Goal: Task Accomplishment & Management: Complete application form

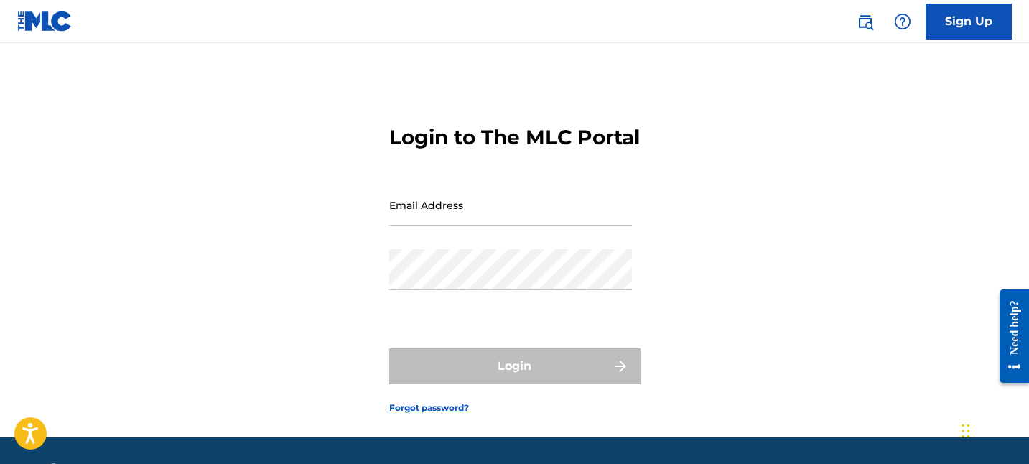
click at [437, 225] on input "Email Address" at bounding box center [510, 205] width 243 height 41
type input "[EMAIL_ADDRESS][DOMAIN_NAME]"
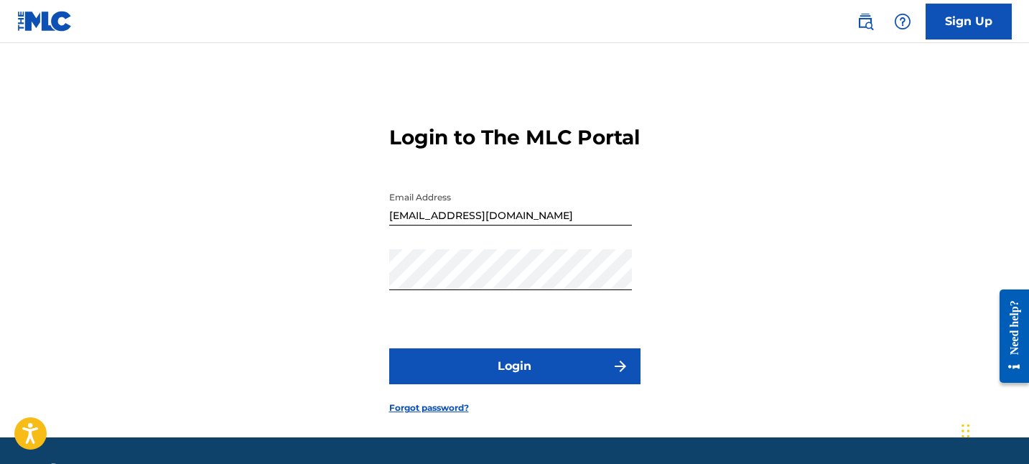
click at [491, 384] on button "Login" at bounding box center [514, 366] width 251 height 36
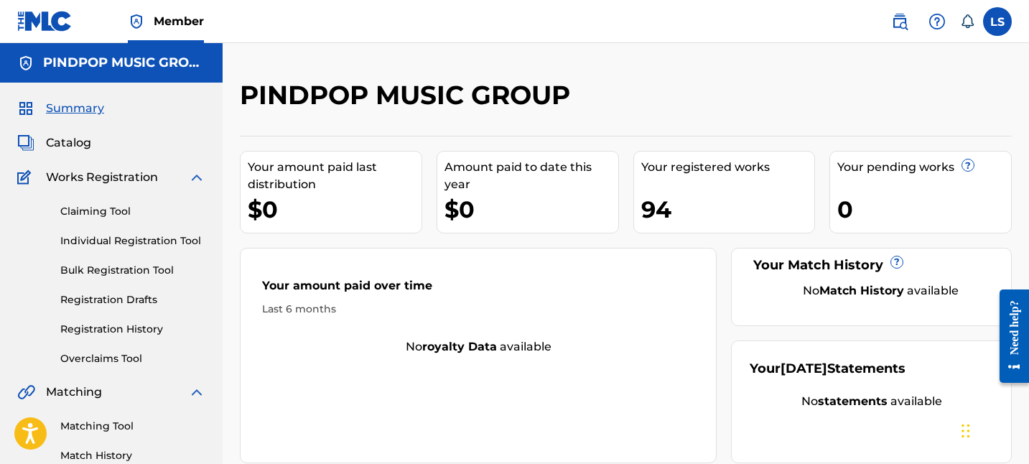
click at [146, 332] on link "Registration History" at bounding box center [132, 329] width 145 height 15
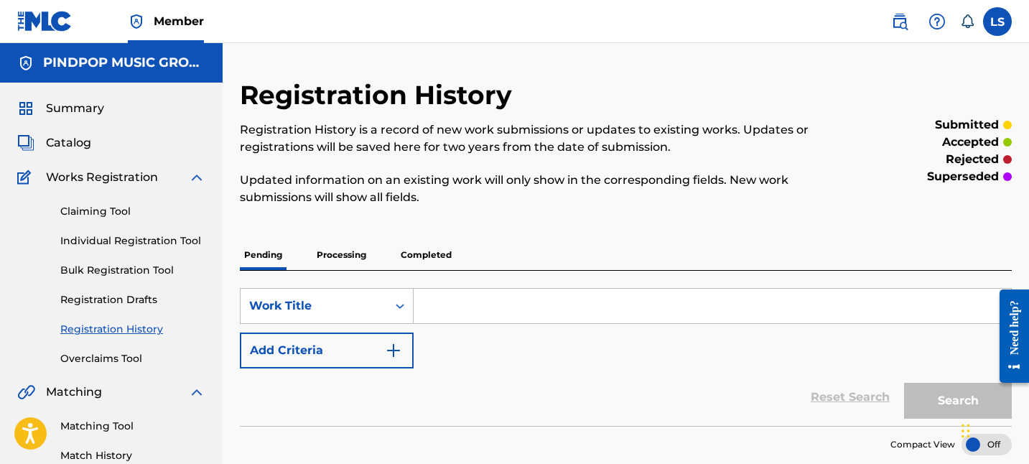
click at [142, 359] on link "Overclaims Tool" at bounding box center [132, 358] width 145 height 15
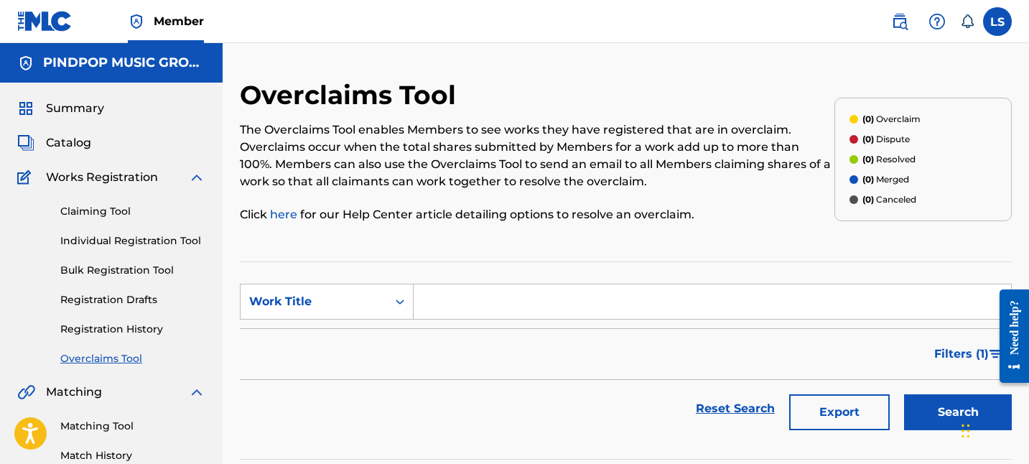
click at [540, 396] on div "Reset Search Export Search" at bounding box center [626, 408] width 772 height 57
click at [151, 267] on link "Bulk Registration Tool" at bounding box center [132, 270] width 145 height 15
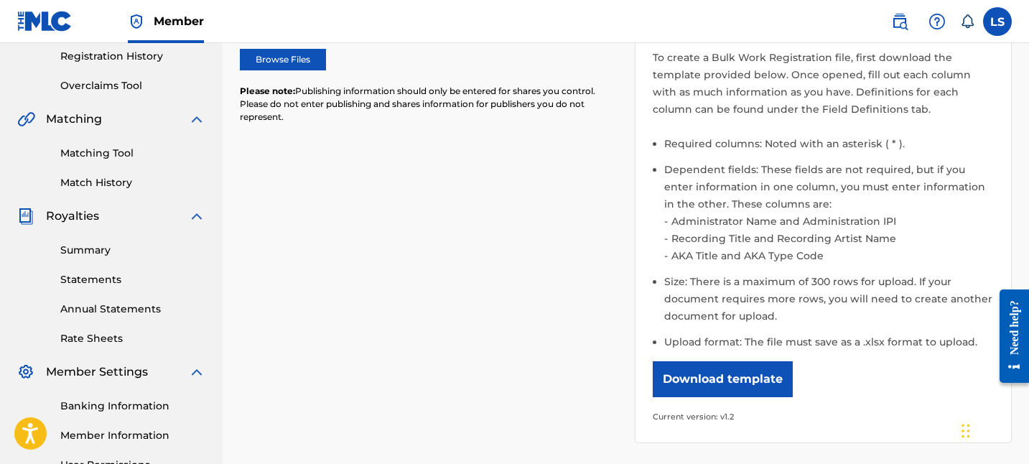
scroll to position [192, 0]
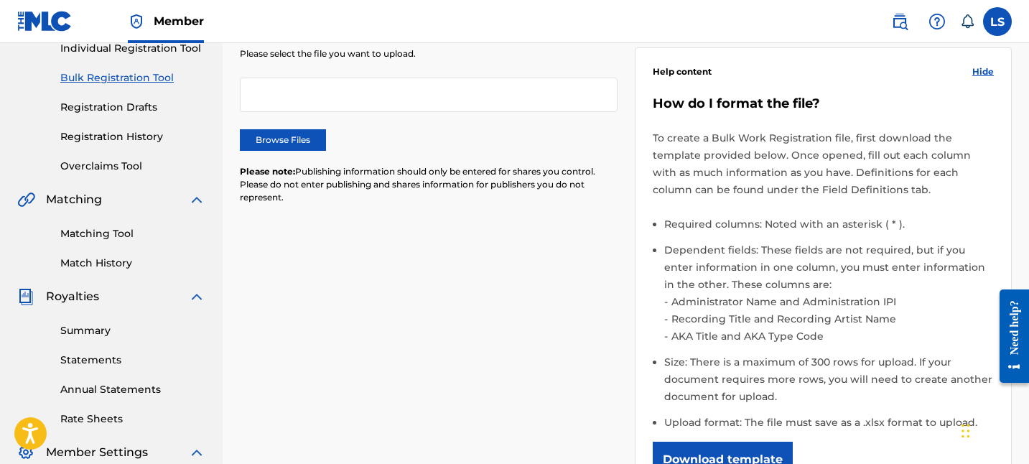
click at [122, 134] on link "Registration History" at bounding box center [132, 136] width 145 height 15
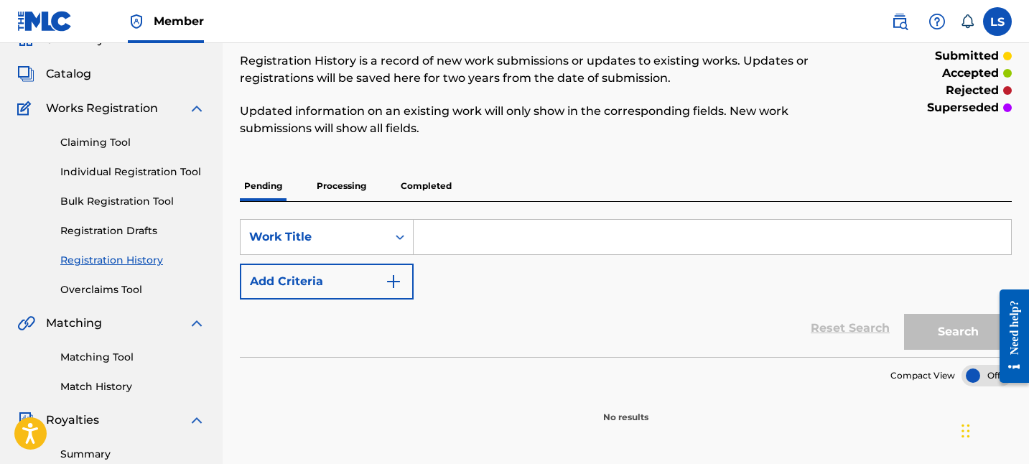
scroll to position [19, 0]
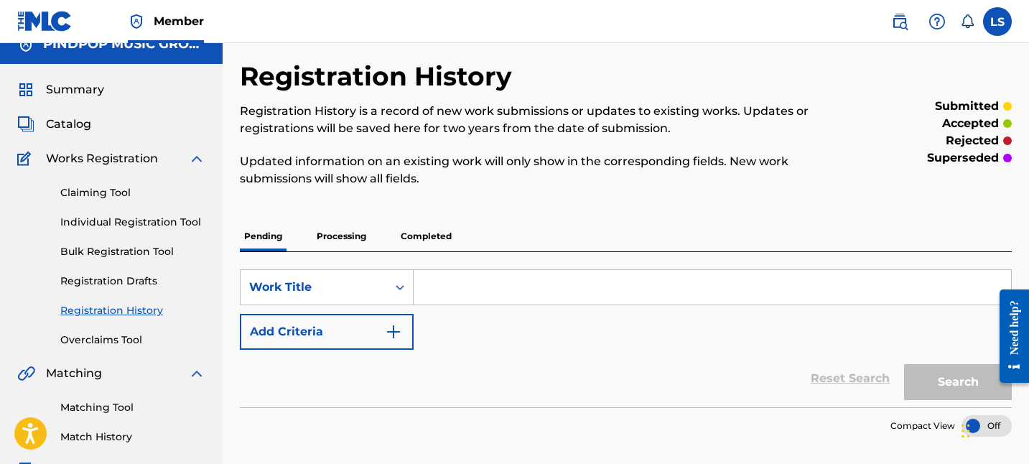
click at [426, 230] on p "Completed" at bounding box center [426, 236] width 60 height 30
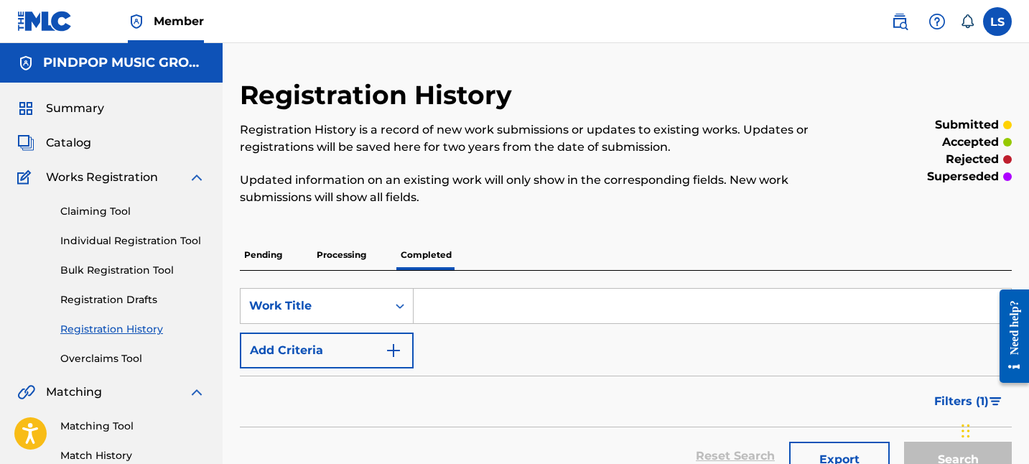
click at [346, 251] on p "Processing" at bounding box center [341, 255] width 58 height 30
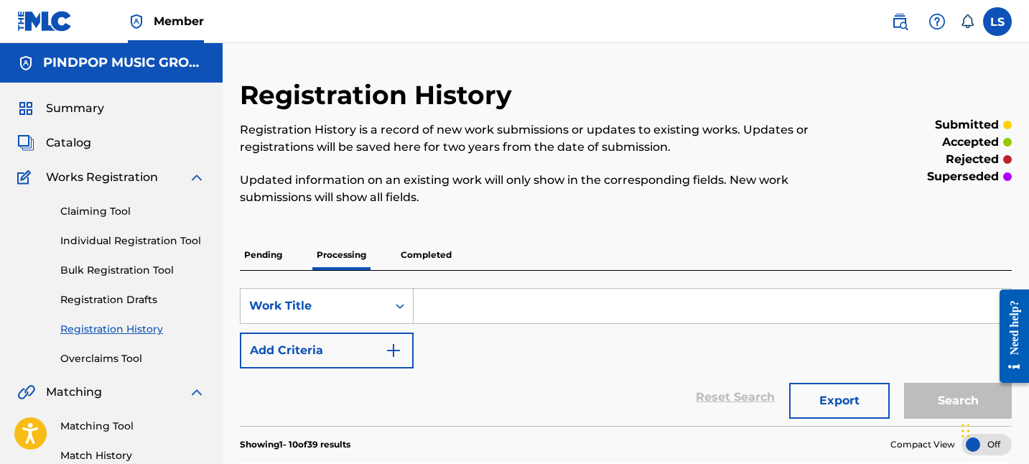
click at [419, 276] on div "SearchWithCriteria00f6c94e-7a1d-47be-ab71-038414713fd3 Work Title Add Criteria …" at bounding box center [626, 348] width 772 height 155
click at [430, 260] on p "Completed" at bounding box center [426, 255] width 60 height 30
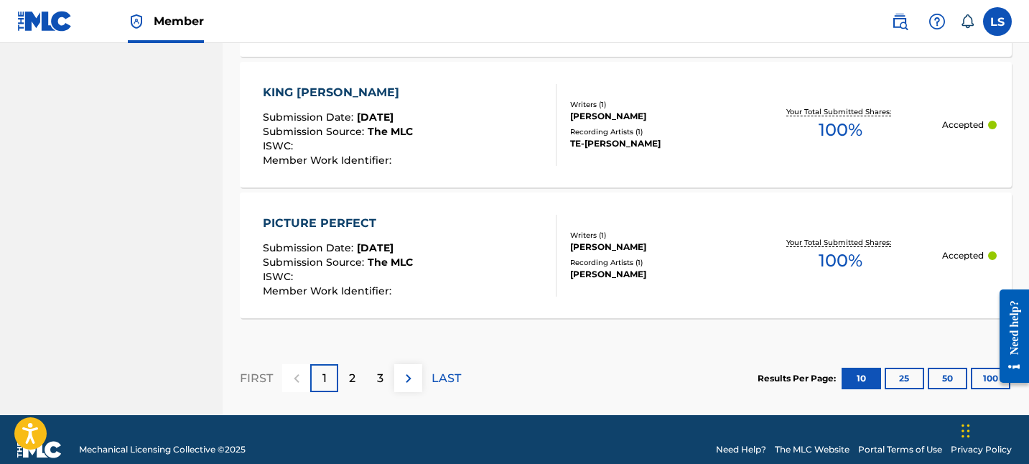
scroll to position [1511, 0]
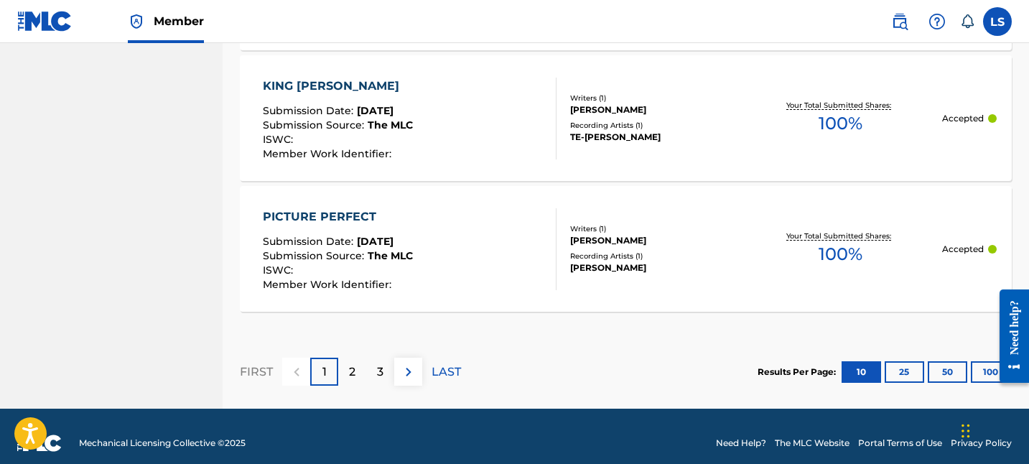
click at [595, 355] on section "FIRST 1 2 3 LAST Results Per Page: 10 25 50 100" at bounding box center [626, 372] width 772 height 74
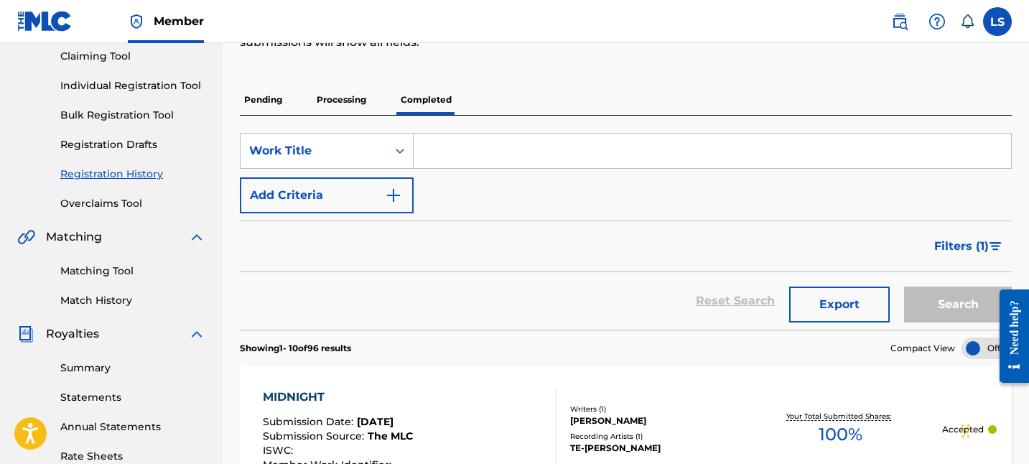
scroll to position [151, 0]
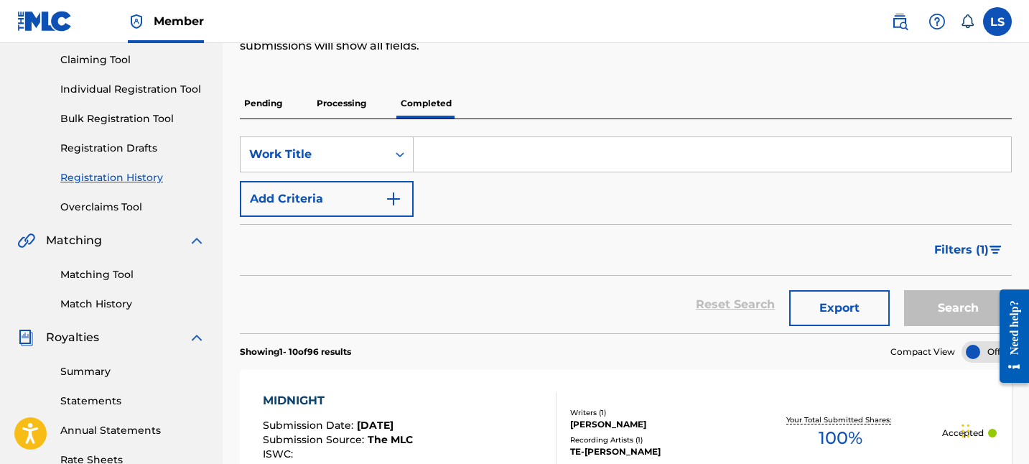
click at [118, 202] on link "Overclaims Tool" at bounding box center [132, 207] width 145 height 15
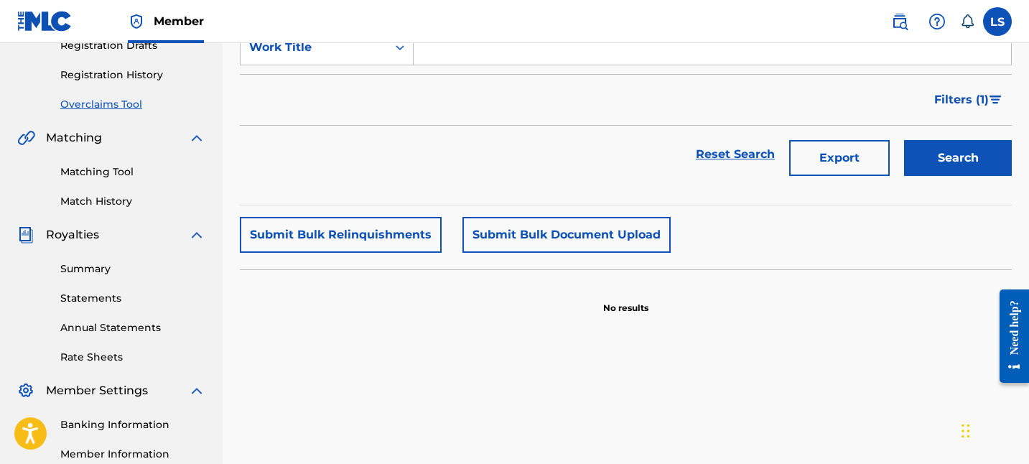
scroll to position [274, 0]
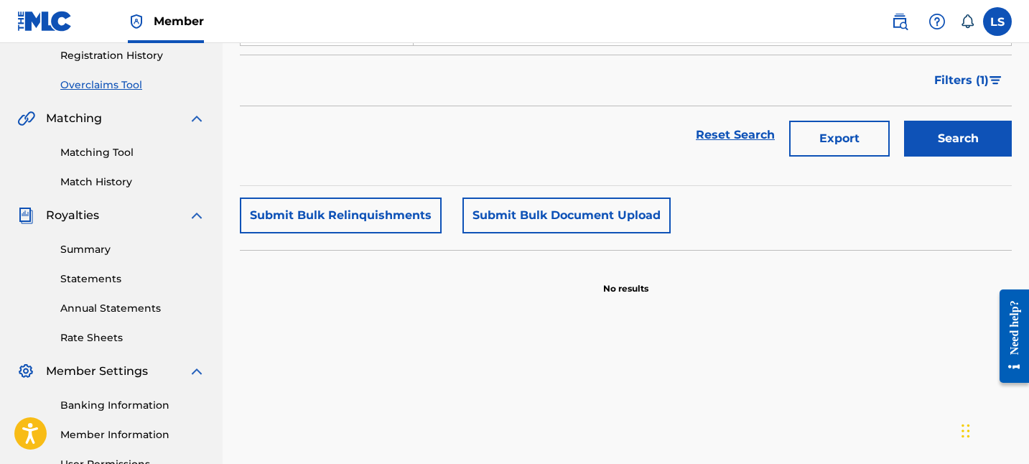
click at [411, 209] on button "Submit Bulk Relinquishments" at bounding box center [341, 215] width 202 height 36
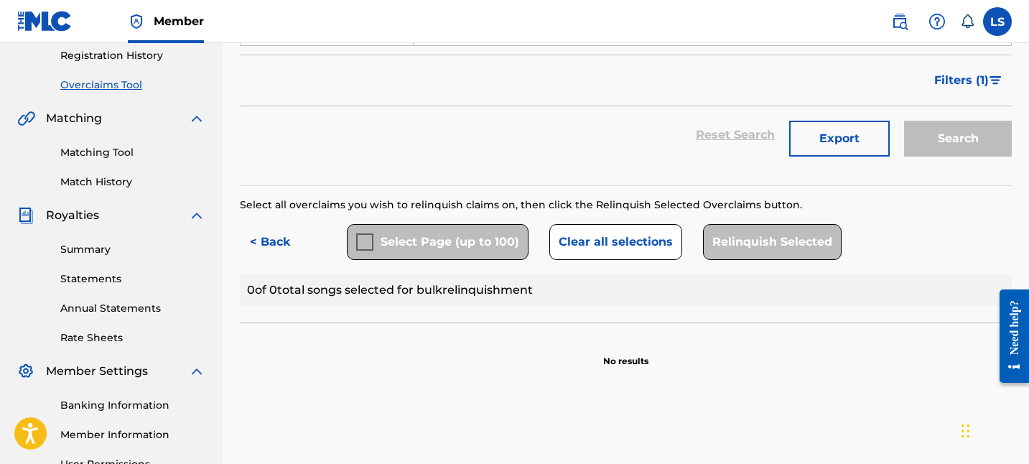
click at [610, 243] on button "Clear all selections" at bounding box center [615, 242] width 133 height 36
click at [274, 253] on button "< Back" at bounding box center [283, 242] width 86 height 36
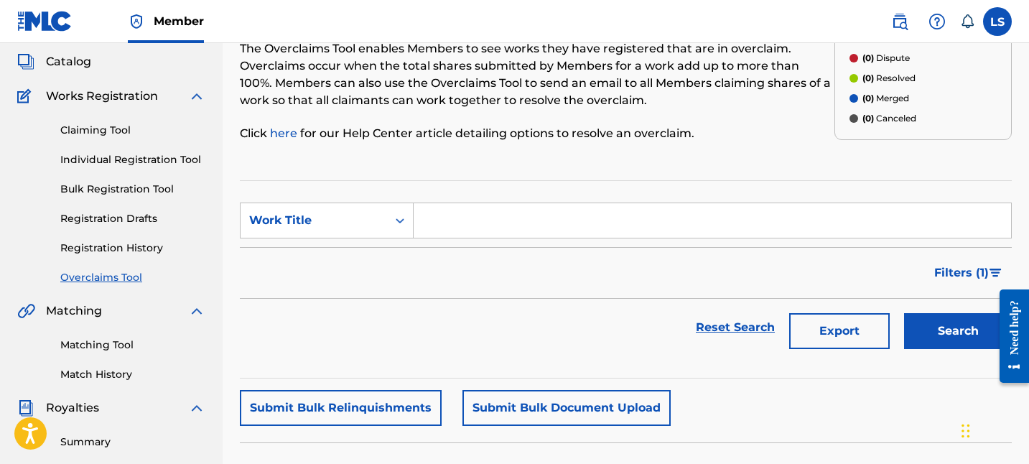
scroll to position [70, 0]
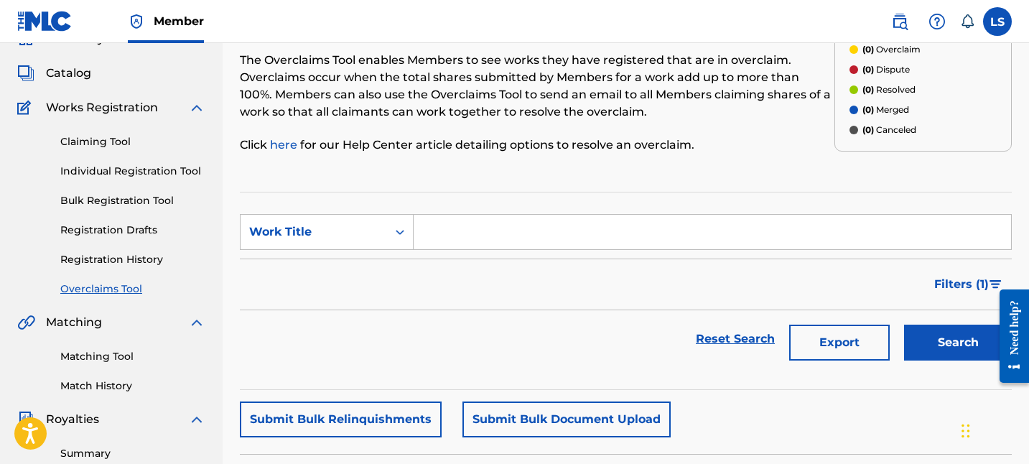
click at [286, 146] on link "here" at bounding box center [285, 145] width 30 height 14
click at [552, 310] on div "Reset Search Export Search" at bounding box center [626, 338] width 772 height 57
click at [552, 417] on button "Submit Bulk Document Upload" at bounding box center [566, 419] width 208 height 36
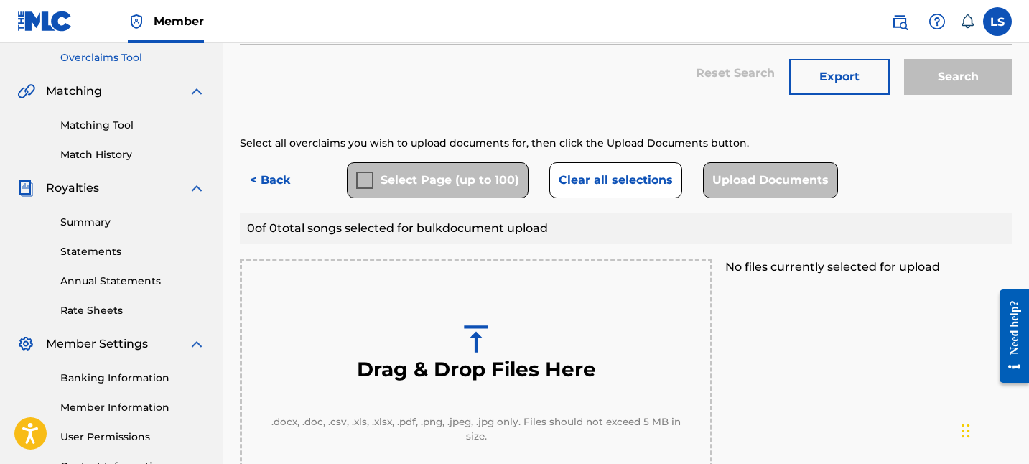
scroll to position [318, 0]
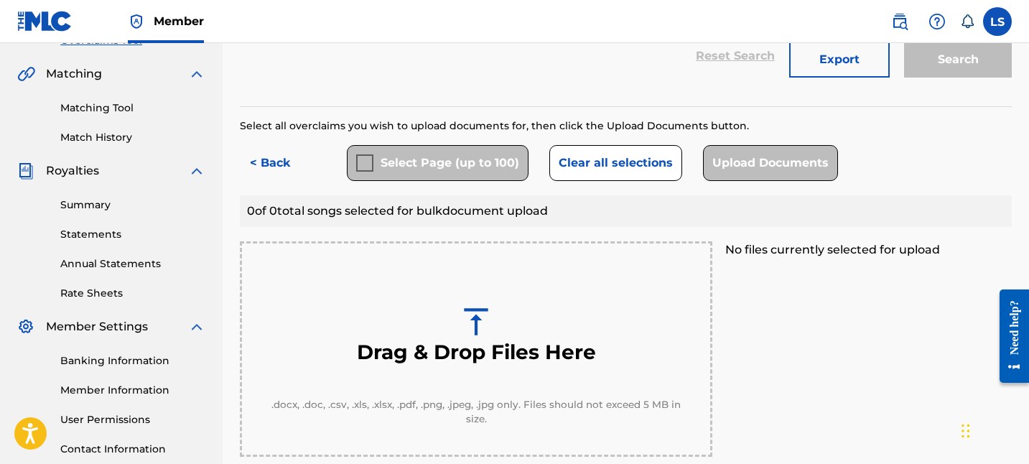
click at [484, 350] on h3 "Drag & Drop Files Here" at bounding box center [476, 352] width 239 height 25
click at [471, 314] on img at bounding box center [476, 322] width 36 height 36
click at [484, 313] on img at bounding box center [476, 322] width 36 height 36
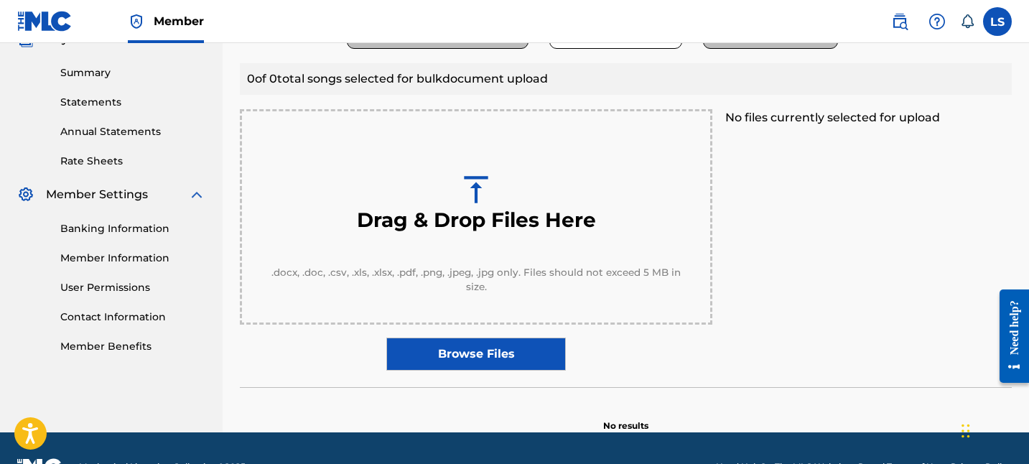
scroll to position [488, 0]
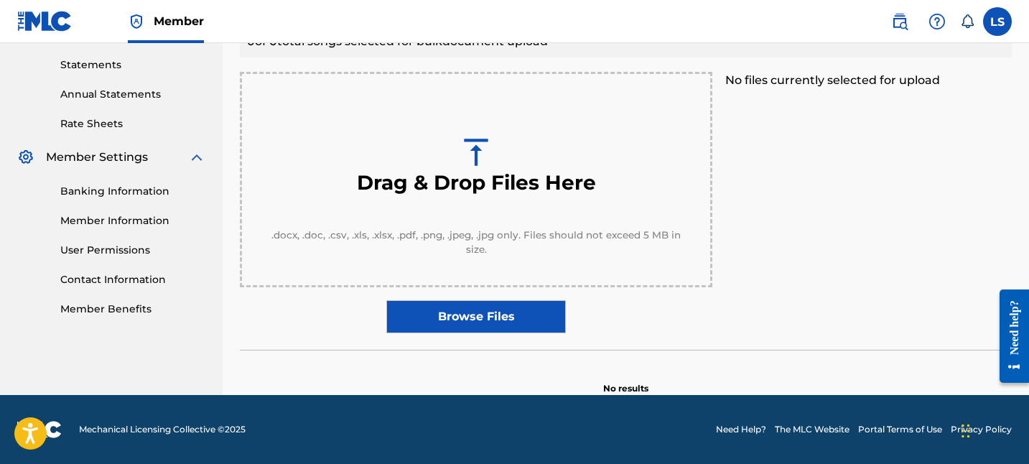
click at [484, 313] on label "Browse Files" at bounding box center [475, 316] width 179 height 33
click at [0, 0] on input "Browse Files" at bounding box center [0, 0] width 0 height 0
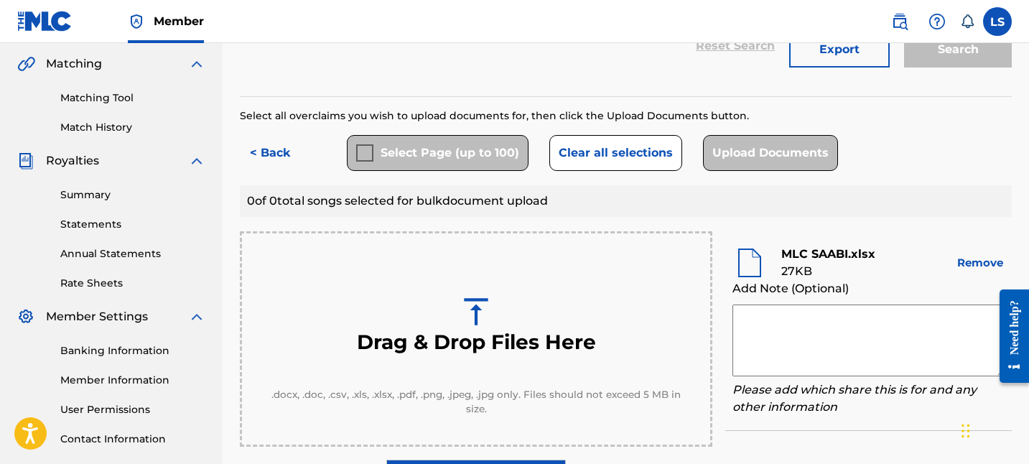
scroll to position [313, 0]
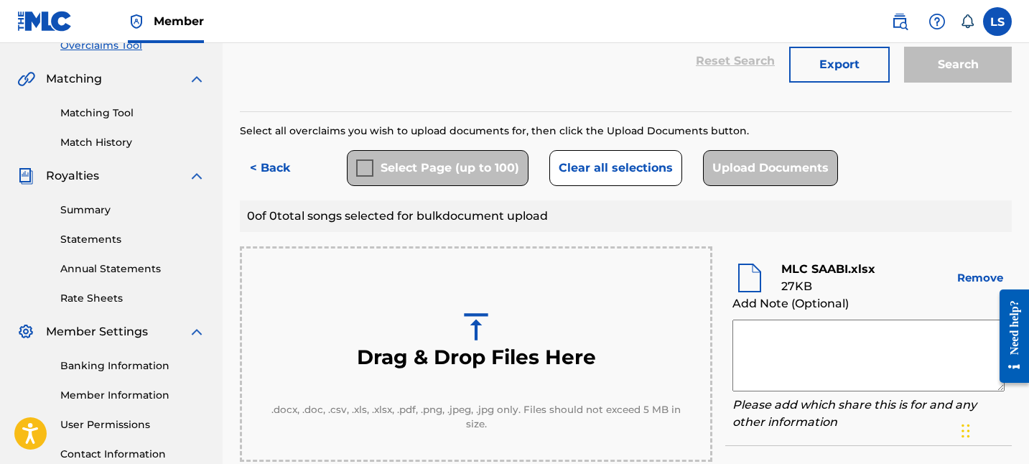
click at [696, 213] on div "0 of 0 total songs selected for bulk document upload" at bounding box center [626, 216] width 772 height 32
click at [740, 176] on div "Upload Documents" at bounding box center [770, 168] width 135 height 36
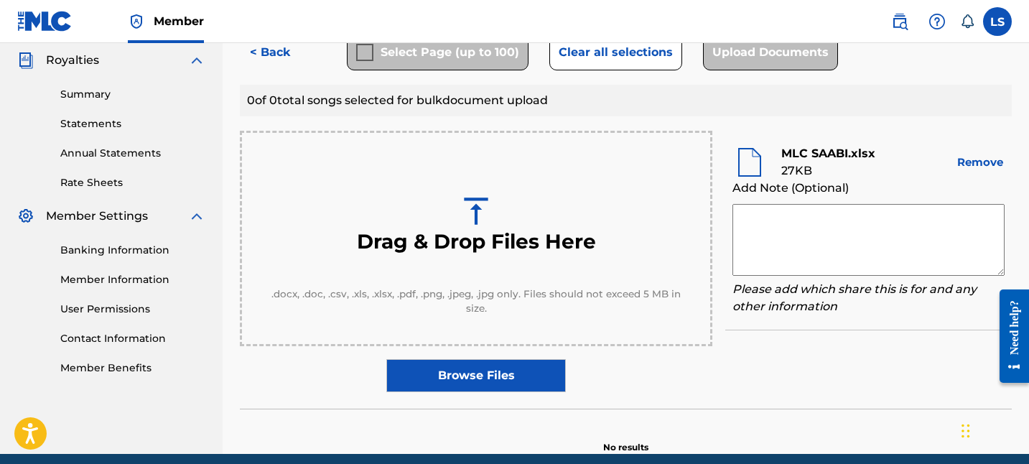
scroll to position [433, 0]
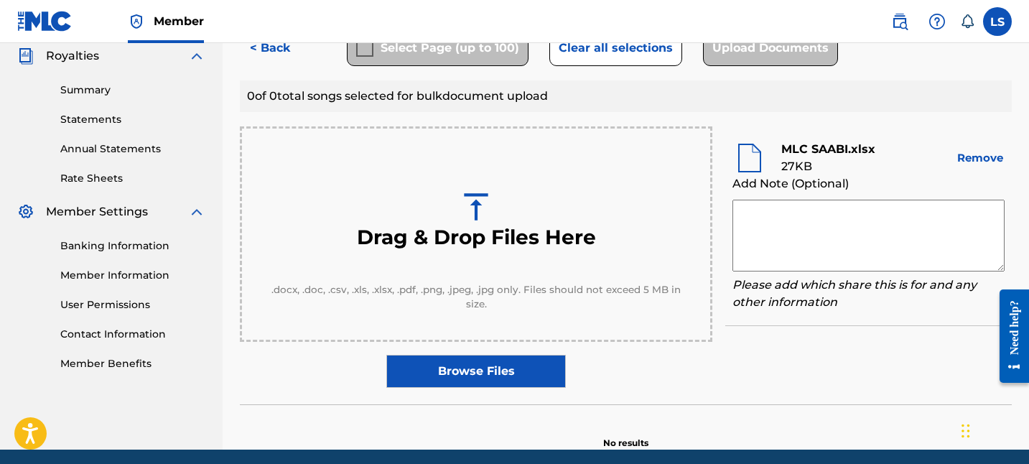
click at [792, 154] on b "MLC SAABI.xlsx" at bounding box center [828, 149] width 94 height 14
click at [799, 213] on textarea at bounding box center [868, 236] width 272 height 72
type textarea "THE CARTEL COLLECTIVE PUBLISHING"
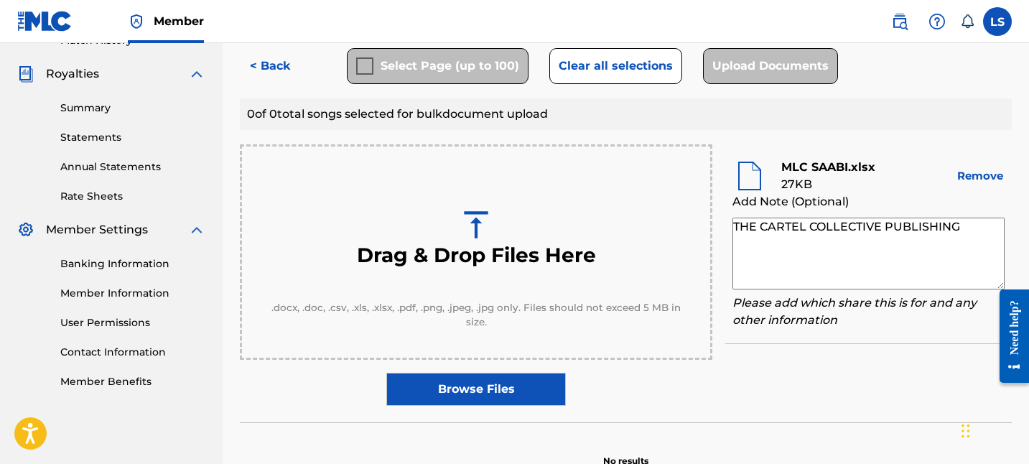
click at [666, 422] on section at bounding box center [626, 426] width 772 height 8
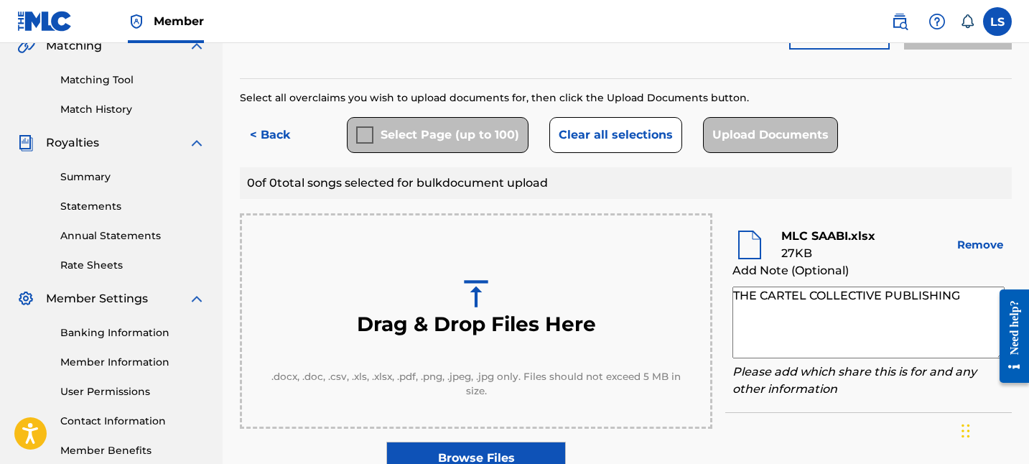
scroll to position [196, 0]
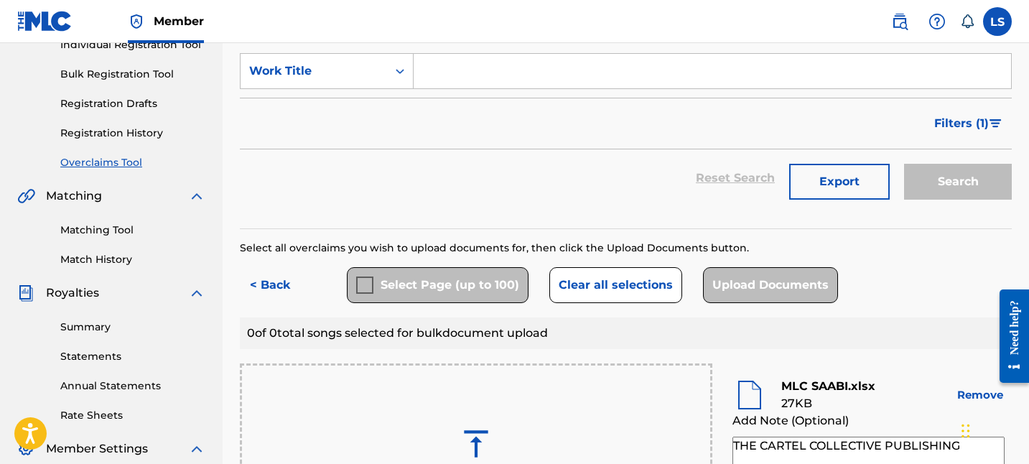
click at [892, 98] on div "Filters ( 1 )" at bounding box center [626, 124] width 772 height 52
click at [863, 96] on form "SearchWithCriteria2a020bb6-ae94-41ac-9909-96b50c48f4a0 Work Title Filter Status…" at bounding box center [626, 130] width 772 height 154
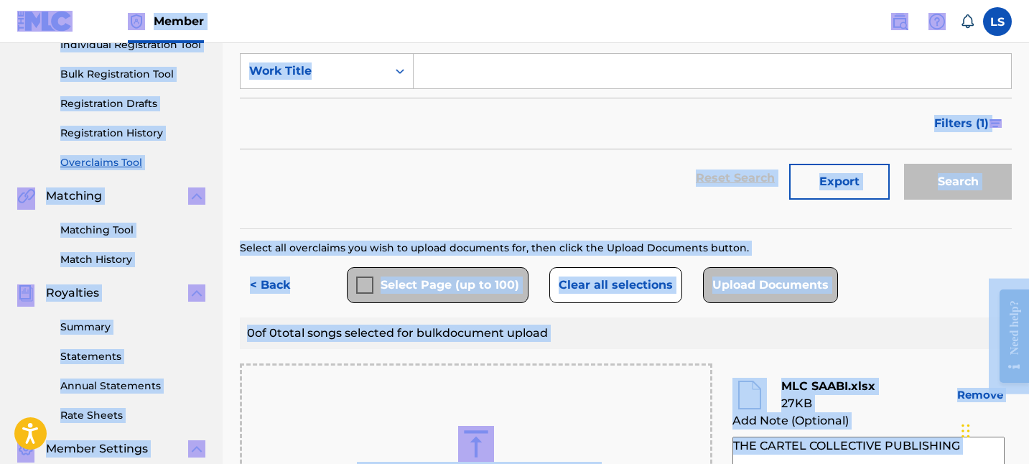
click at [863, 96] on form "SearchWithCriteria2a020bb6-ae94-41ac-9909-96b50c48f4a0 Work Title Filter Status…" at bounding box center [626, 130] width 772 height 154
click at [696, 253] on div "Select all overclaims you wish to upload documents for, then click the Upload D…" at bounding box center [626, 248] width 772 height 15
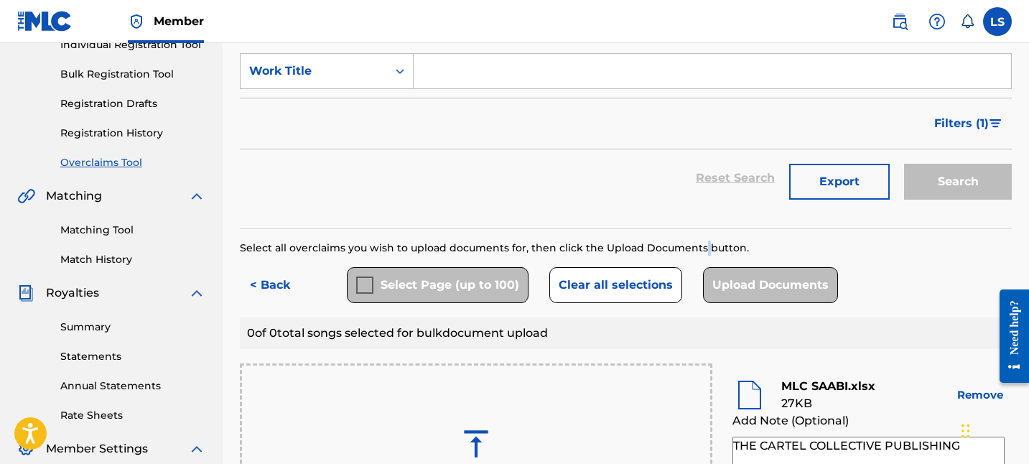
click at [696, 253] on div "Select all overclaims you wish to upload documents for, then click the Upload D…" at bounding box center [626, 248] width 772 height 15
click at [737, 258] on div "Select all overclaims you wish to upload documents for, then click the Upload D…" at bounding box center [626, 433] width 772 height 384
drag, startPoint x: 750, startPoint y: 251, endPoint x: 239, endPoint y: 252, distance: 511.2
click at [237, 253] on div "Overclaims Tool - Bulk Document Upload This page allows you to apply the same s…" at bounding box center [626, 284] width 806 height 803
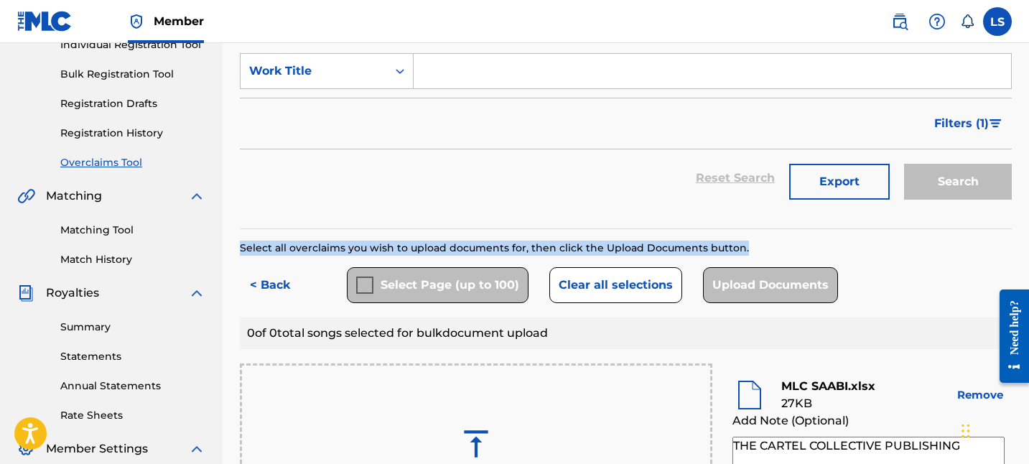
click at [239, 252] on div "Overclaims Tool - Bulk Document Upload This page allows you to apply the same s…" at bounding box center [626, 284] width 806 height 803
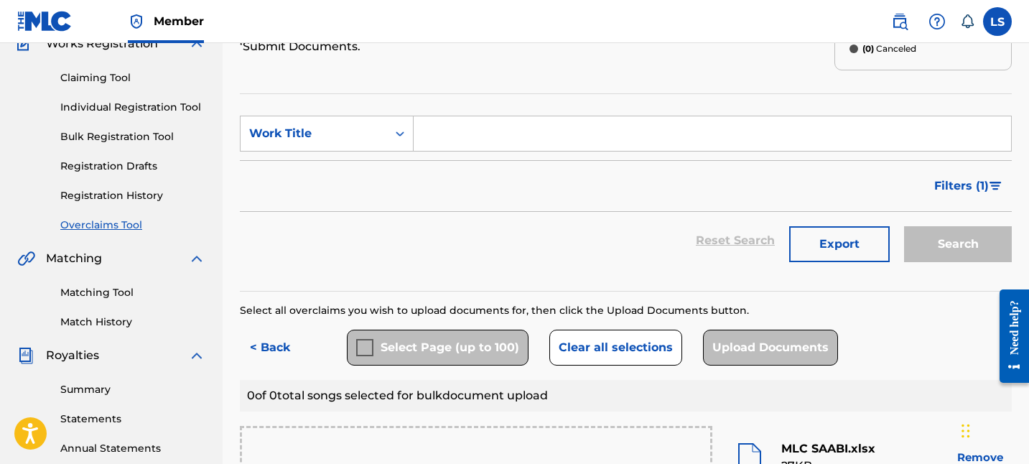
scroll to position [181, 0]
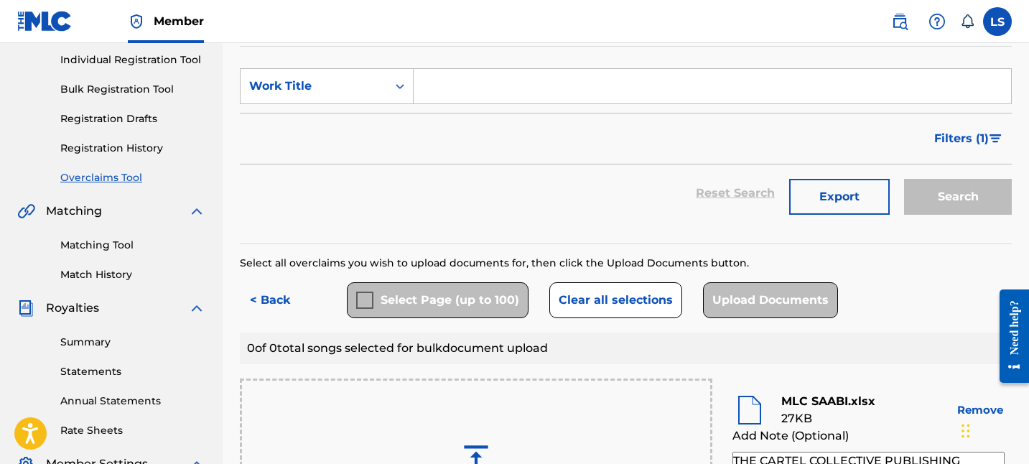
click at [784, 298] on div "Upload Documents" at bounding box center [770, 300] width 135 height 36
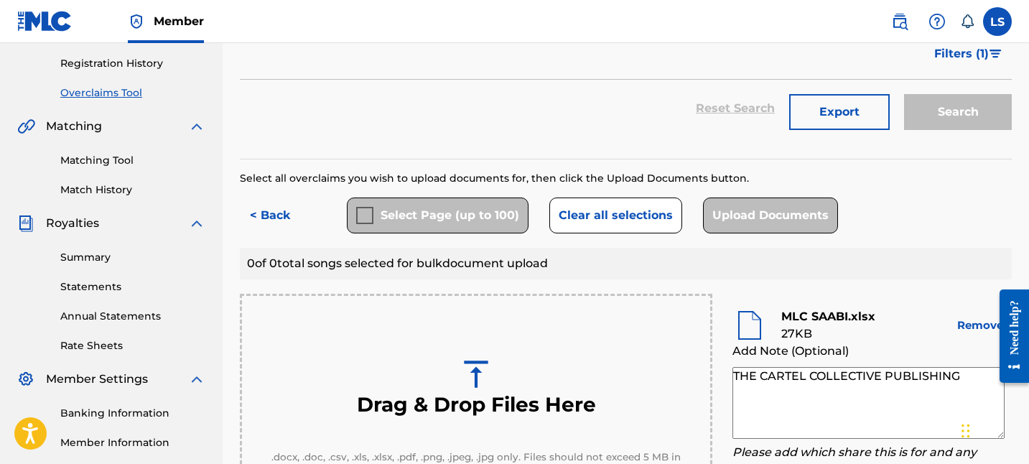
scroll to position [253, 0]
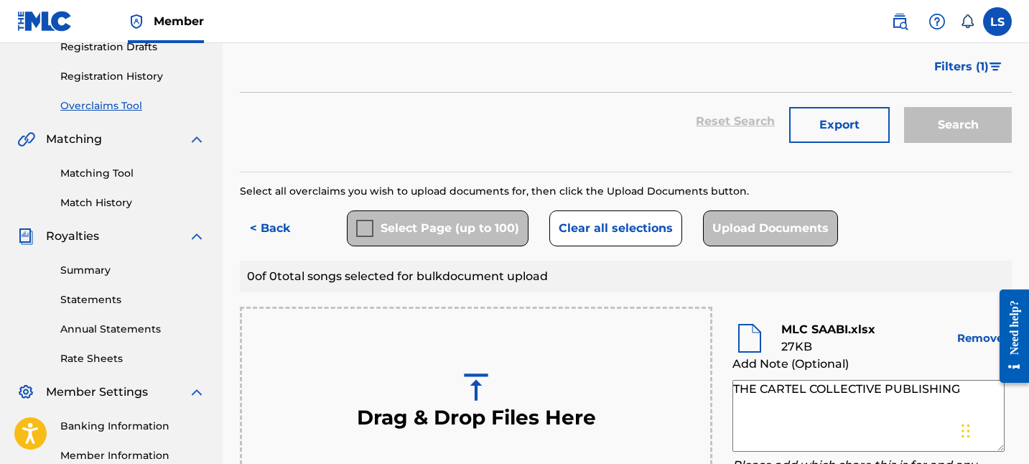
click at [858, 139] on button "Export" at bounding box center [839, 125] width 101 height 36
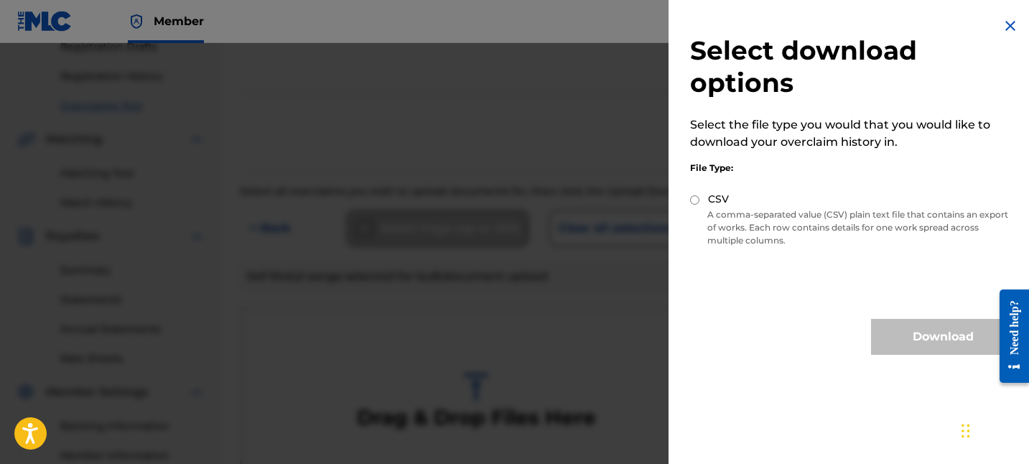
click at [768, 232] on p "A comma-separated value (CSV) plain text file that contains an export of works.…" at bounding box center [852, 227] width 325 height 39
click at [696, 201] on input "CSV" at bounding box center [694, 199] width 9 height 9
radio input "true"
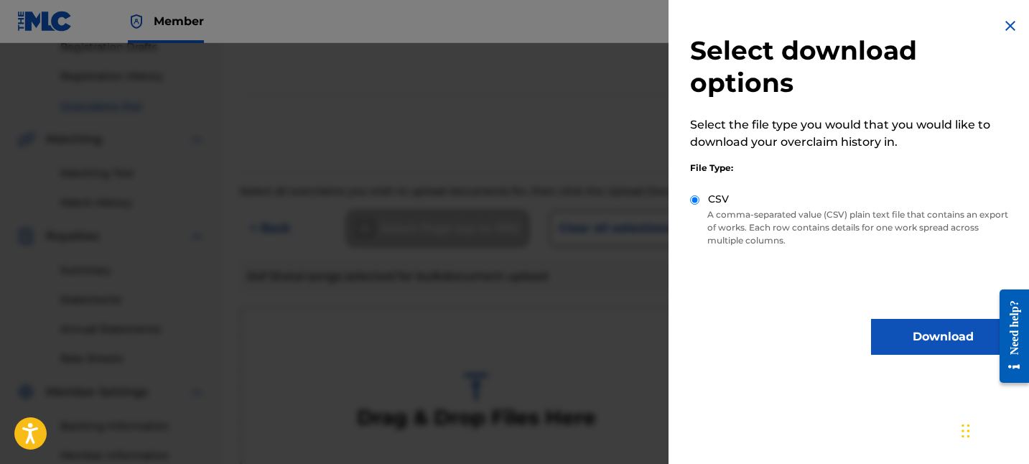
click at [788, 338] on div "Download" at bounding box center [852, 337] width 325 height 36
click at [469, 273] on div at bounding box center [514, 275] width 1029 height 464
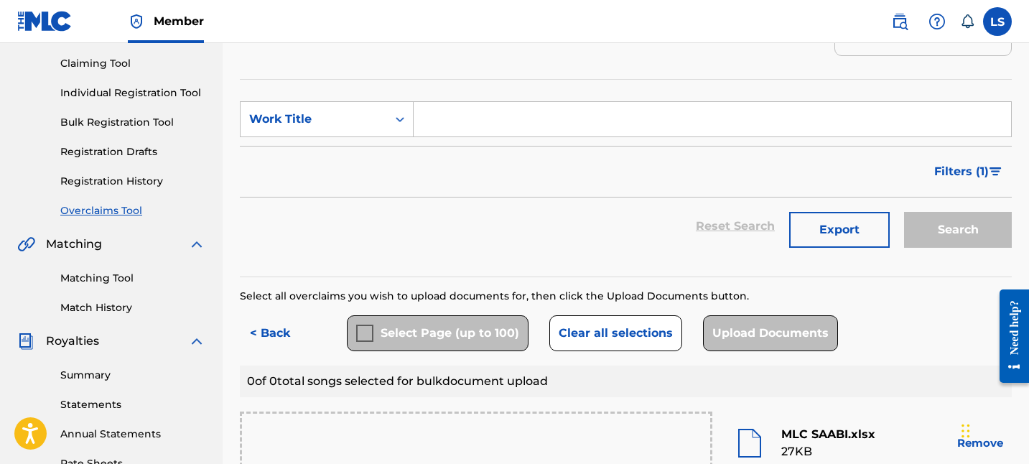
scroll to position [0, 0]
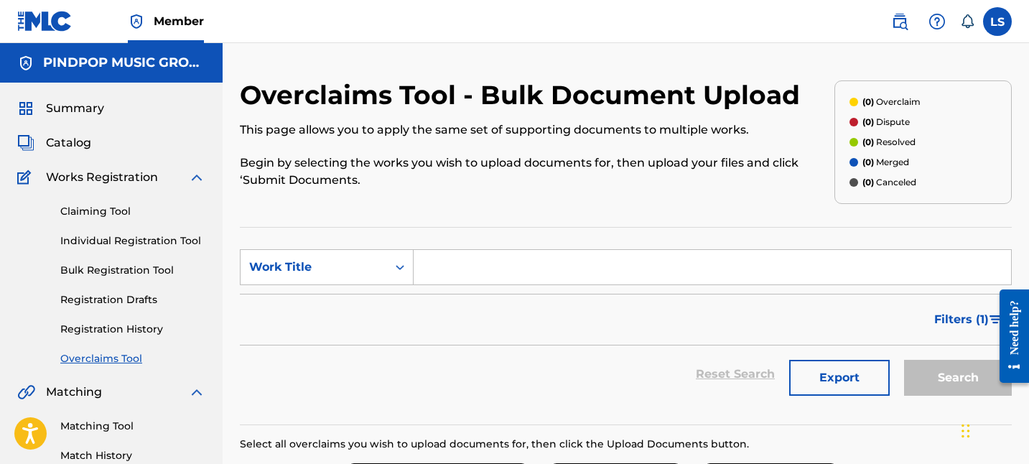
click at [694, 187] on p "Begin by selecting the works you wish to upload documents for, then upload your…" at bounding box center [537, 171] width 594 height 34
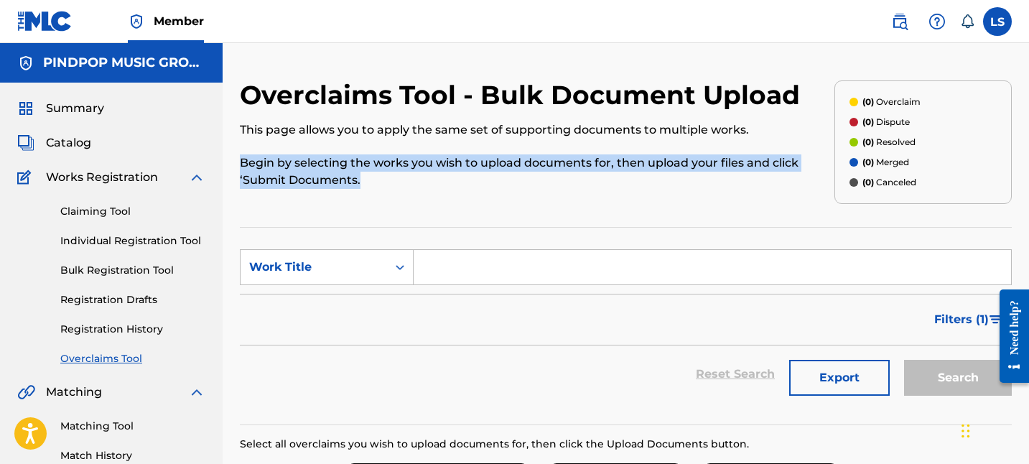
click at [694, 187] on p "Begin by selecting the works you wish to upload documents for, then upload your…" at bounding box center [537, 171] width 594 height 34
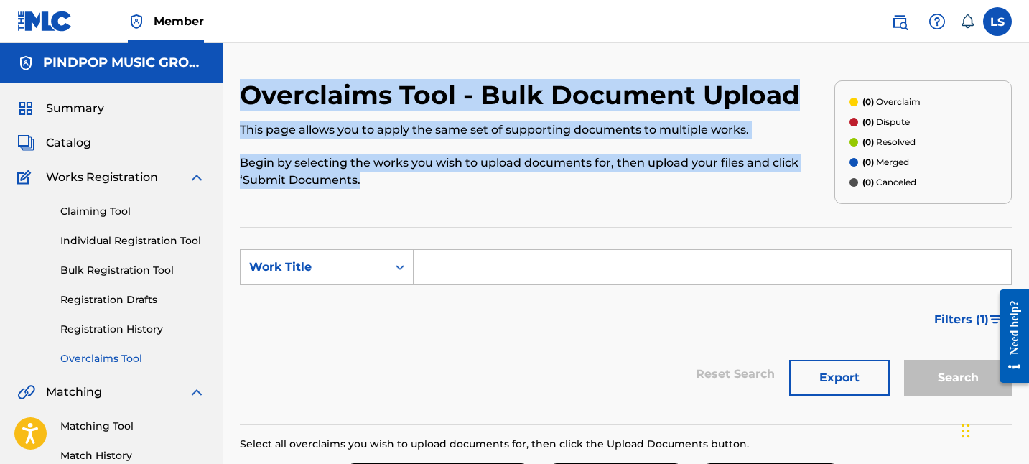
drag, startPoint x: 361, startPoint y: 184, endPoint x: 245, endPoint y: 98, distance: 144.3
click at [245, 98] on div "Overclaims Tool - Bulk Document Upload This page allows you to apply the same s…" at bounding box center [537, 142] width 594 height 126
click at [245, 98] on h2 "Overclaims Tool - Bulk Document Upload" at bounding box center [523, 95] width 567 height 32
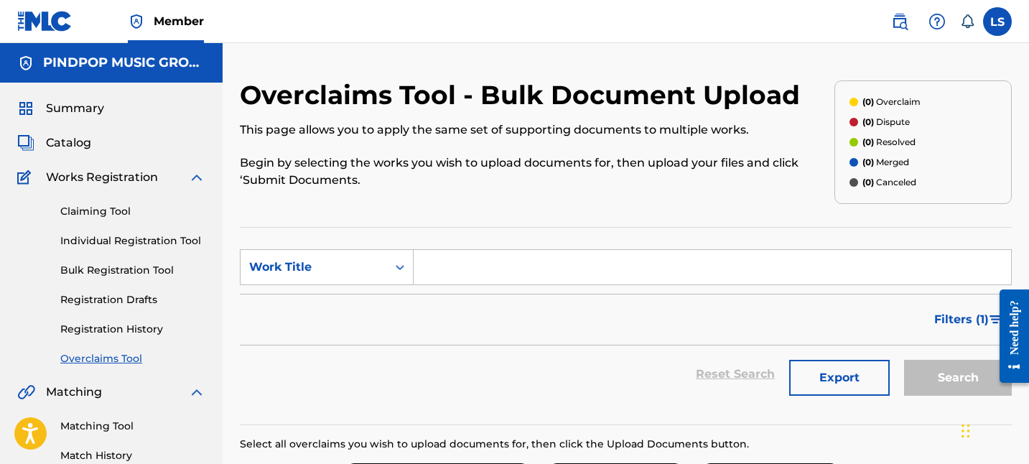
click at [509, 385] on div "Reset Search Export Search" at bounding box center [626, 373] width 772 height 57
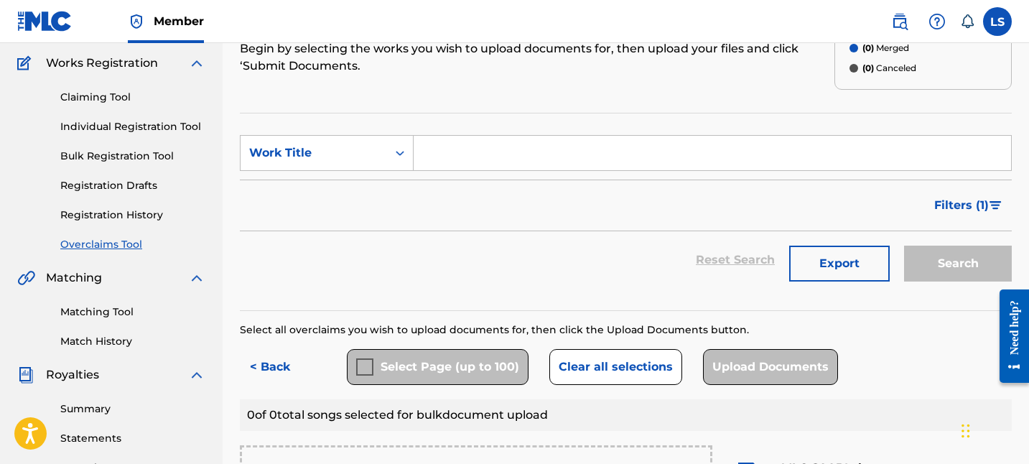
scroll to position [373, 0]
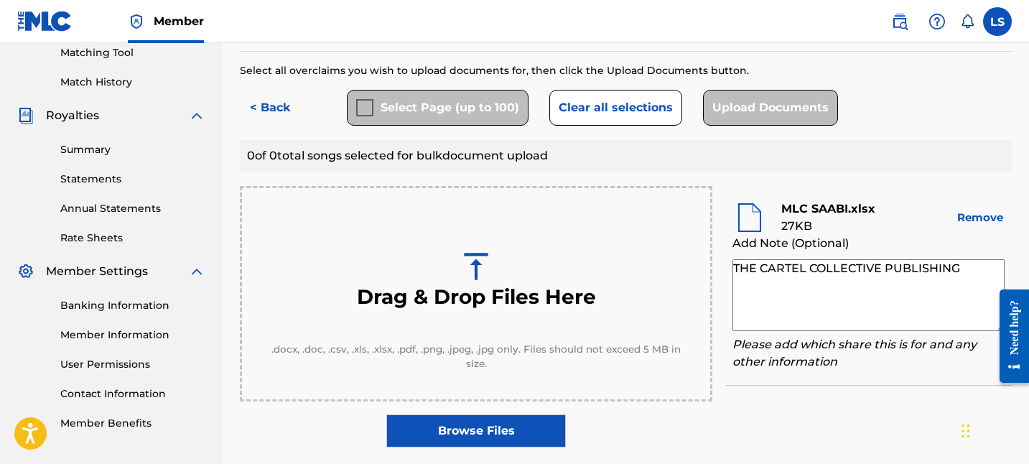
click at [584, 110] on button "Clear all selections" at bounding box center [615, 108] width 133 height 36
click at [719, 121] on div "Upload Documents" at bounding box center [770, 108] width 135 height 36
click at [750, 222] on img at bounding box center [749, 217] width 34 height 34
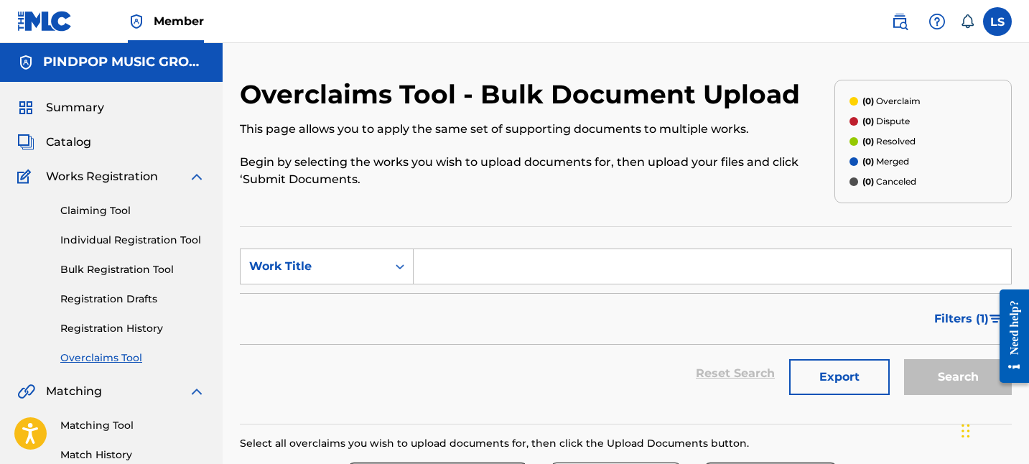
scroll to position [0, 0]
click at [130, 357] on link "Overclaims Tool" at bounding box center [132, 358] width 145 height 15
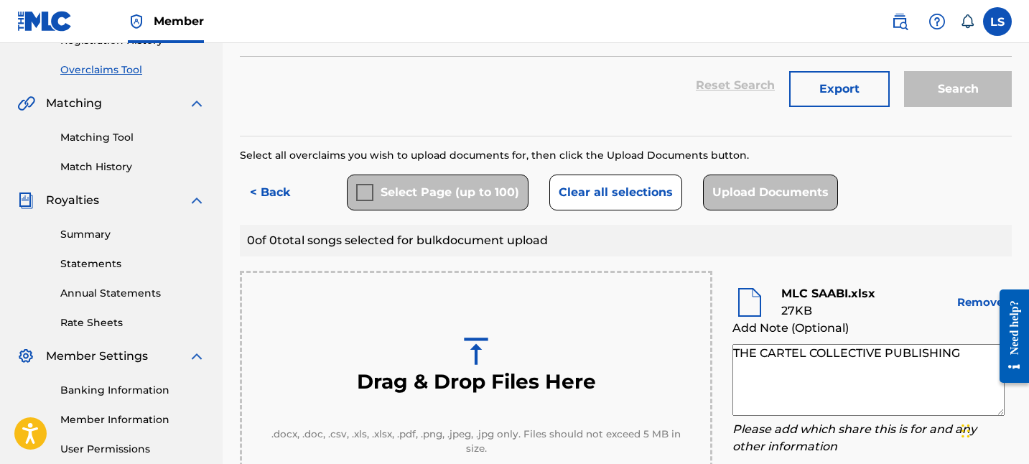
scroll to position [230, 0]
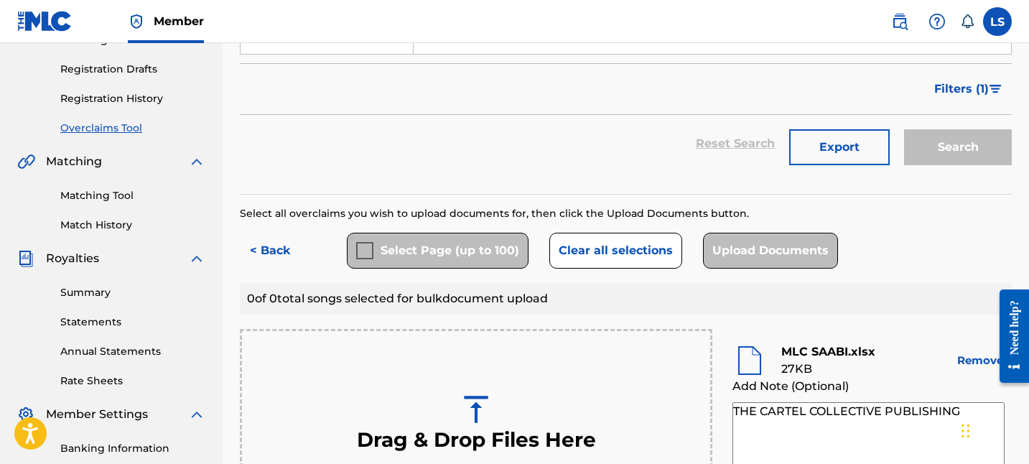
click at [614, 255] on button "Clear all selections" at bounding box center [615, 251] width 133 height 36
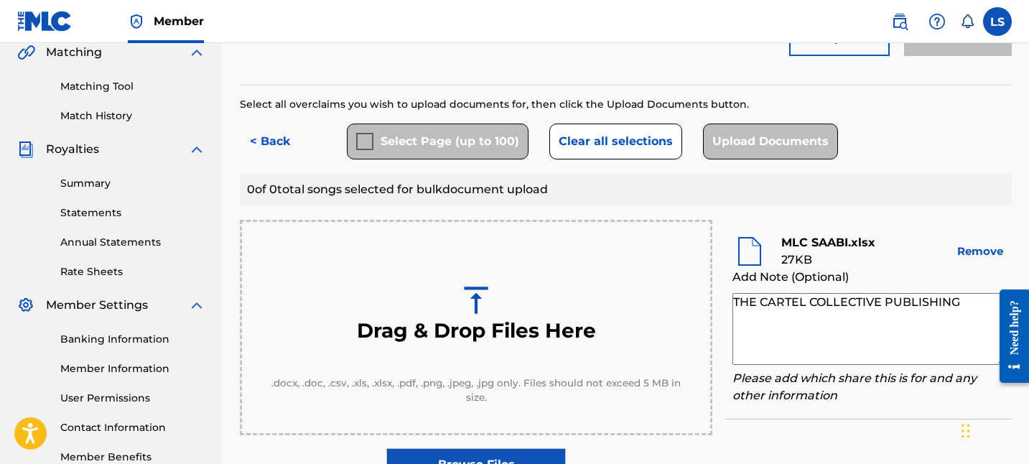
scroll to position [347, 0]
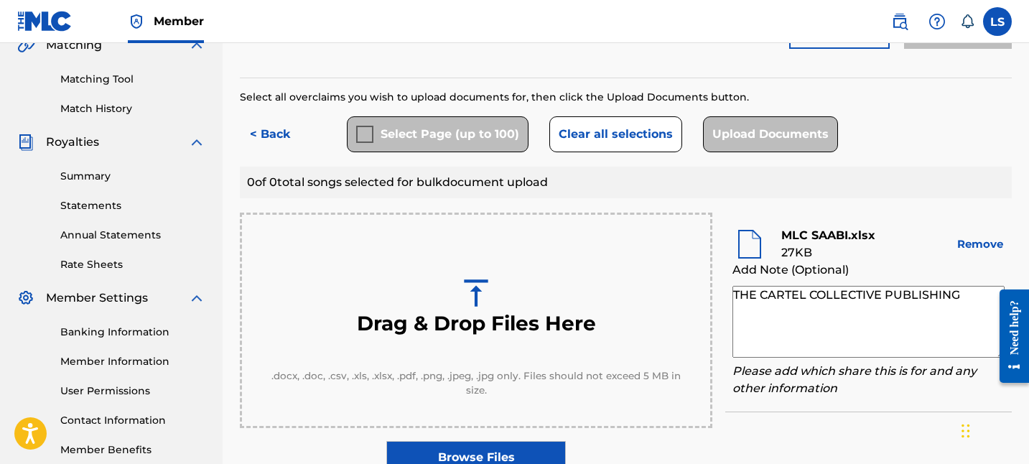
click at [362, 129] on div "Select Page (up to 100)" at bounding box center [438, 134] width 182 height 36
click at [274, 142] on button "< Back" at bounding box center [283, 134] width 86 height 36
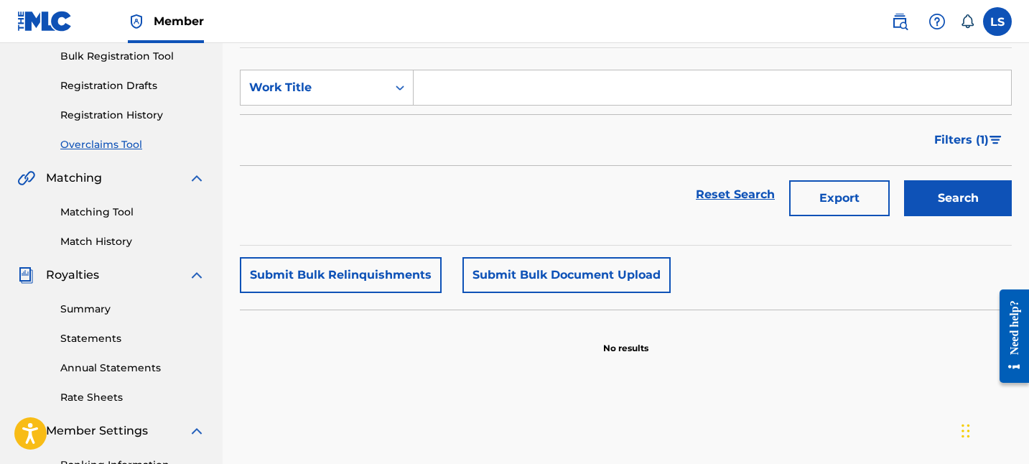
scroll to position [228, 0]
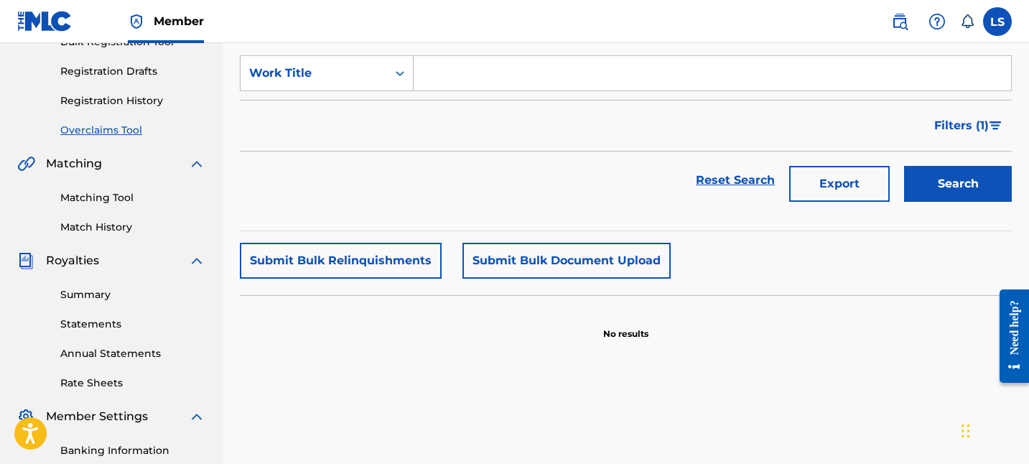
click at [411, 287] on div "Submit Bulk Relinquishments Submit Bulk Document Upload No results" at bounding box center [626, 292] width 772 height 98
click at [405, 261] on button "Submit Bulk Relinquishments" at bounding box center [341, 261] width 202 height 36
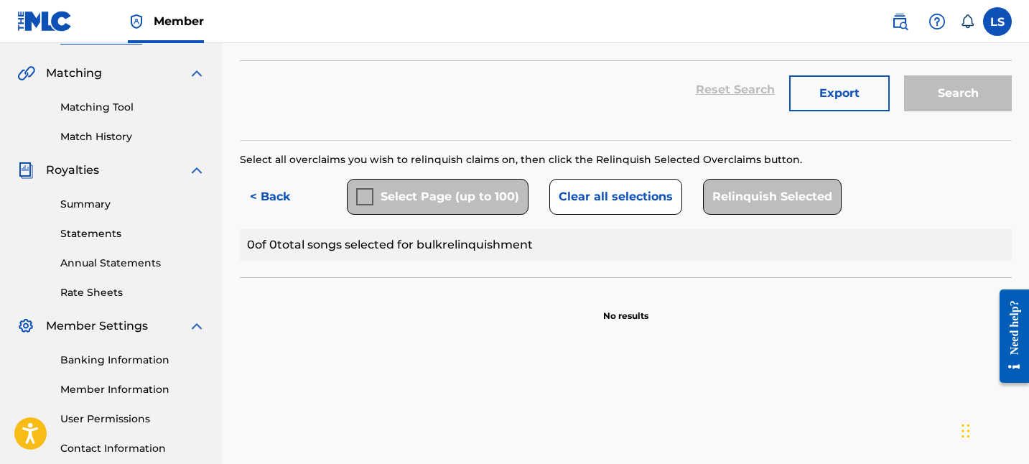
scroll to position [426, 0]
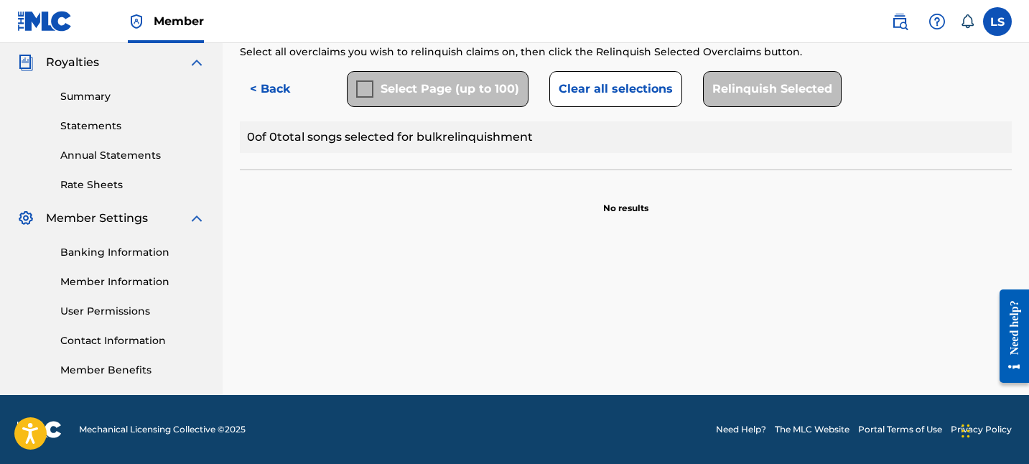
click at [329, 155] on div "Select all overclaims you wish to relinquish claims on, then click the Relinqui…" at bounding box center [626, 130] width 772 height 170
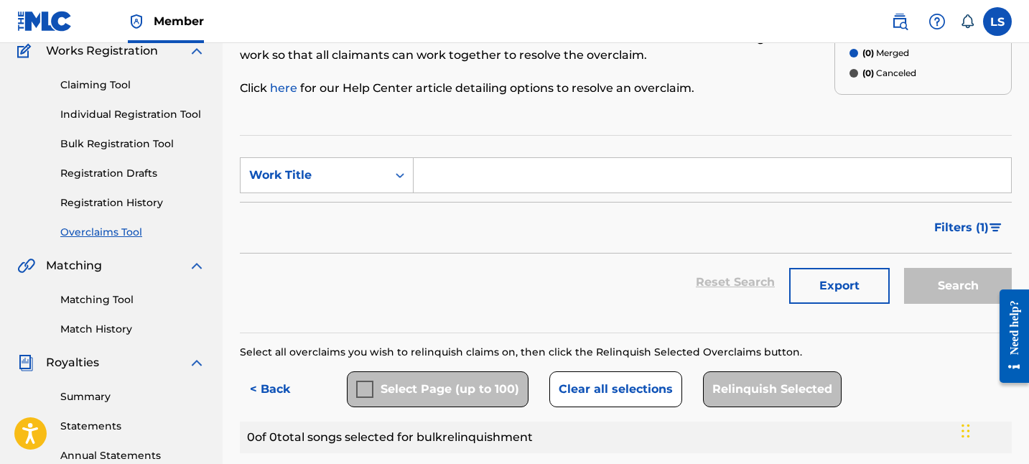
scroll to position [139, 0]
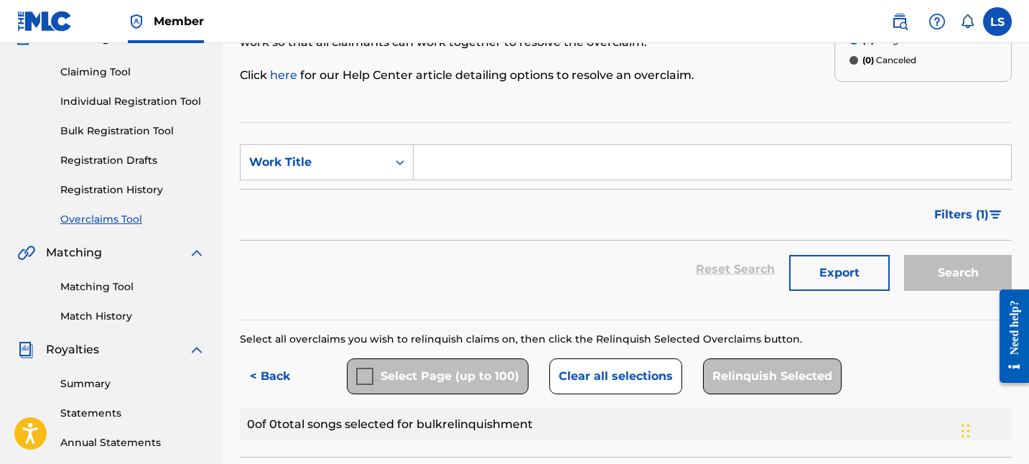
click at [583, 377] on button "Clear all selections" at bounding box center [615, 376] width 133 height 36
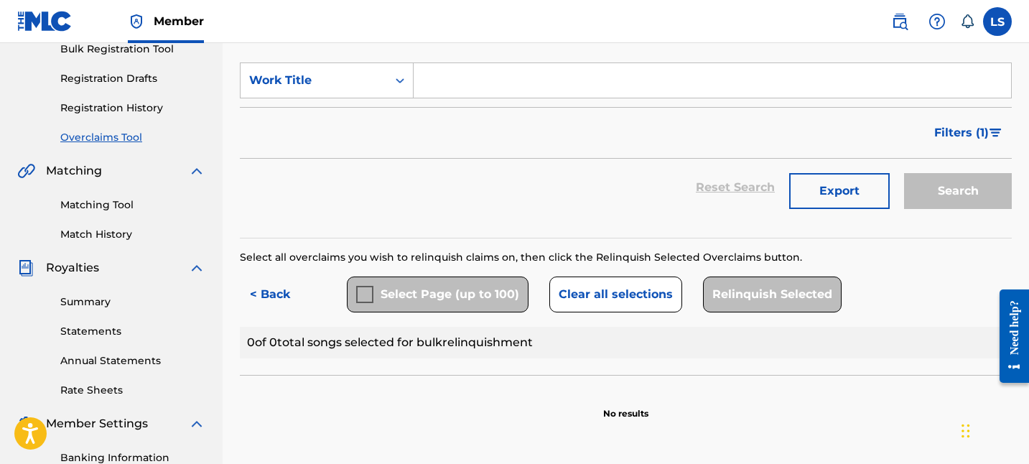
scroll to position [255, 0]
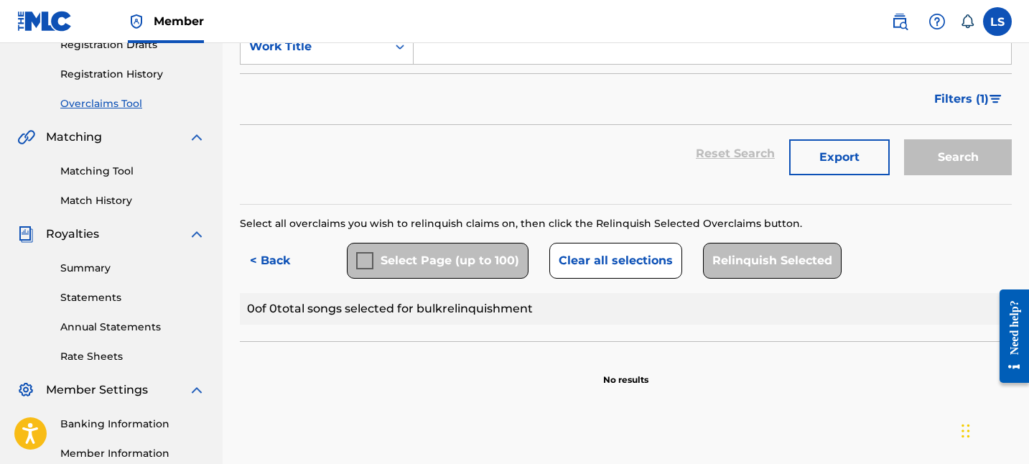
drag, startPoint x: 276, startPoint y: 256, endPoint x: 510, endPoint y: 256, distance: 234.8
click at [276, 256] on button "< Back" at bounding box center [283, 261] width 86 height 36
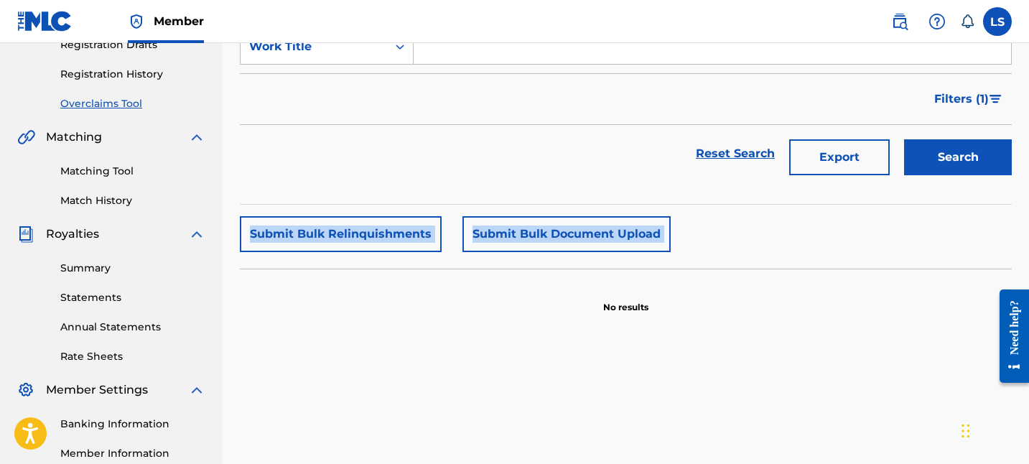
click at [610, 223] on button "Submit Bulk Document Upload" at bounding box center [566, 234] width 208 height 36
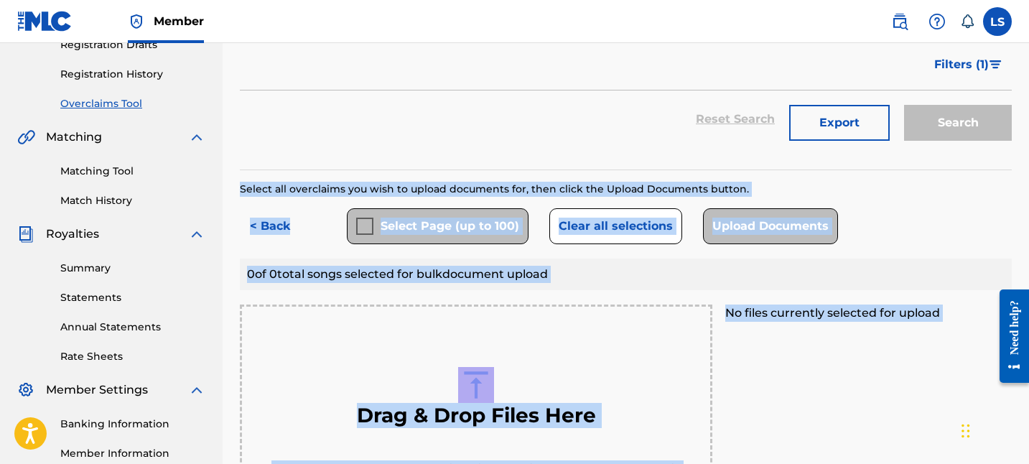
click at [569, 403] on h3 "Drag & Drop Files Here" at bounding box center [476, 415] width 239 height 25
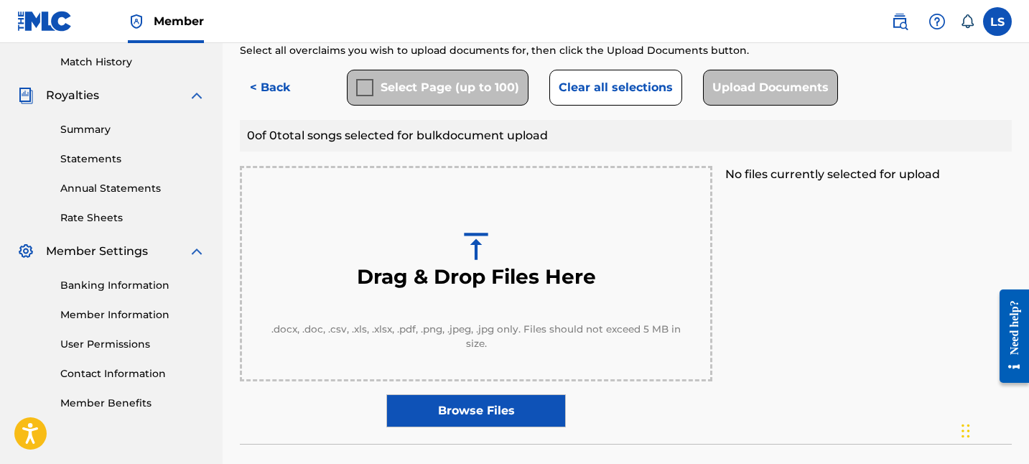
scroll to position [394, 0]
click at [465, 401] on label "Browse Files" at bounding box center [475, 409] width 179 height 33
click at [0, 0] on input "Browse Files" at bounding box center [0, 0] width 0 height 0
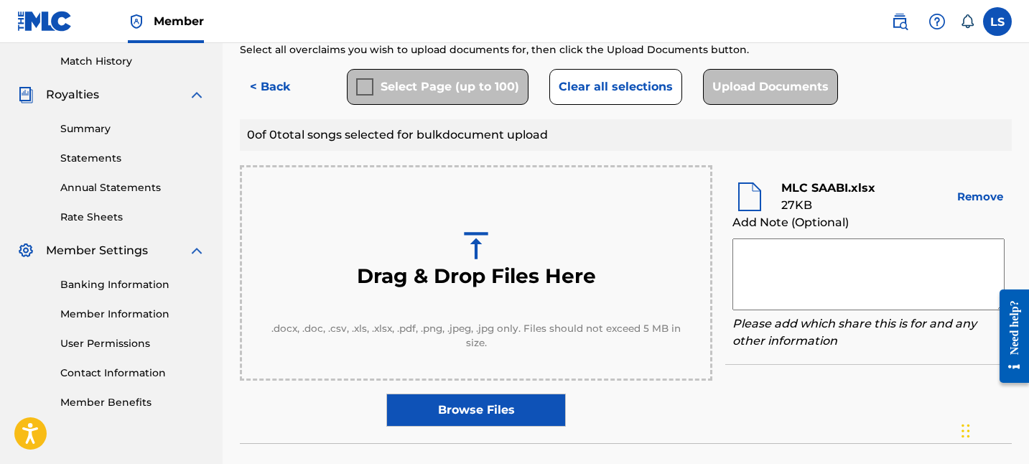
click at [813, 414] on div "Drag & Drop Files Here .docx, .doc, .csv, .xls, .xlsx, .pdf, .png, .jpeg, .jpg …" at bounding box center [626, 295] width 772 height 261
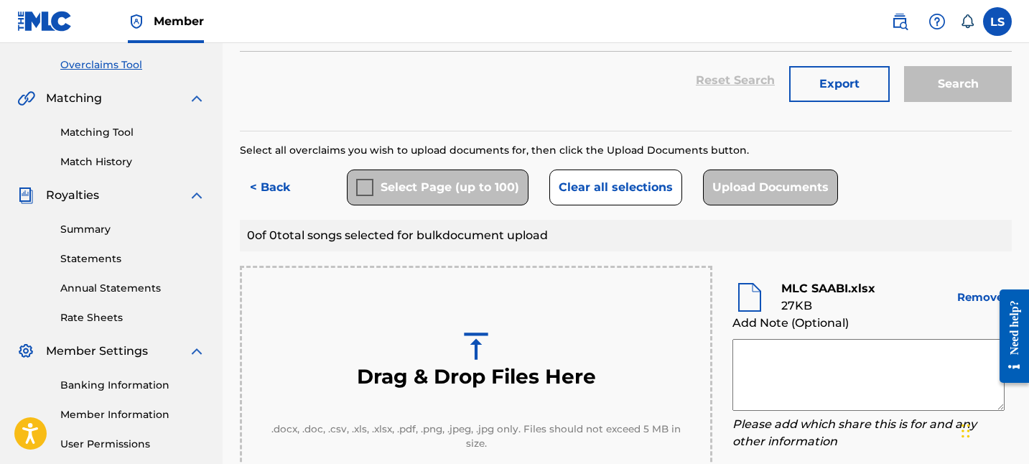
scroll to position [293, 0]
click at [774, 182] on div "Upload Documents" at bounding box center [770, 188] width 135 height 36
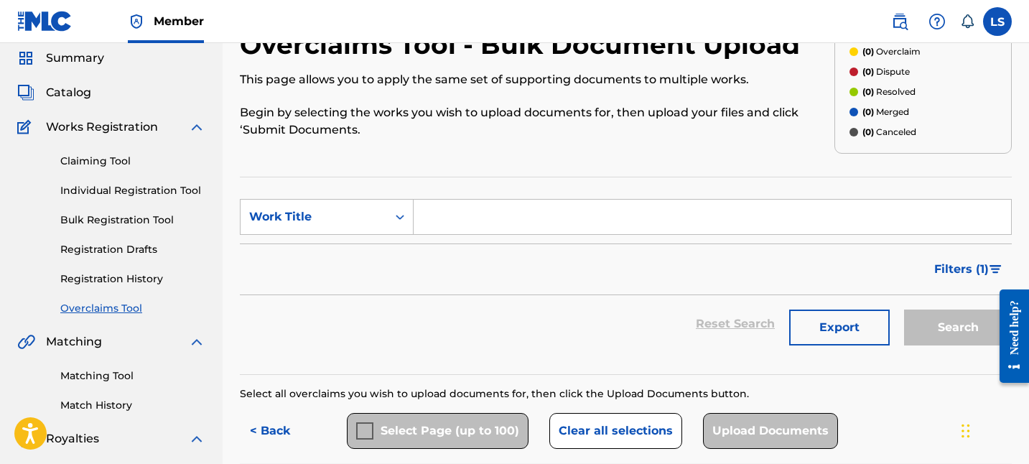
scroll to position [45, 0]
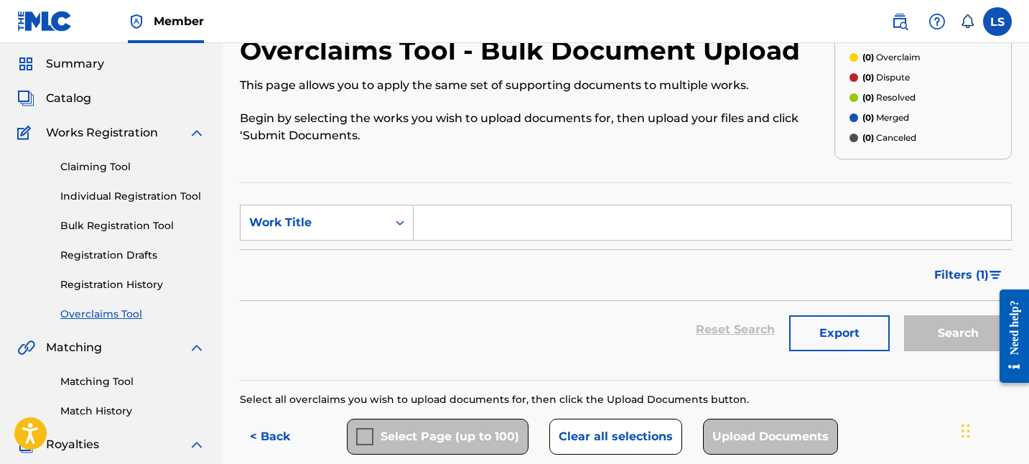
click at [672, 225] on input "Search Form" at bounding box center [712, 222] width 597 height 34
type input "saabi bhinder"
click at [340, 217] on div "Work Title" at bounding box center [313, 222] width 129 height 17
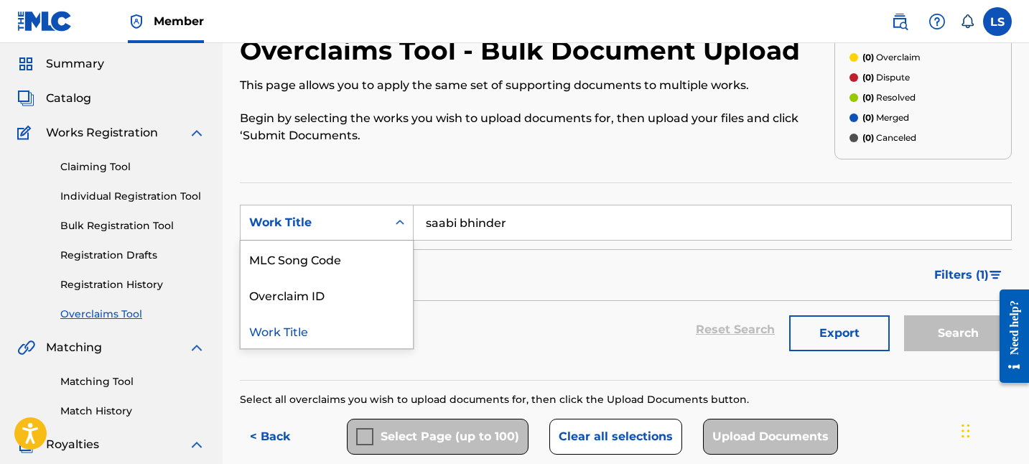
click at [368, 337] on div "Work Title" at bounding box center [327, 330] width 172 height 36
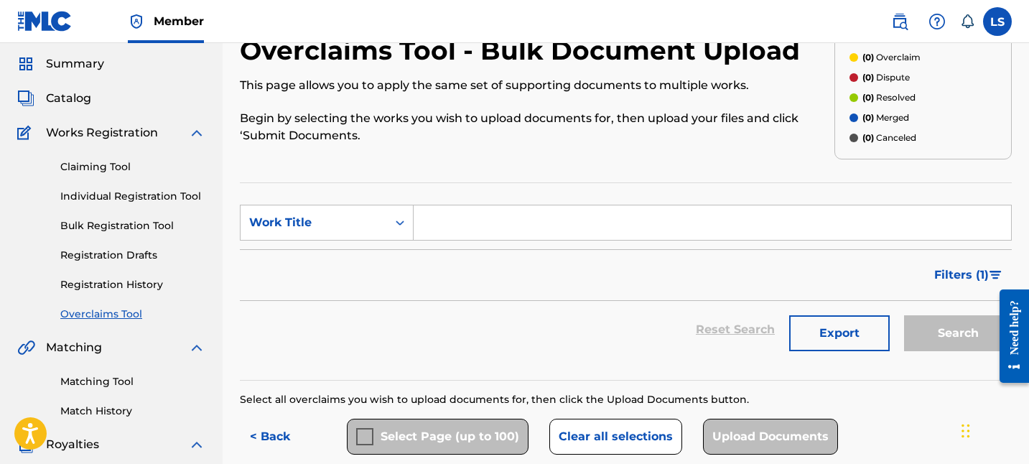
click at [495, 202] on section "SearchWithCriteria4ae24198-3095-43bc-8122-25febca1c89c Work Title Filter Status…" at bounding box center [626, 281] width 772 height 198
click at [492, 215] on input "Search Form" at bounding box center [712, 222] width 597 height 34
type input "desi hood"
click at [938, 331] on div "Search" at bounding box center [954, 329] width 115 height 57
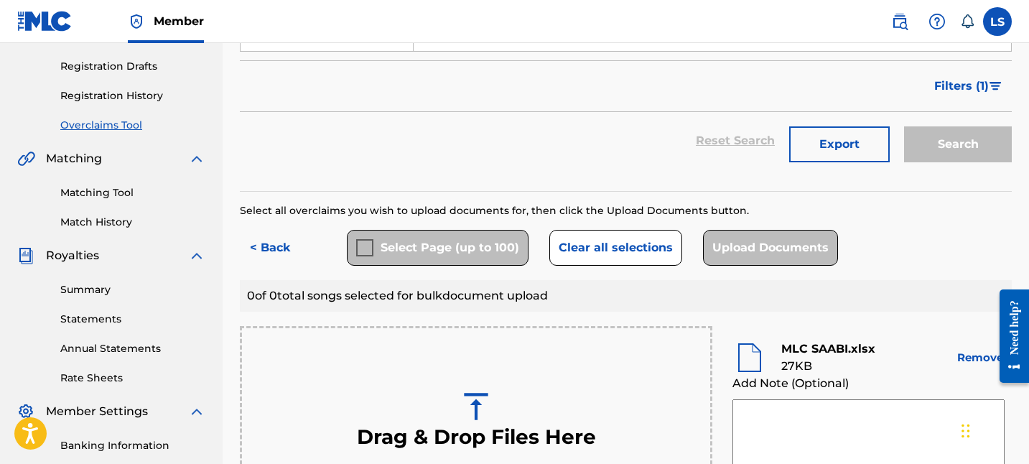
scroll to position [253, 0]
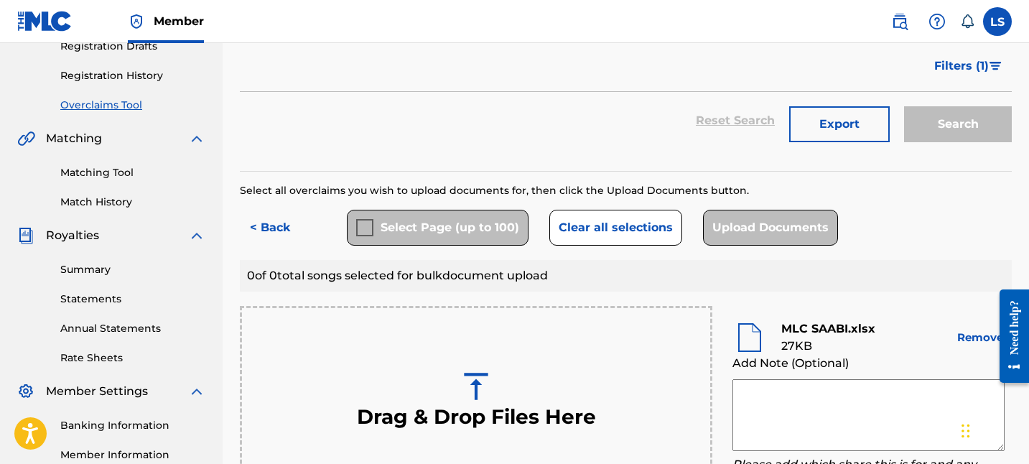
click at [582, 235] on button "Clear all selections" at bounding box center [615, 228] width 133 height 36
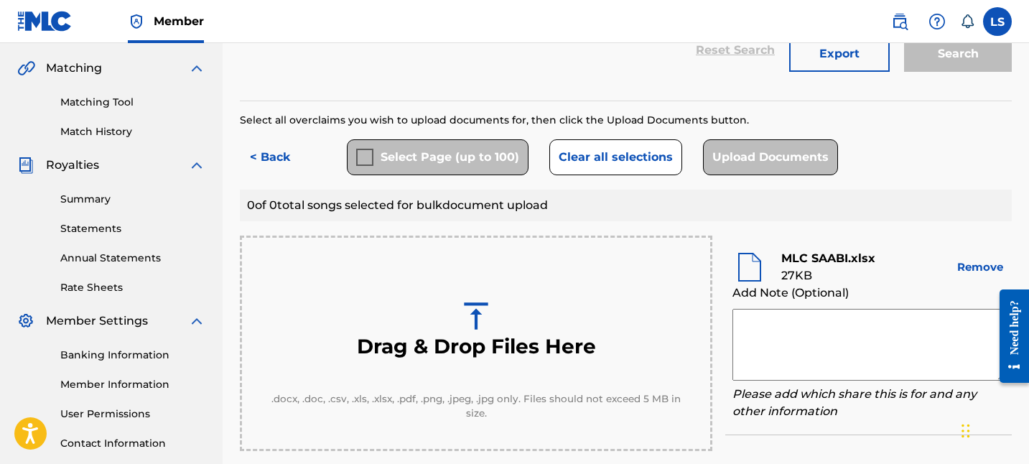
scroll to position [372, 0]
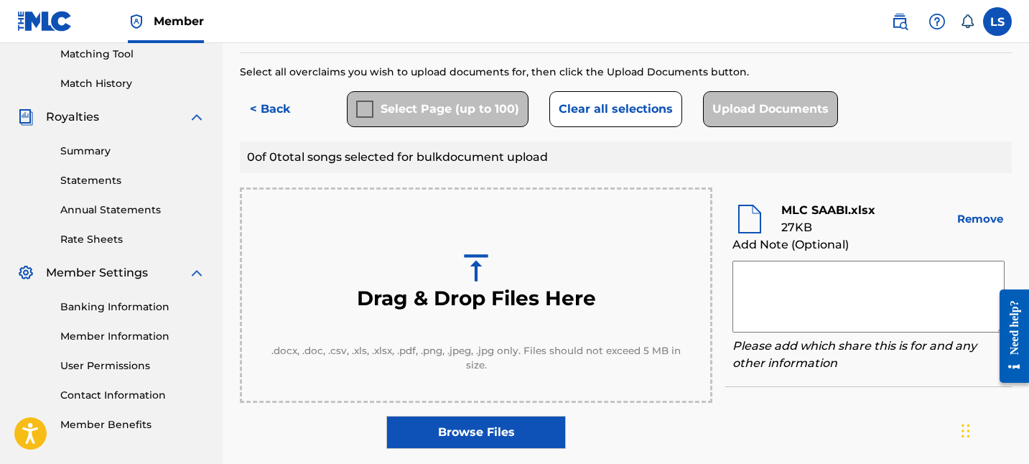
click at [409, 162] on div "0 of 0 total songs selected for bulk document upload" at bounding box center [626, 157] width 772 height 32
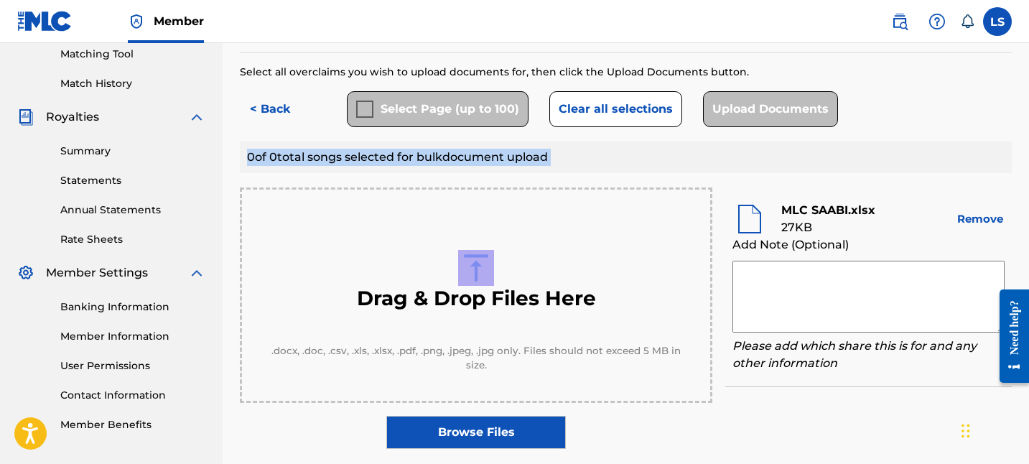
click at [409, 162] on div "0 of 0 total songs selected for bulk document upload" at bounding box center [626, 157] width 772 height 32
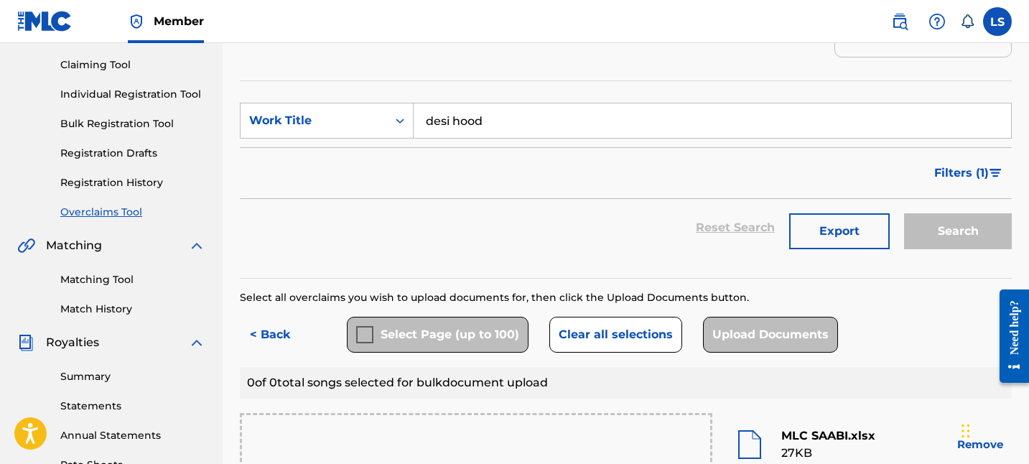
scroll to position [146, 0]
click at [127, 210] on link "Overclaims Tool" at bounding box center [132, 212] width 145 height 15
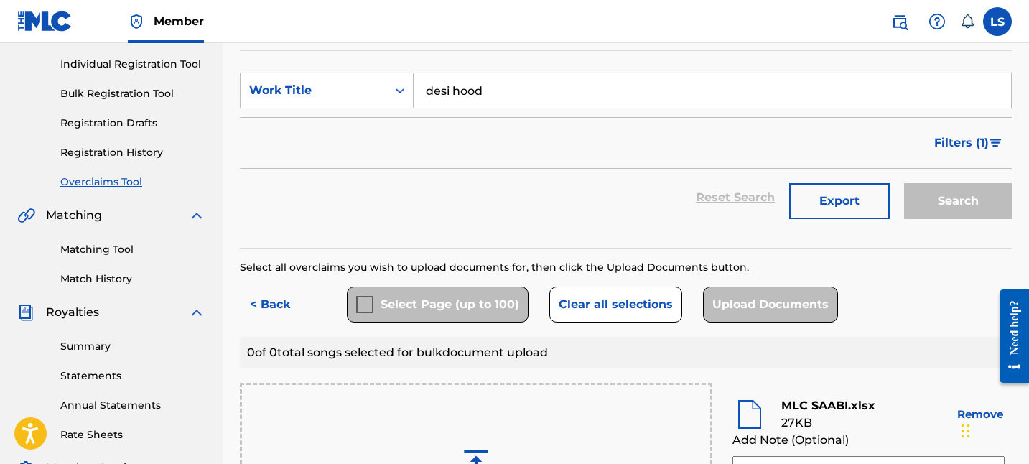
scroll to position [263, 0]
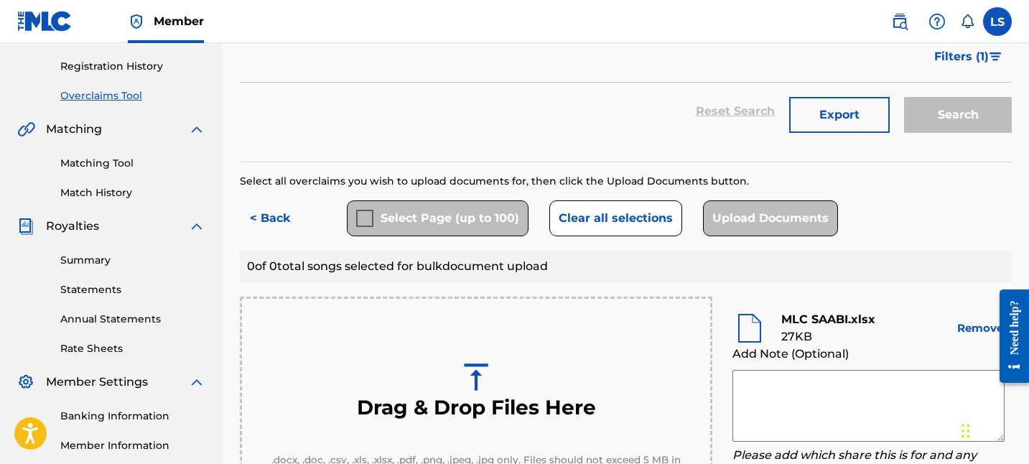
click at [93, 157] on link "Matching Tool" at bounding box center [132, 163] width 145 height 15
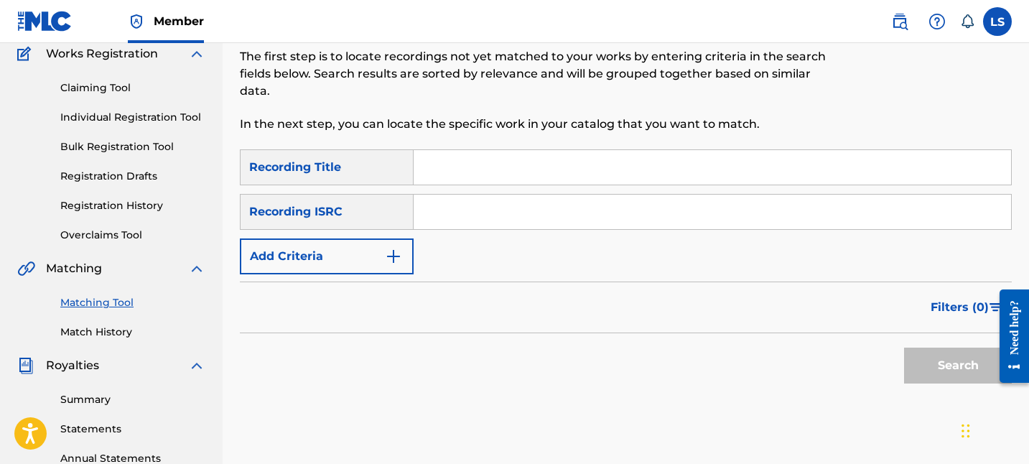
scroll to position [114, 0]
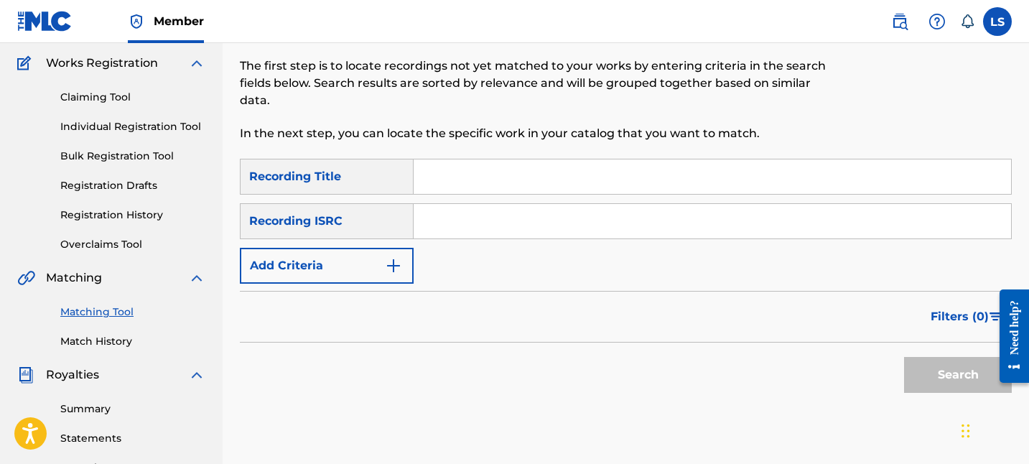
click at [468, 225] on input "Search Form" at bounding box center [712, 221] width 597 height 34
paste input "DGA0M2421024"
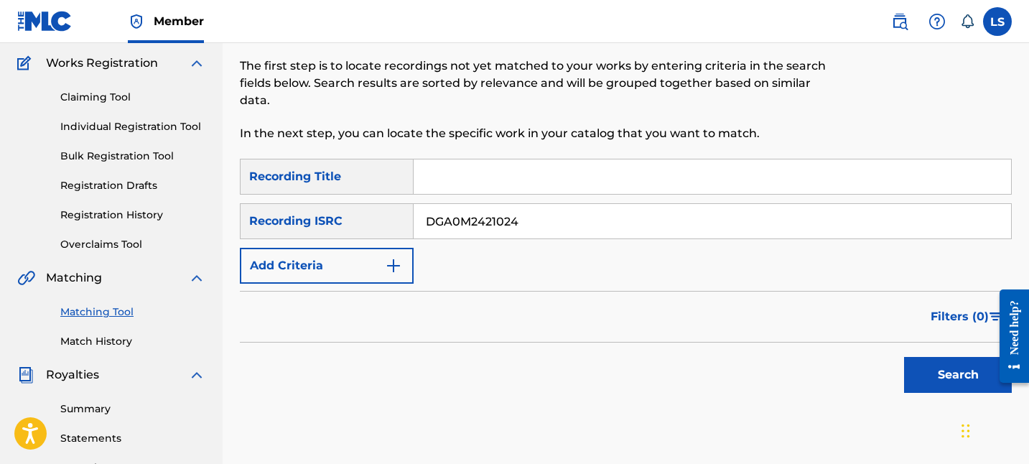
type input "DGA0M2421024"
click at [956, 368] on button "Search" at bounding box center [958, 375] width 108 height 36
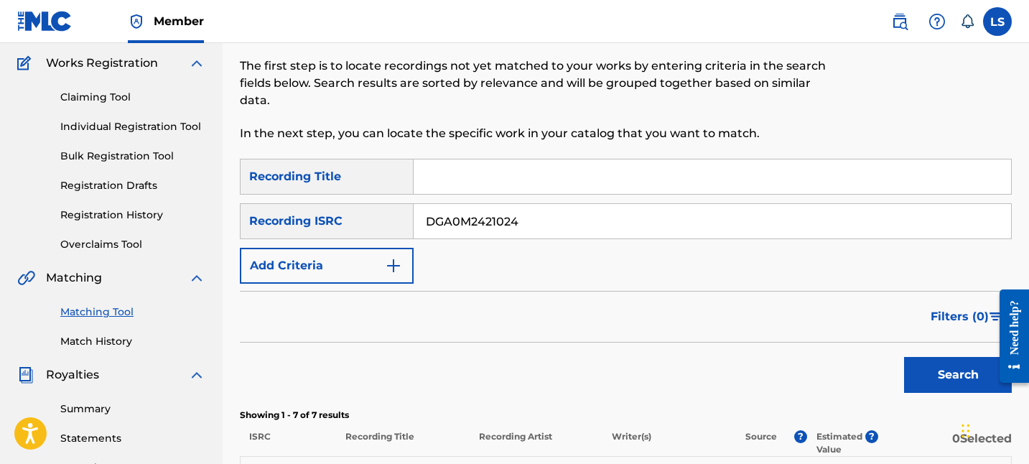
click at [691, 271] on div "SearchWithCriteriac7510b26-c688-4684-b06c-51e04335d337 Recording Title SearchWi…" at bounding box center [626, 221] width 772 height 125
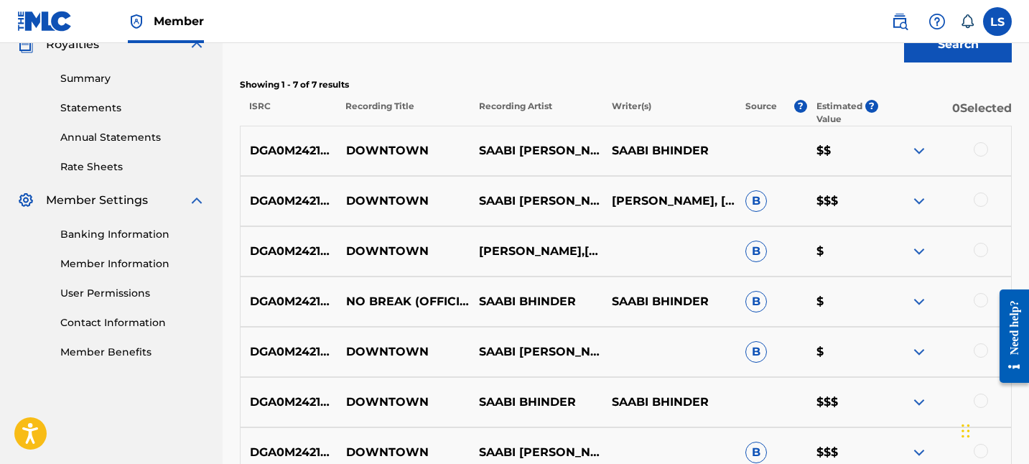
scroll to position [443, 0]
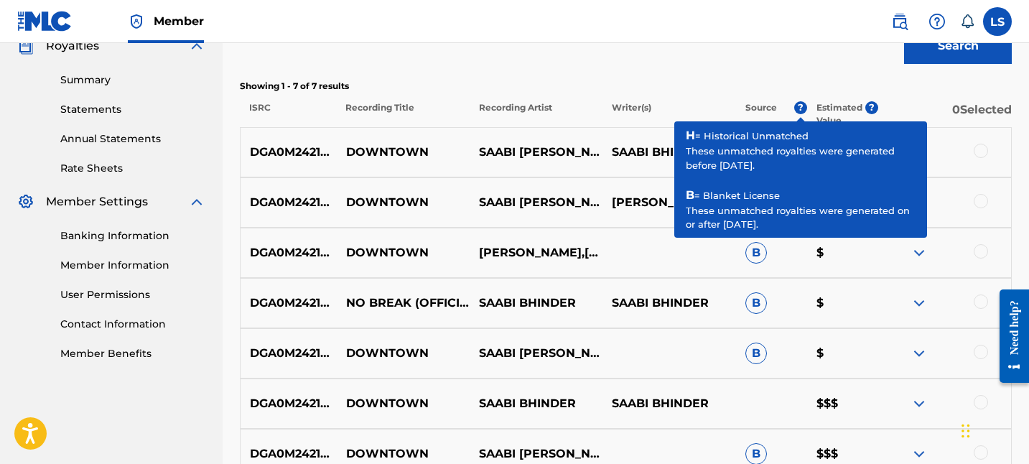
click at [799, 104] on span "?" at bounding box center [800, 107] width 13 height 13
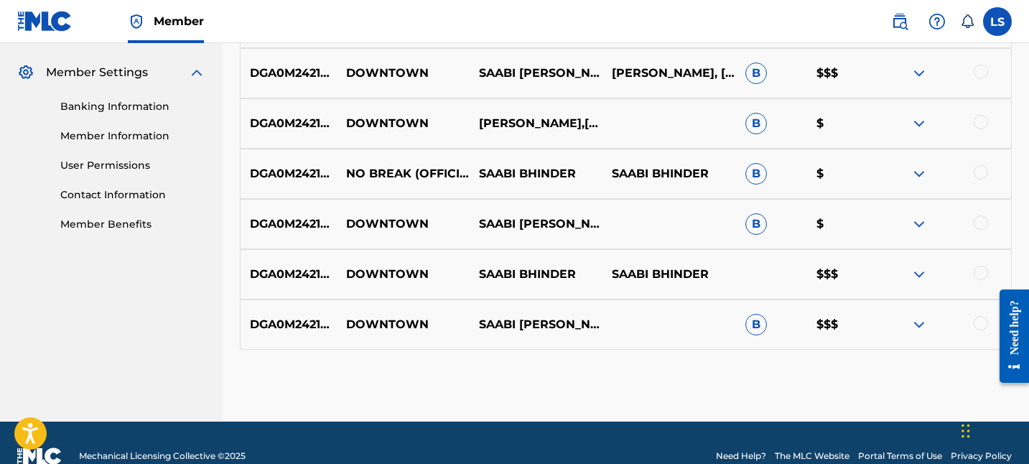
scroll to position [598, 0]
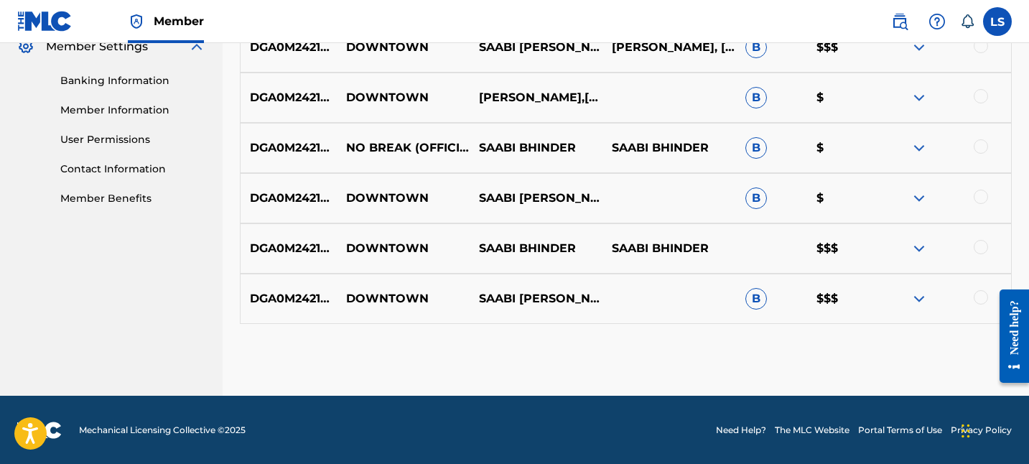
click at [915, 299] on img at bounding box center [918, 298] width 17 height 17
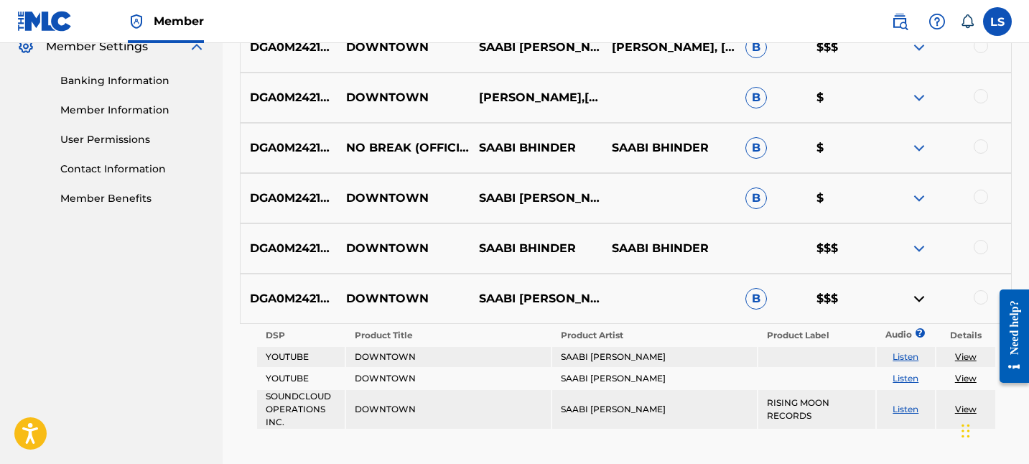
scroll to position [705, 0]
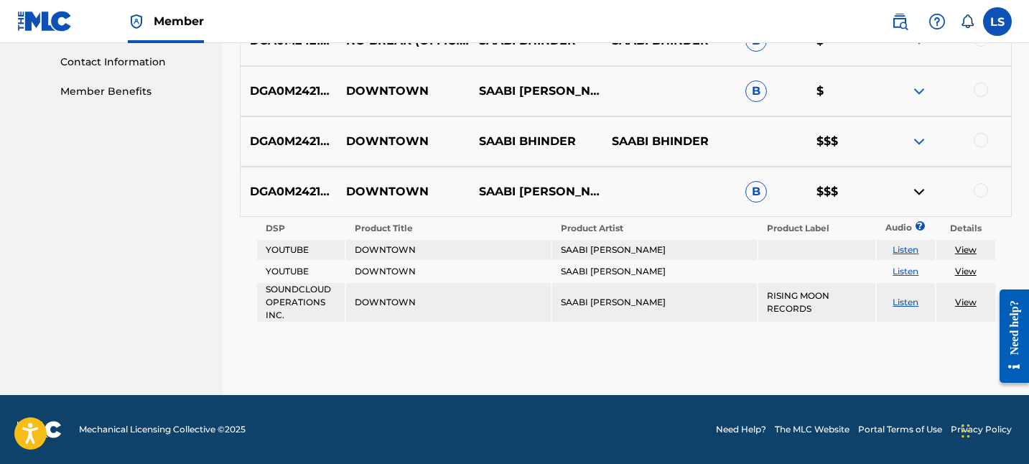
click at [958, 297] on link "View" at bounding box center [966, 302] width 22 height 11
click at [981, 192] on div at bounding box center [981, 190] width 14 height 14
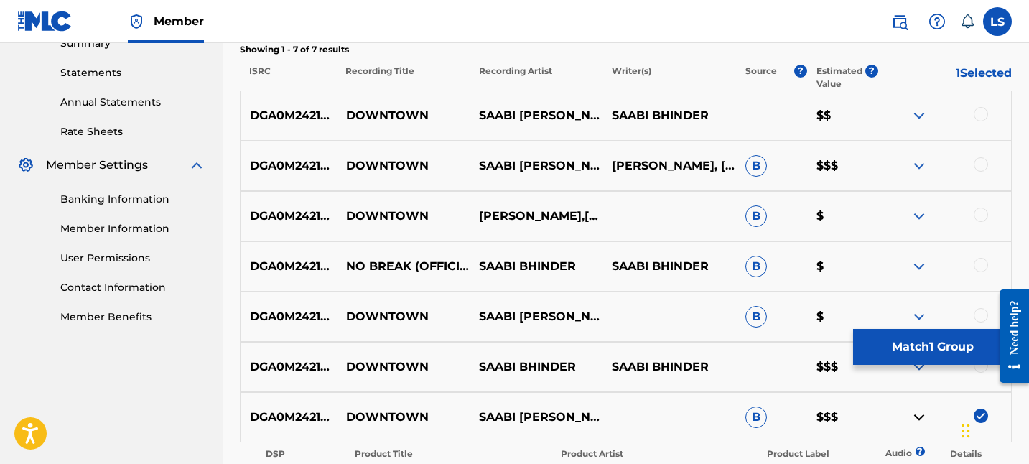
scroll to position [478, 0]
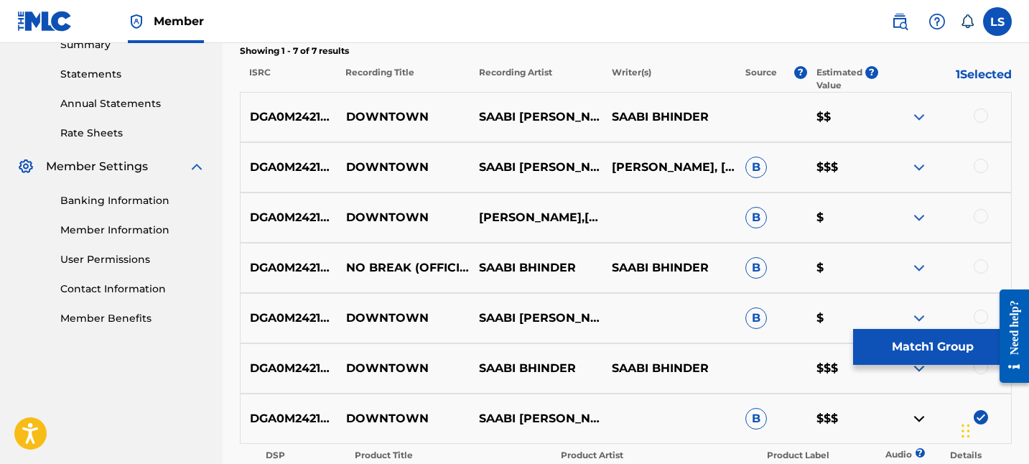
click at [986, 114] on div at bounding box center [981, 115] width 14 height 14
click at [981, 159] on div at bounding box center [981, 166] width 14 height 14
click at [979, 207] on div "DGA0M2421024 DOWNTOWN AZIZ,SAABI BHINDER B $" at bounding box center [626, 217] width 772 height 50
click at [979, 214] on div at bounding box center [981, 216] width 14 height 14
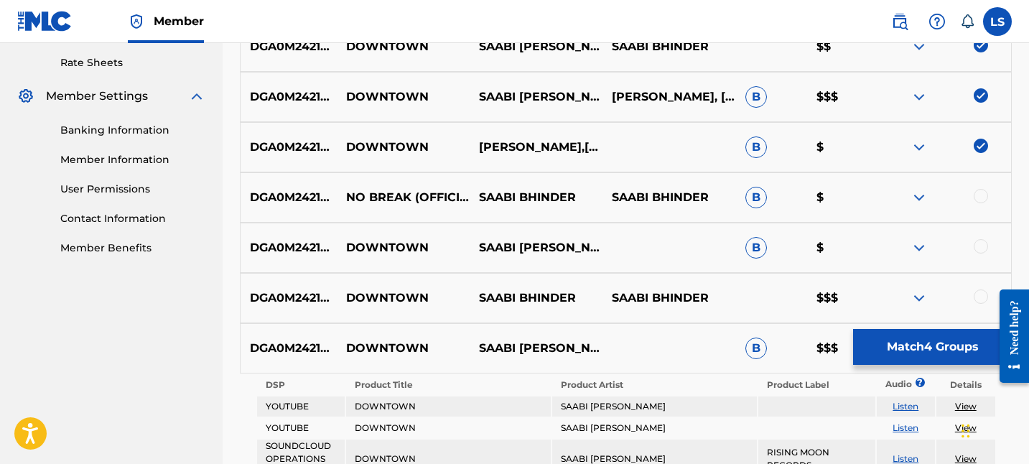
scroll to position [554, 0]
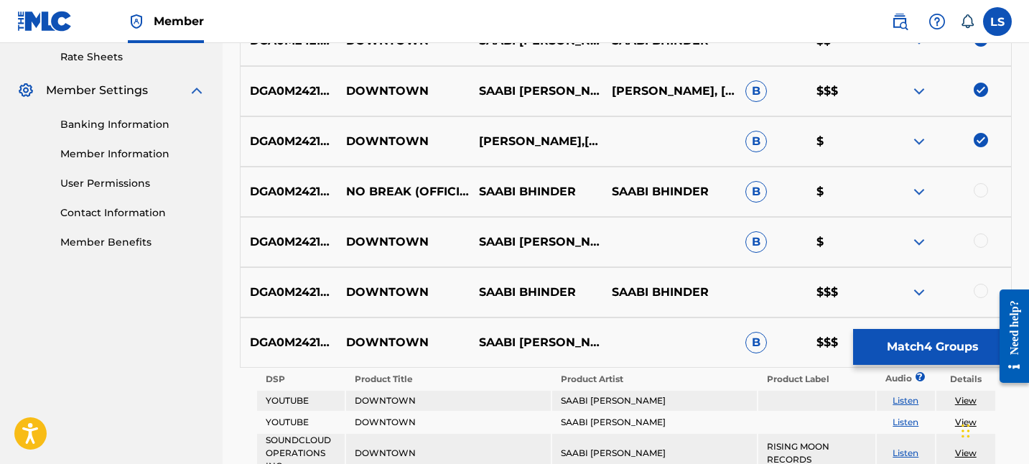
click at [984, 183] on div at bounding box center [944, 191] width 133 height 17
click at [984, 193] on div at bounding box center [981, 190] width 14 height 14
click at [981, 240] on div at bounding box center [981, 240] width 14 height 14
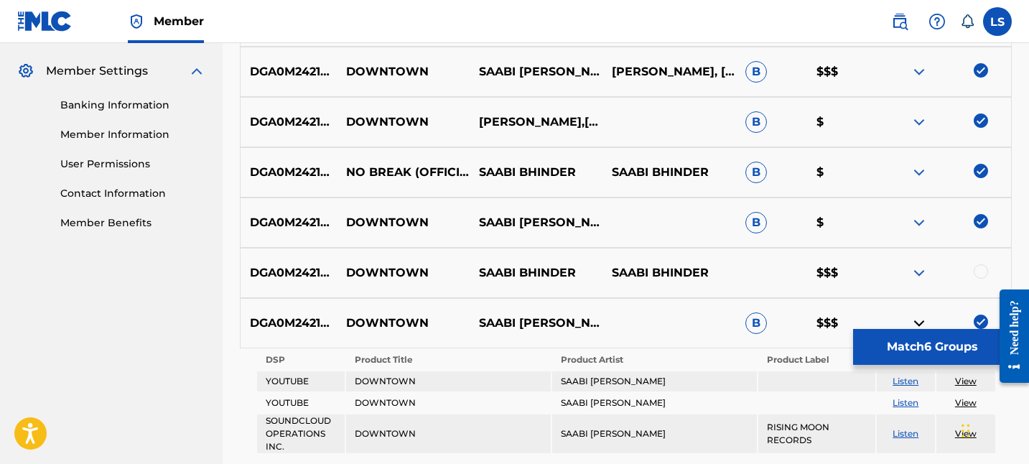
scroll to position [576, 0]
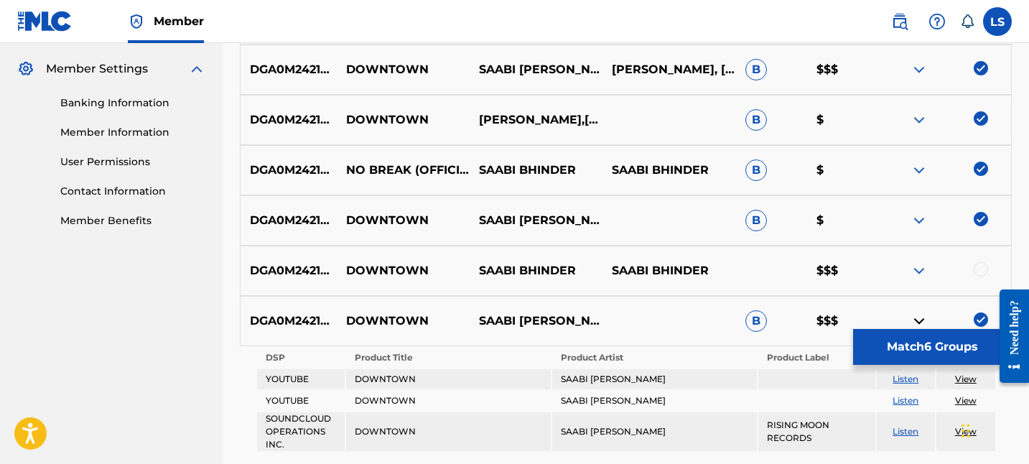
click at [981, 272] on div at bounding box center [981, 269] width 14 height 14
click at [965, 348] on button "Match 7 Groups" at bounding box center [932, 347] width 159 height 36
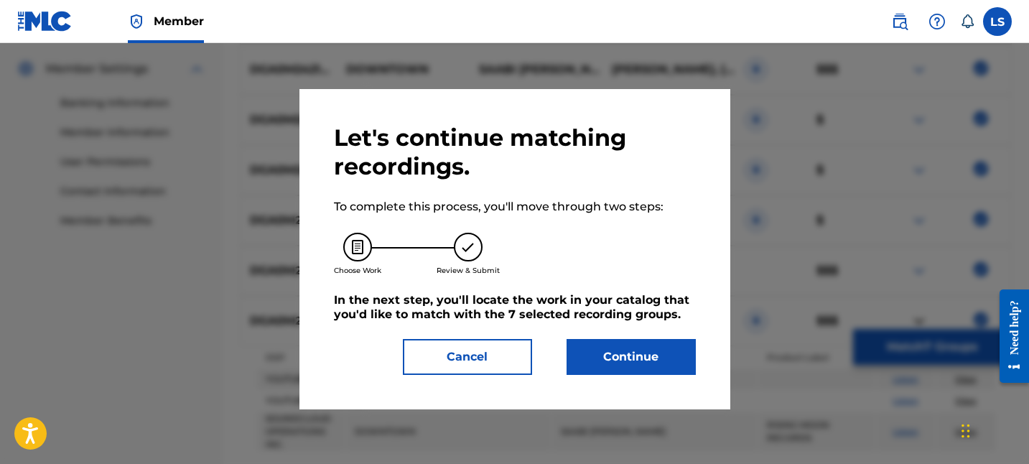
click at [671, 364] on button "Continue" at bounding box center [630, 357] width 129 height 36
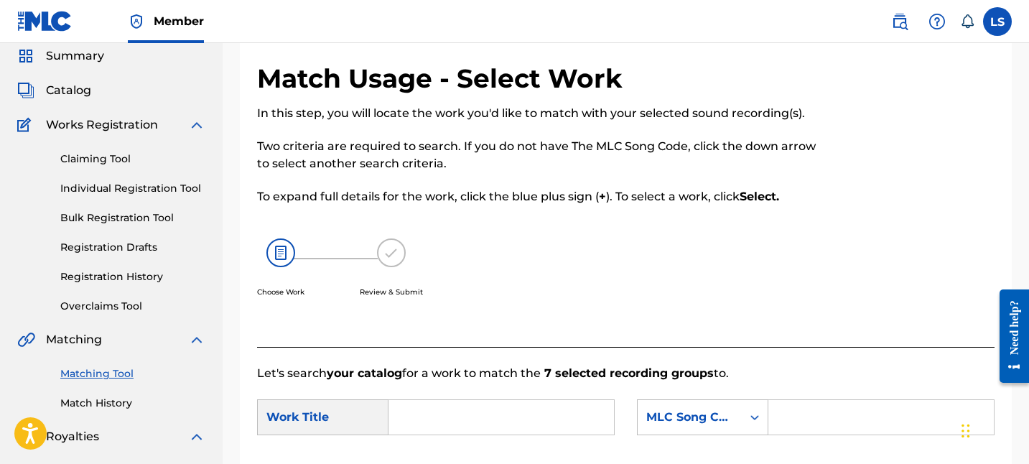
scroll to position [57, 0]
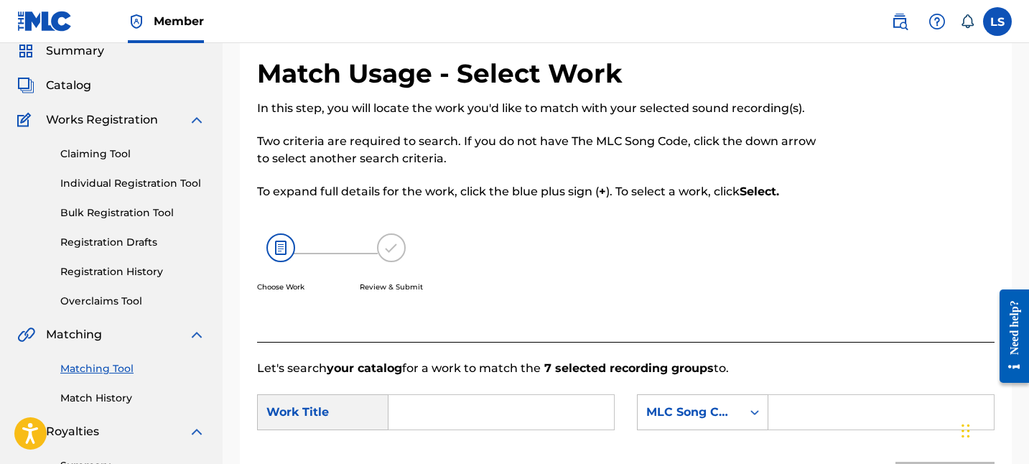
click at [123, 294] on link "Overclaims Tool" at bounding box center [132, 301] width 145 height 15
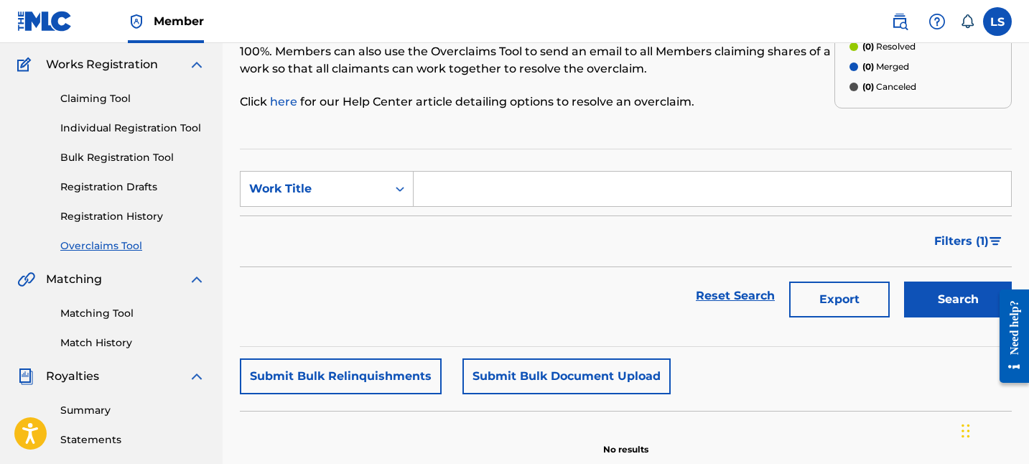
scroll to position [120, 0]
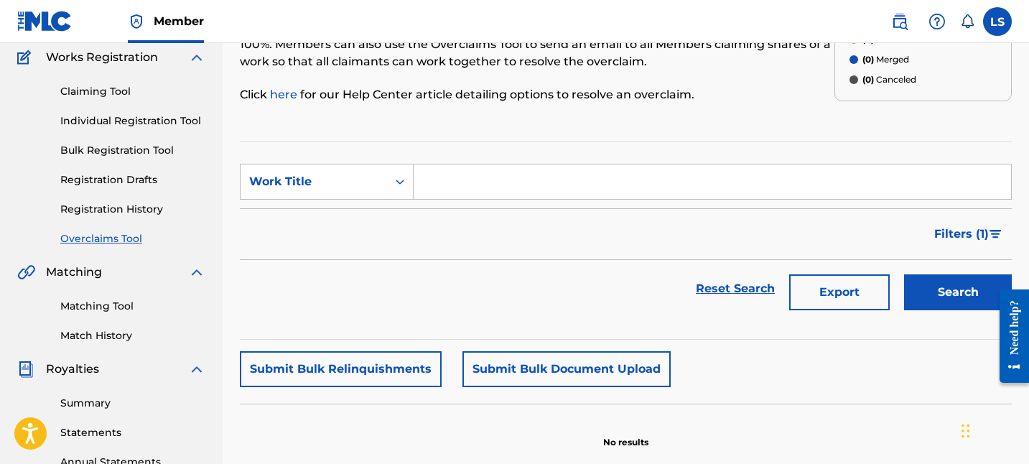
click at [472, 182] on input "Search Form" at bounding box center [712, 181] width 597 height 34
click at [539, 177] on input "Search Form" at bounding box center [712, 181] width 597 height 34
paste input "Aftermath"
type input "Aftermath"
click at [933, 291] on button "Search" at bounding box center [958, 292] width 108 height 36
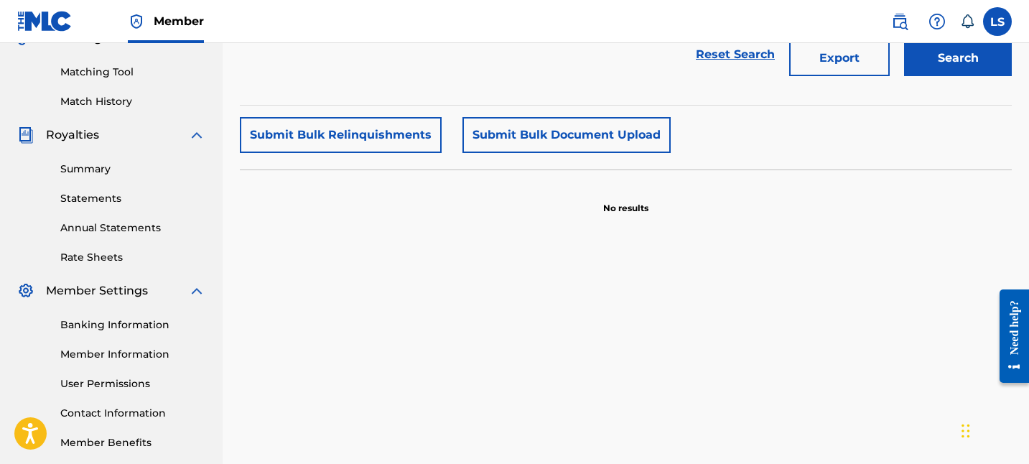
scroll to position [156, 0]
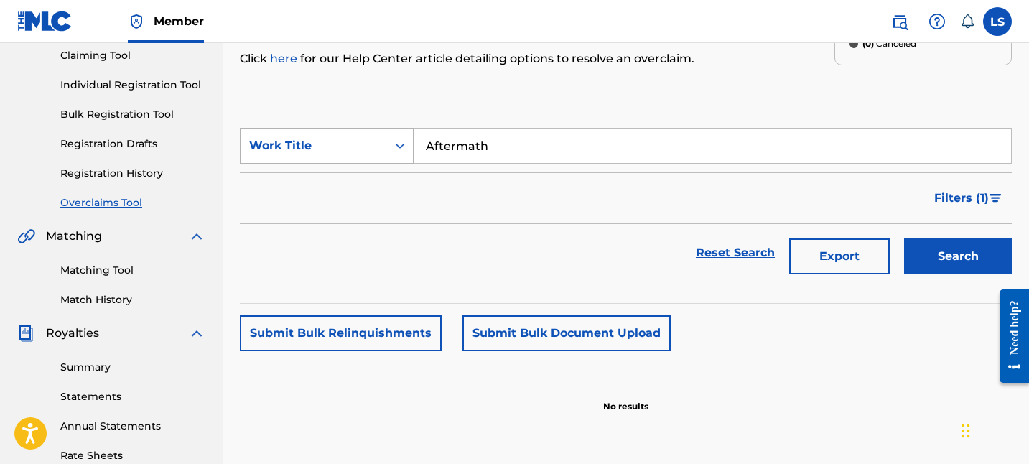
click at [373, 155] on div "Work Title" at bounding box center [314, 145] width 146 height 27
click at [362, 195] on div "MLC Song Code" at bounding box center [327, 182] width 172 height 36
click at [451, 135] on input "Search Form" at bounding box center [712, 146] width 597 height 34
paste input "AY5FXD"
type input "AY5FXD"
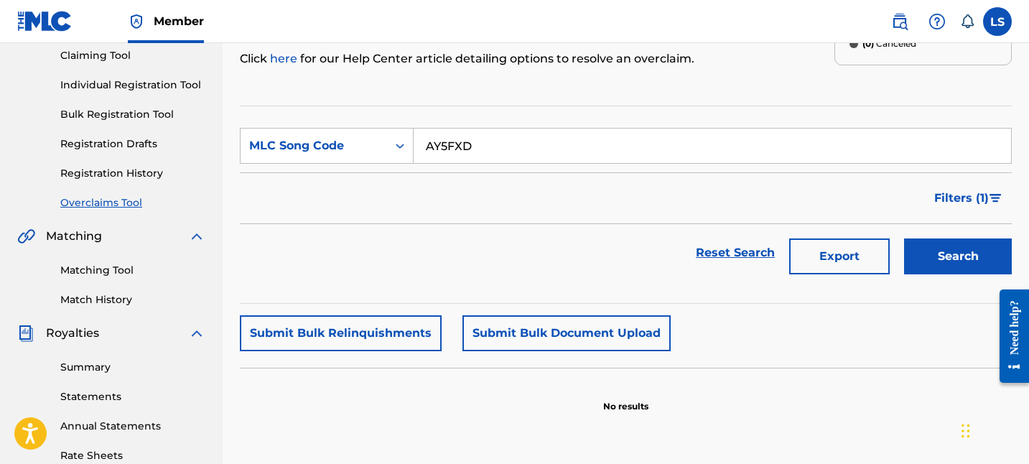
click at [958, 272] on button "Search" at bounding box center [958, 256] width 108 height 36
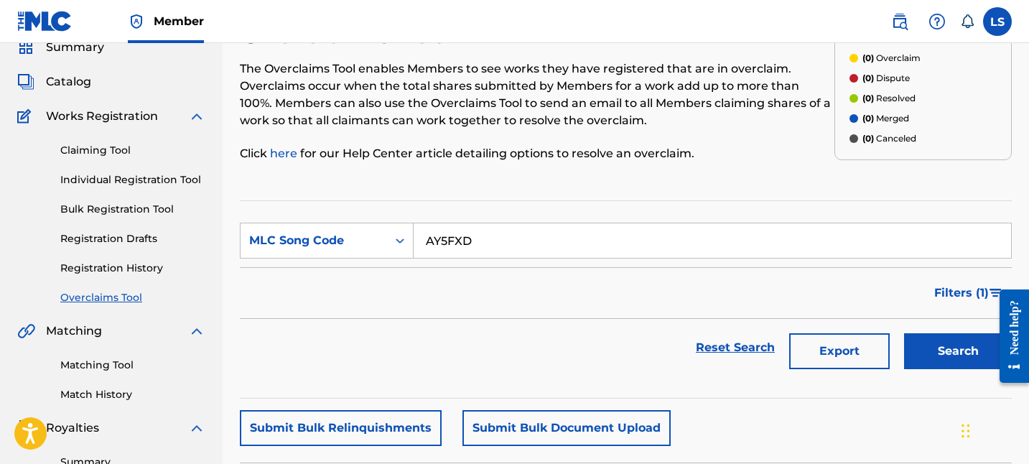
scroll to position [30, 0]
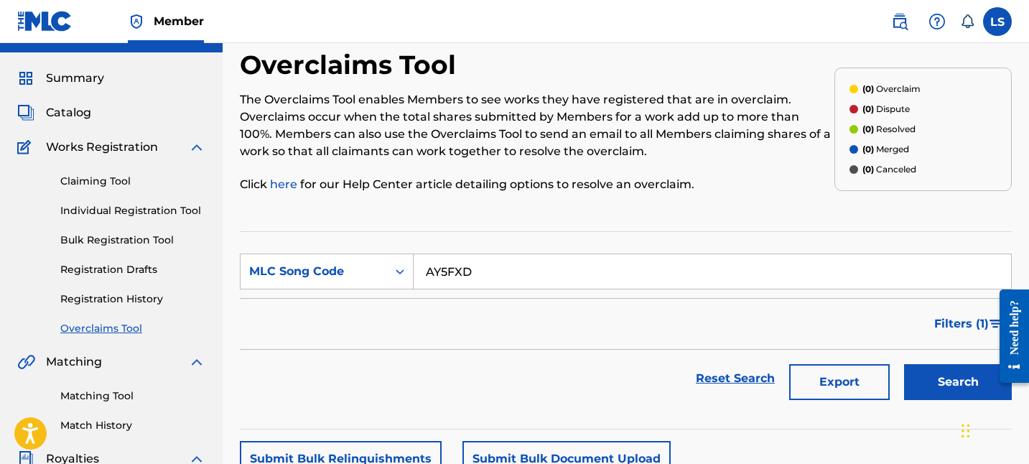
click at [283, 179] on link "here" at bounding box center [285, 184] width 30 height 14
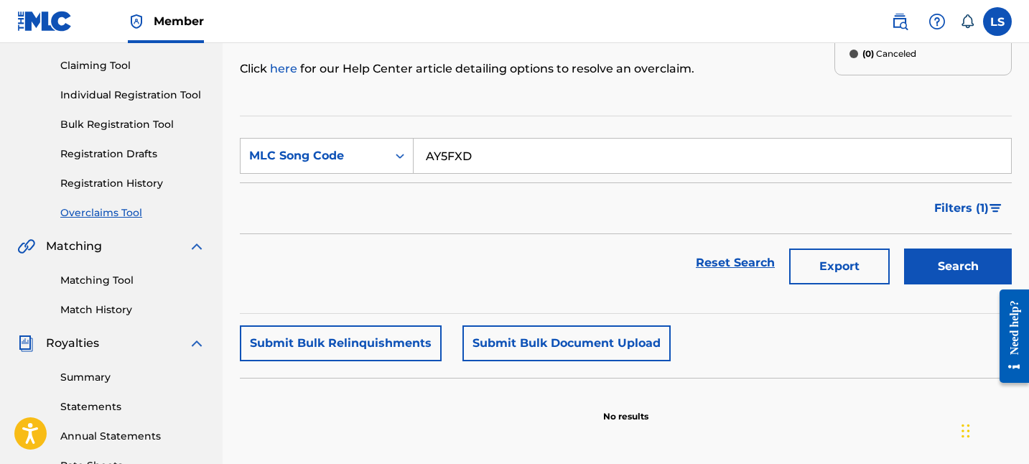
scroll to position [122, 0]
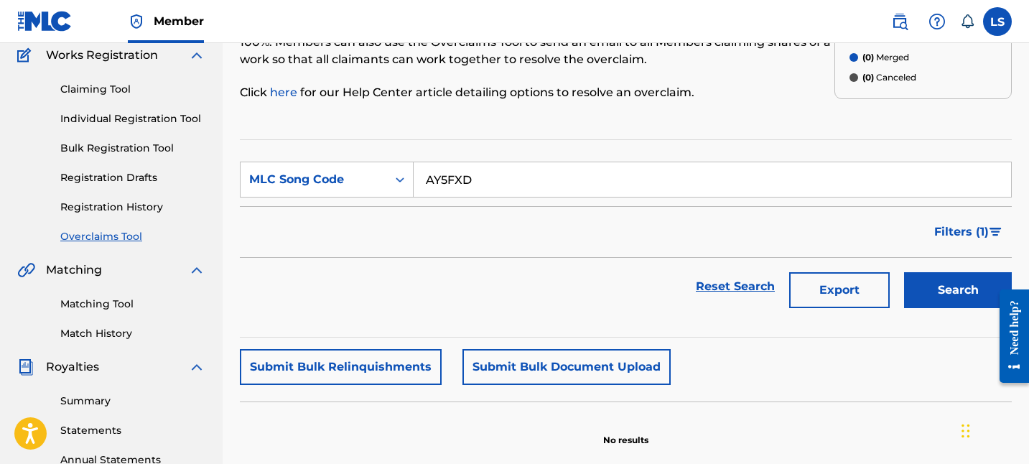
click at [101, 178] on link "Registration Drafts" at bounding box center [132, 177] width 145 height 15
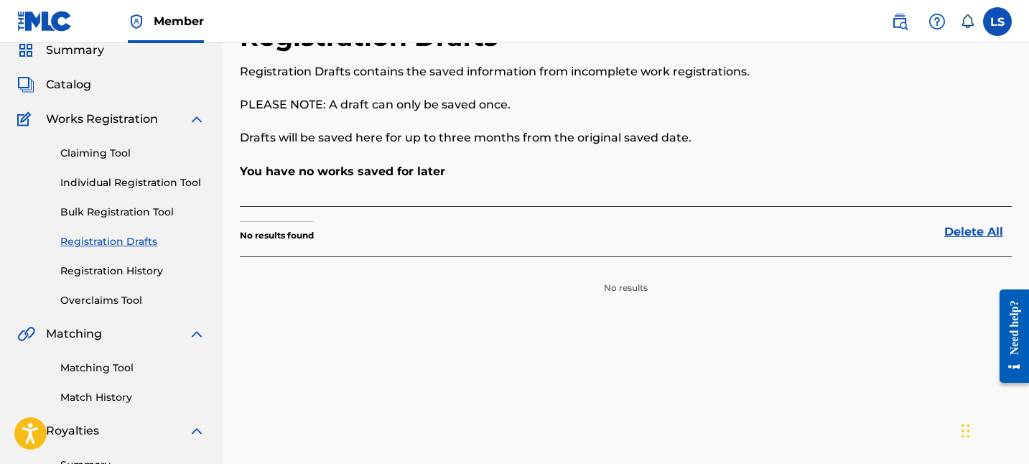
scroll to position [155, 0]
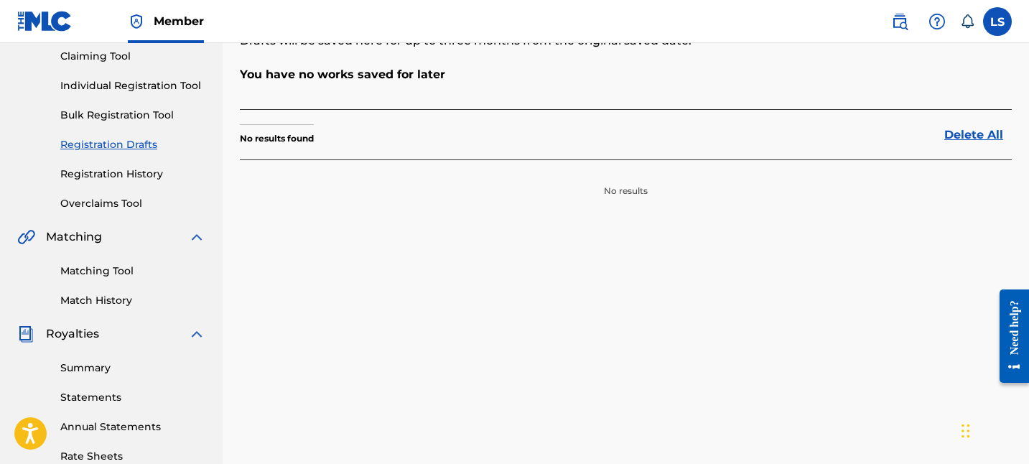
click at [130, 178] on link "Registration History" at bounding box center [132, 174] width 145 height 15
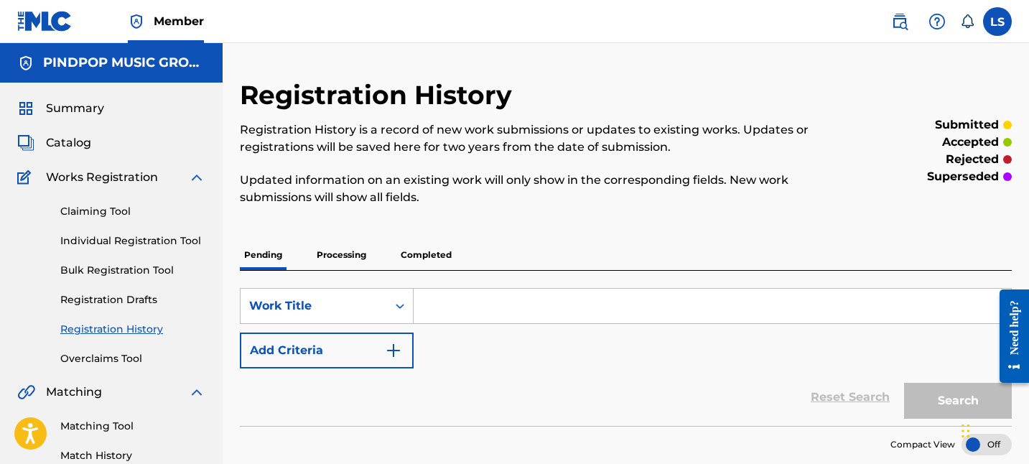
click at [414, 89] on h2 "Registration History" at bounding box center [379, 95] width 279 height 32
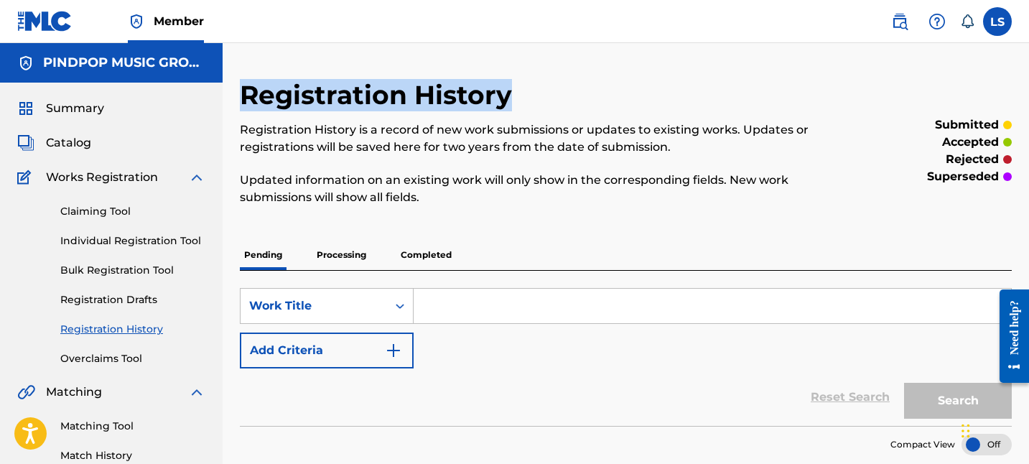
click at [413, 89] on h2 "Registration History" at bounding box center [379, 95] width 279 height 32
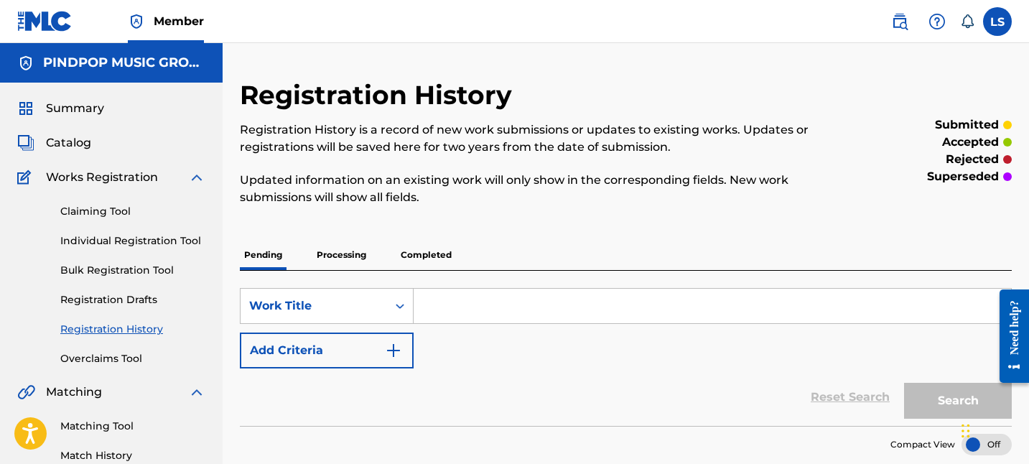
click at [449, 303] on input "Search Form" at bounding box center [712, 306] width 597 height 34
paste input "AY5FXD"
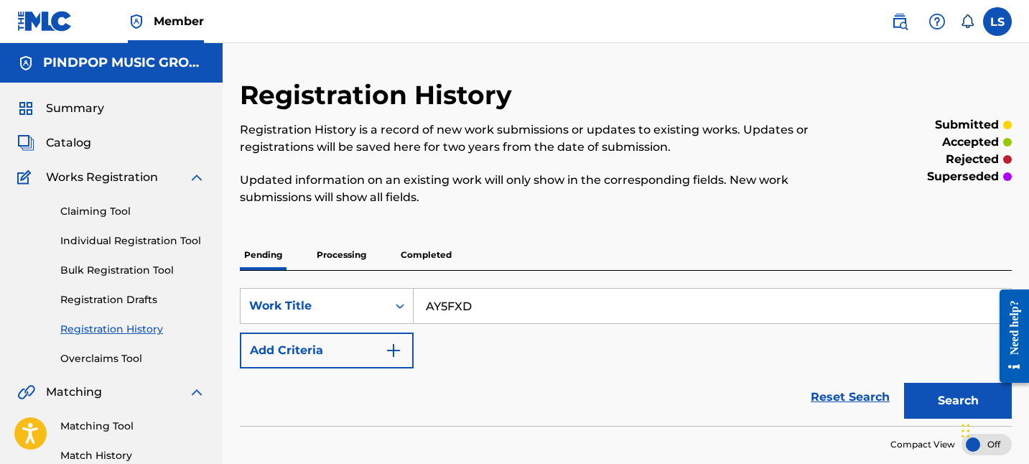
type input "AY5FXD"
click at [937, 419] on div "Search" at bounding box center [954, 396] width 115 height 57
click at [249, 283] on div "SearchWithCriteria00f6c94e-7a1d-47be-ab71-038414713fd3 Work Title AY5FXD Add Cr…" at bounding box center [626, 348] width 772 height 155
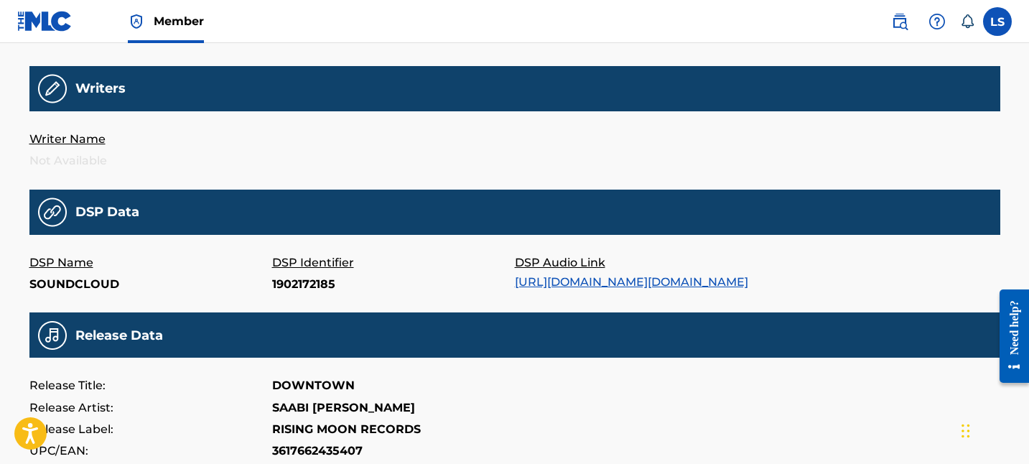
scroll to position [366, 0]
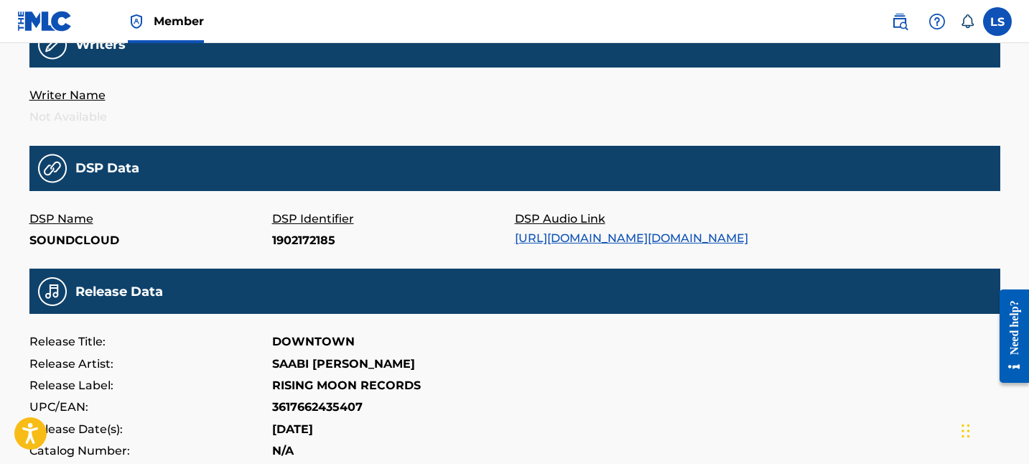
click at [634, 238] on link "https://w.soundcloud.com/player/?url=https%3A//api.soundcloud.com/tracks/190217…" at bounding box center [631, 238] width 233 height 14
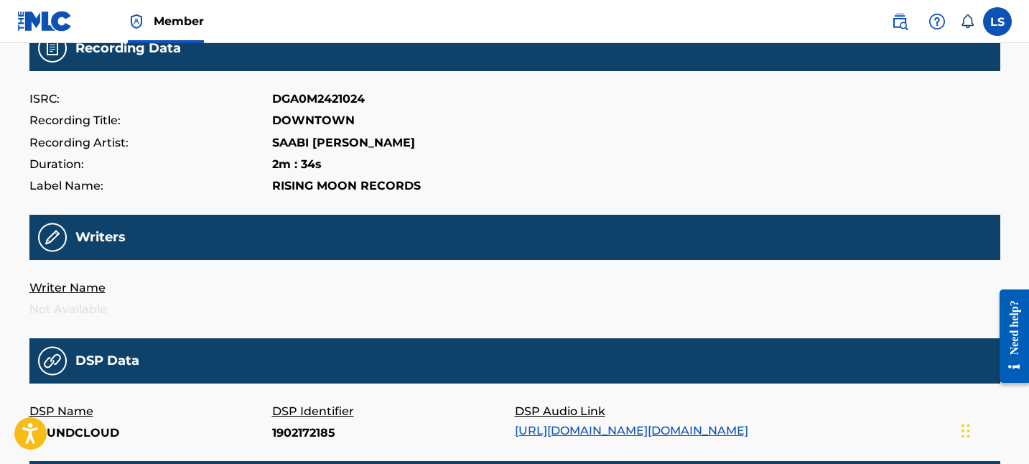
scroll to position [0, 0]
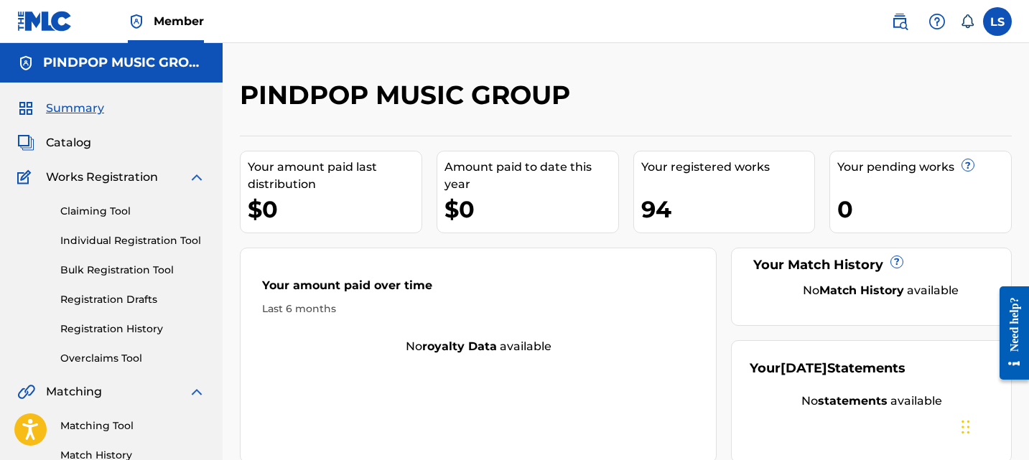
click at [67, 150] on span "Catalog" at bounding box center [68, 142] width 45 height 17
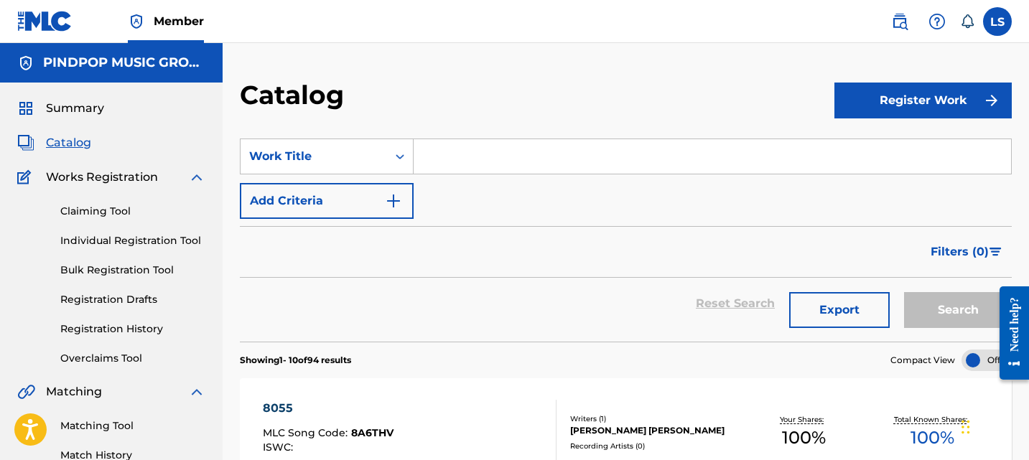
click at [513, 169] on input "Search Form" at bounding box center [712, 156] width 597 height 34
type input "strong"
click at [951, 293] on button "Search" at bounding box center [958, 310] width 108 height 36
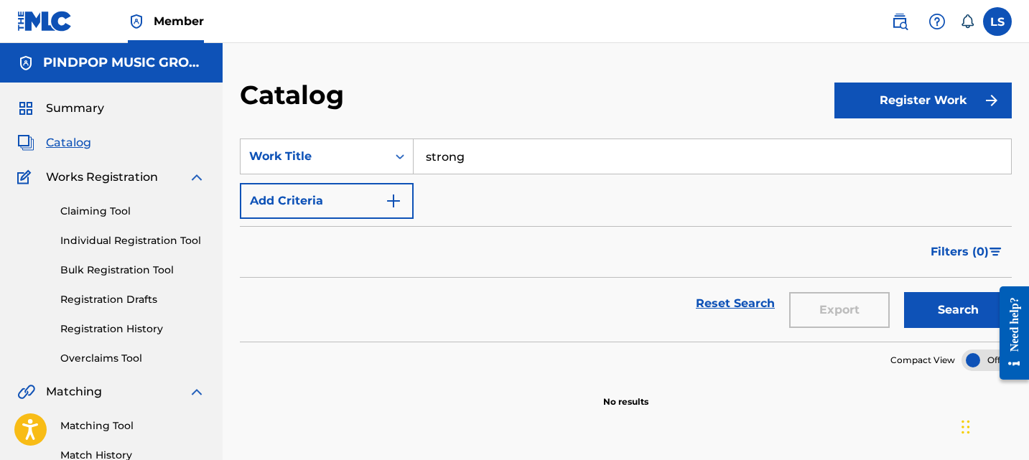
click at [75, 140] on span "Catalog" at bounding box center [68, 142] width 45 height 17
click at [126, 324] on link "Registration History" at bounding box center [132, 329] width 145 height 15
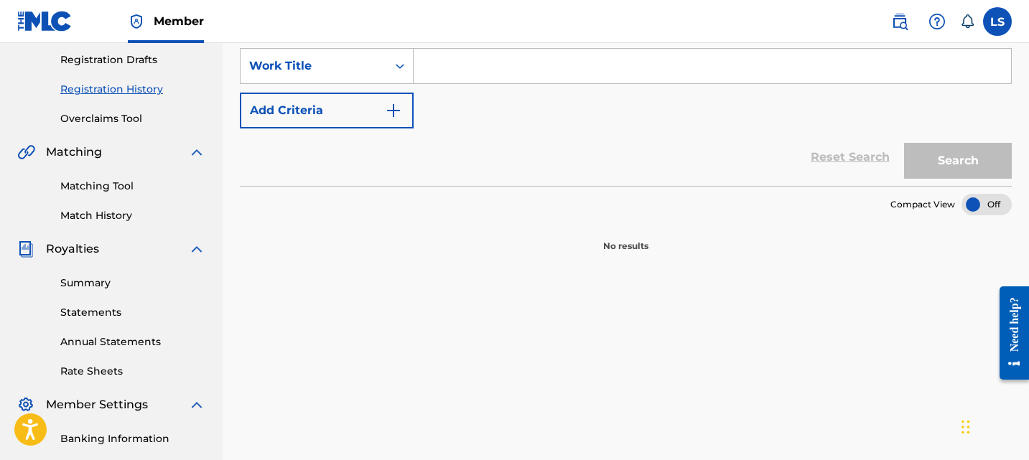
scroll to position [60, 0]
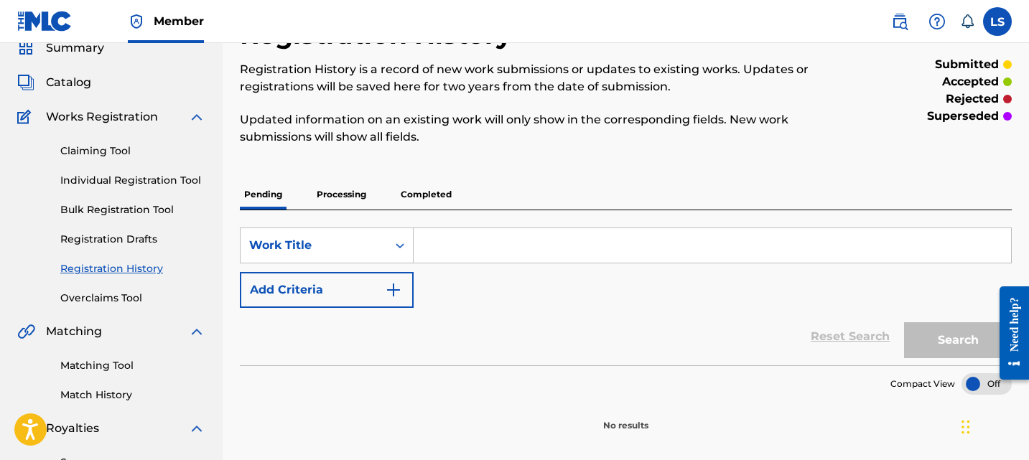
click at [151, 243] on link "Registration Drafts" at bounding box center [132, 239] width 145 height 15
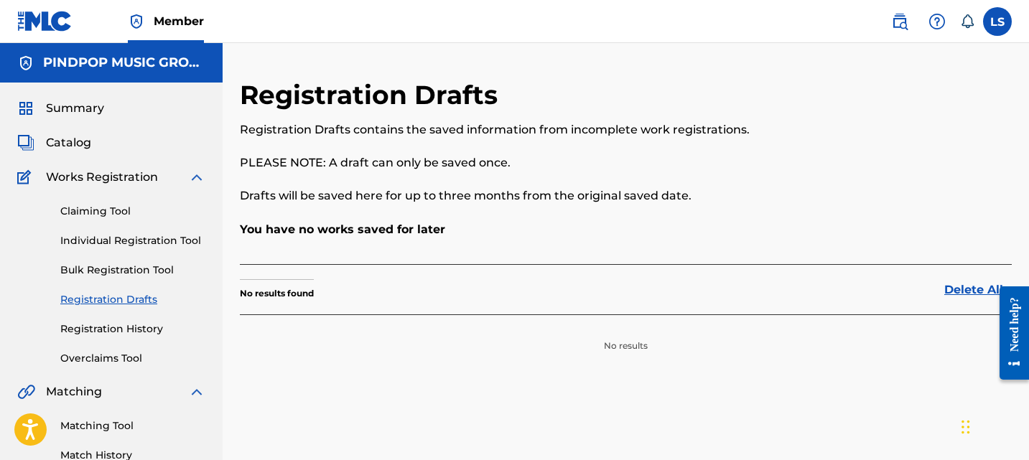
click at [74, 145] on span "Catalog" at bounding box center [68, 142] width 45 height 17
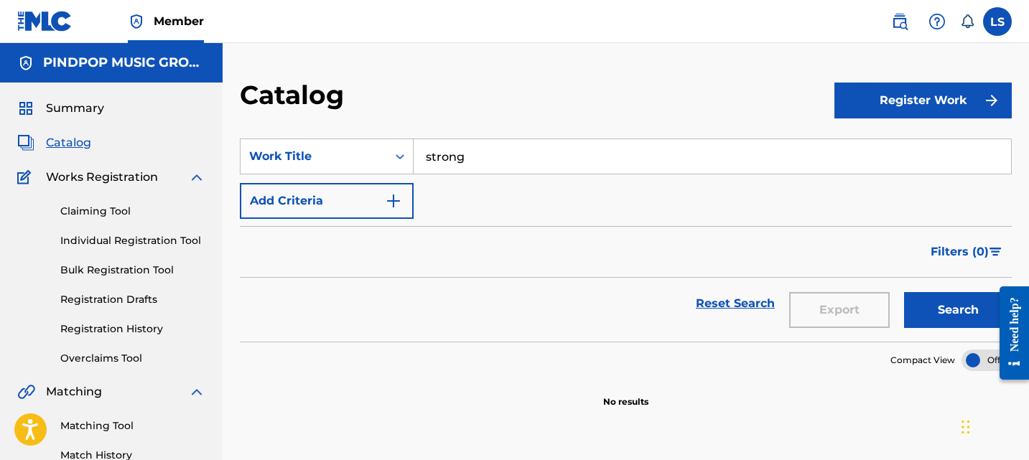
click at [427, 151] on input "strong" at bounding box center [712, 156] width 597 height 34
click at [648, 235] on div "Filters ( 0 )" at bounding box center [626, 252] width 772 height 52
click at [80, 142] on span "Catalog" at bounding box center [68, 142] width 45 height 17
click at [82, 109] on span "Summary" at bounding box center [75, 108] width 58 height 17
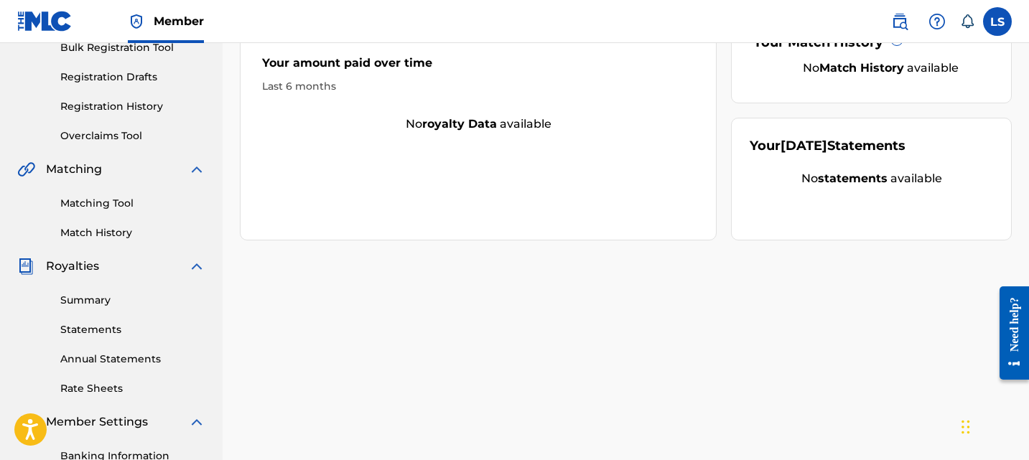
scroll to position [222, 0]
click at [90, 289] on div "Summary Statements Annual Statements Rate Sheets" at bounding box center [111, 336] width 188 height 121
click at [80, 308] on link "Summary" at bounding box center [132, 301] width 145 height 15
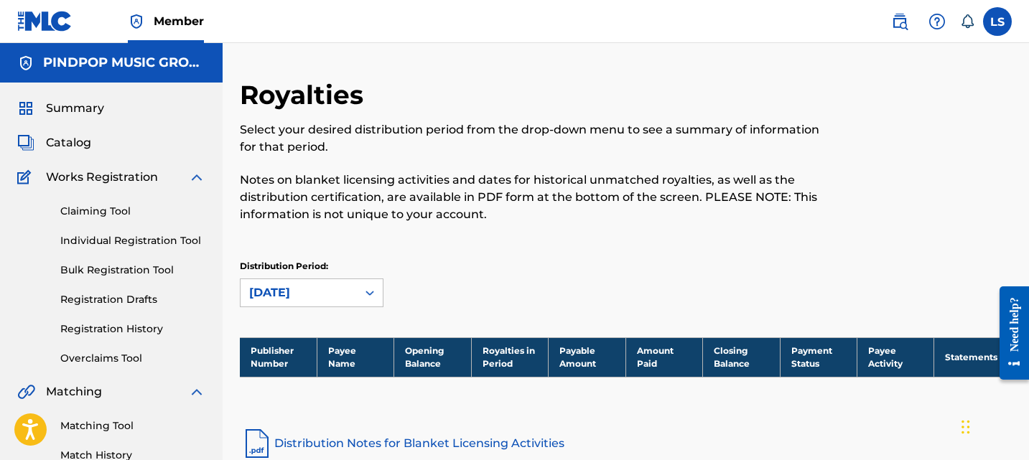
click at [67, 142] on span "Catalog" at bounding box center [68, 142] width 45 height 17
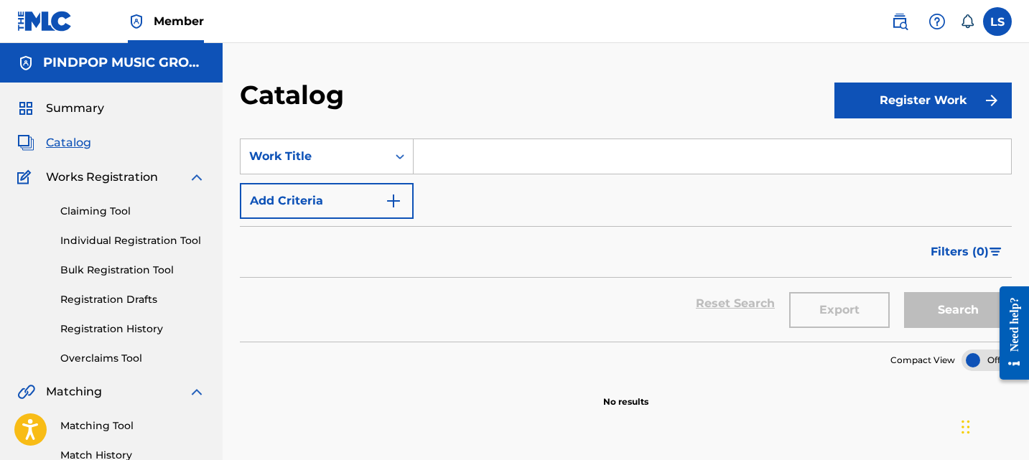
click at [83, 111] on span "Summary" at bounding box center [75, 108] width 58 height 17
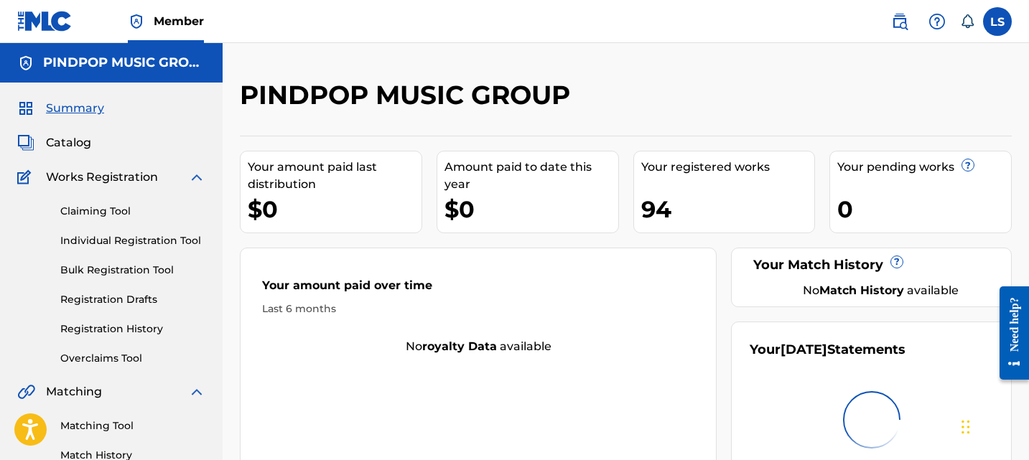
click at [83, 142] on span "Catalog" at bounding box center [68, 142] width 45 height 17
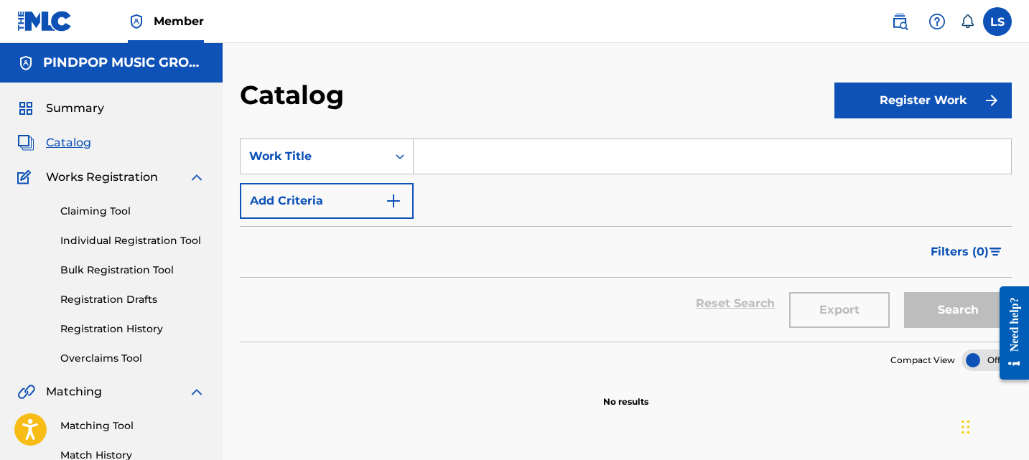
click at [115, 241] on link "Individual Registration Tool" at bounding box center [132, 240] width 145 height 15
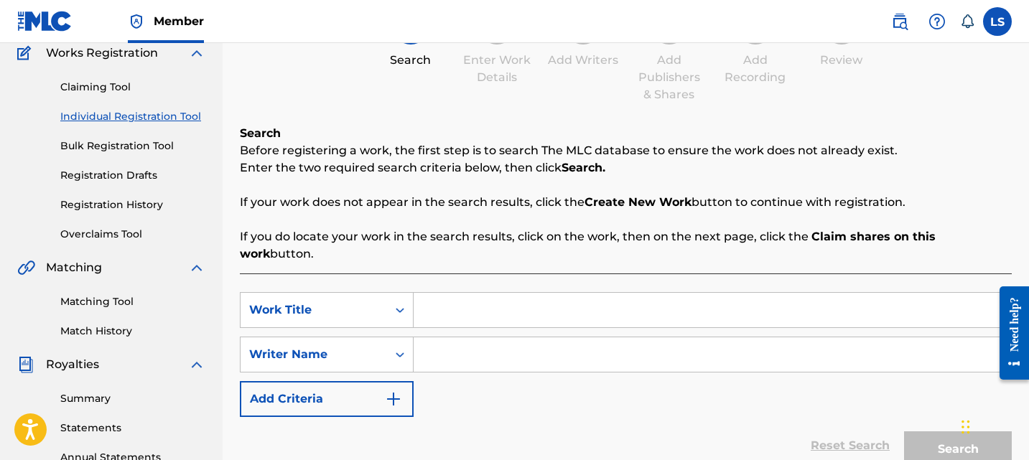
scroll to position [99, 0]
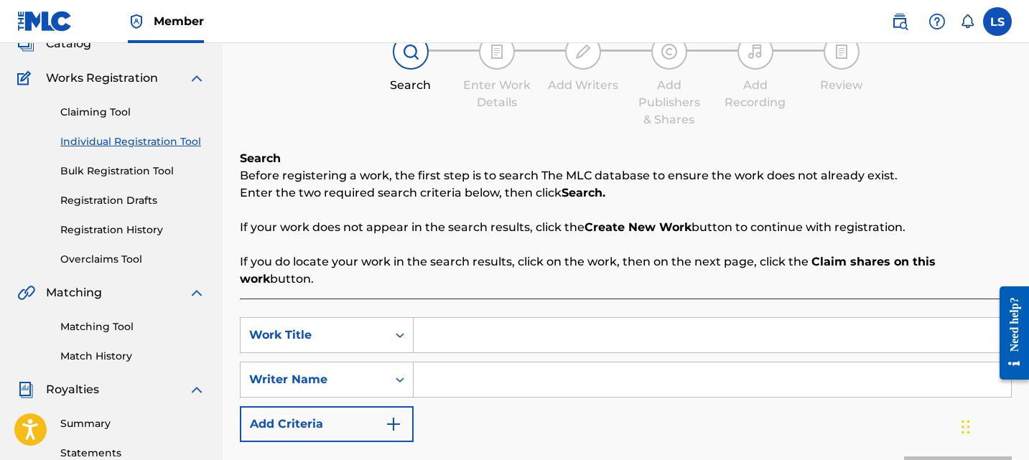
click at [91, 225] on link "Registration History" at bounding box center [132, 230] width 145 height 15
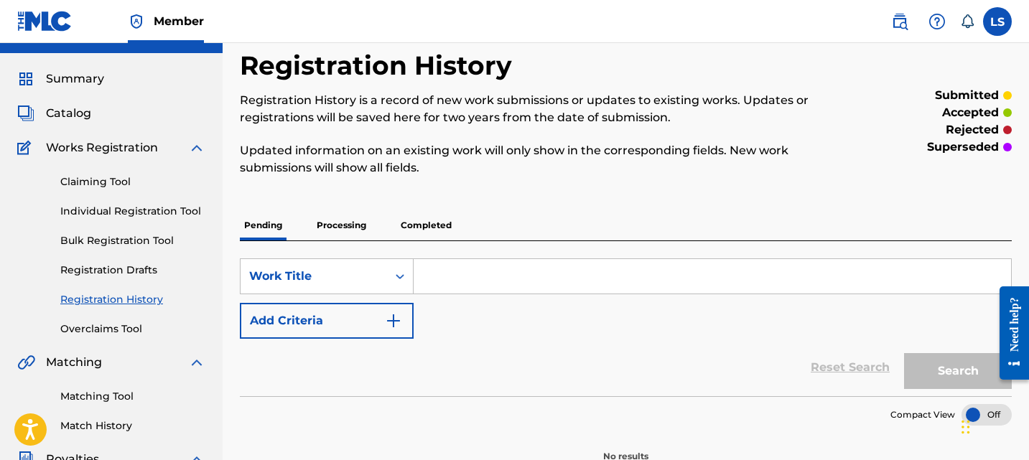
scroll to position [30, 0]
click at [357, 233] on p "Processing" at bounding box center [341, 225] width 58 height 30
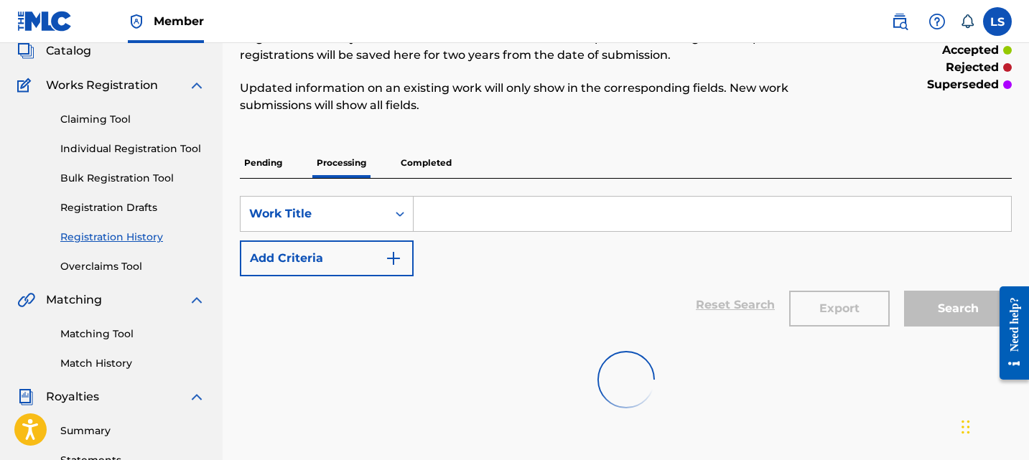
scroll to position [264, 0]
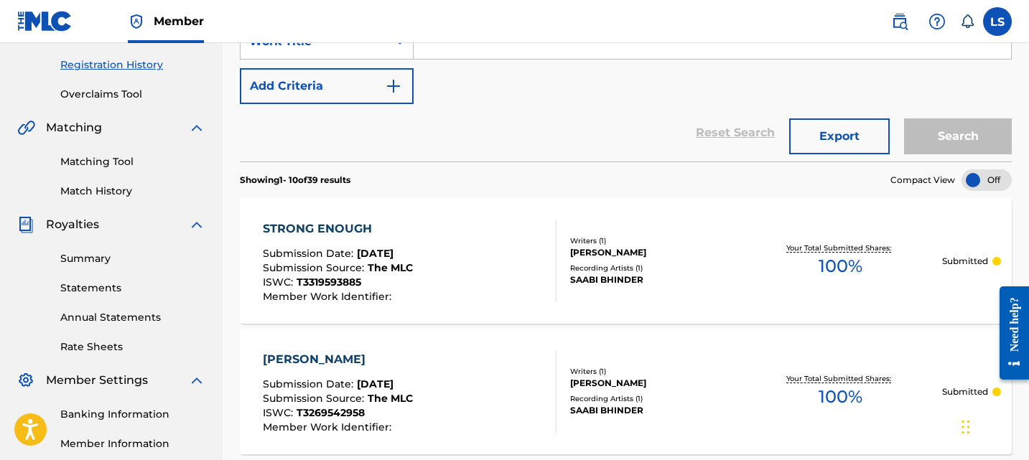
click at [357, 233] on div "STRONG ENOUGH" at bounding box center [338, 228] width 150 height 17
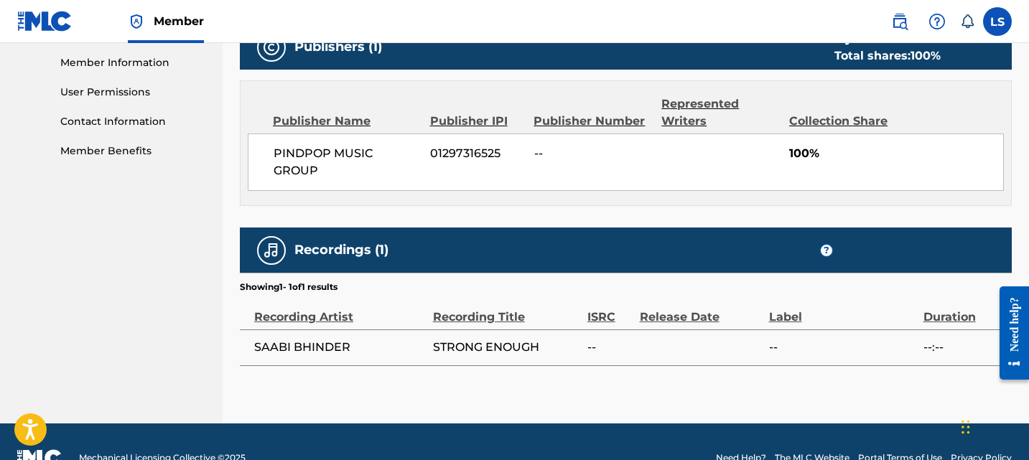
scroll to position [676, 0]
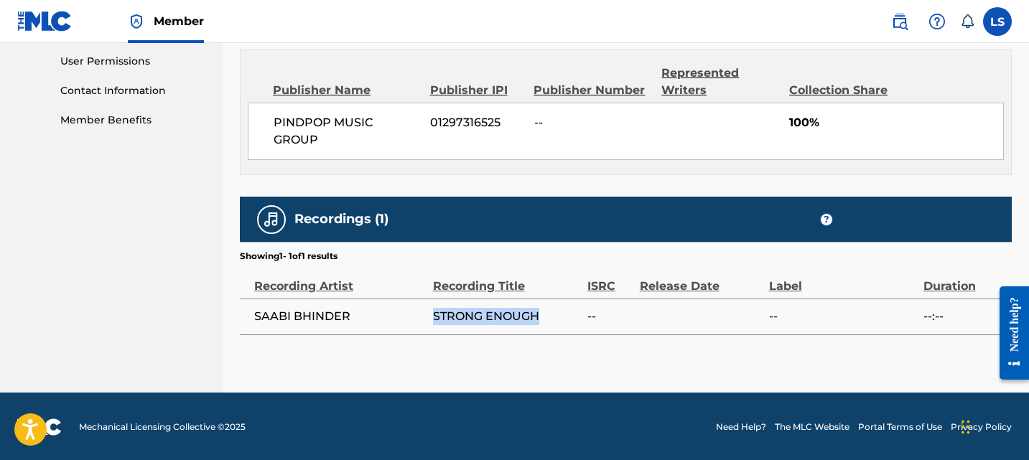
drag, startPoint x: 425, startPoint y: 317, endPoint x: 551, endPoint y: 317, distance: 126.4
click at [551, 317] on tr "SAABI BHINDER STRONG ENOUGH -- -- --:--" at bounding box center [626, 317] width 772 height 36
copy tr "STRONG ENOUGH"
drag, startPoint x: 251, startPoint y: 318, endPoint x: 393, endPoint y: 318, distance: 142.2
click at [393, 318] on td "SAABI BHINDER" at bounding box center [336, 317] width 193 height 36
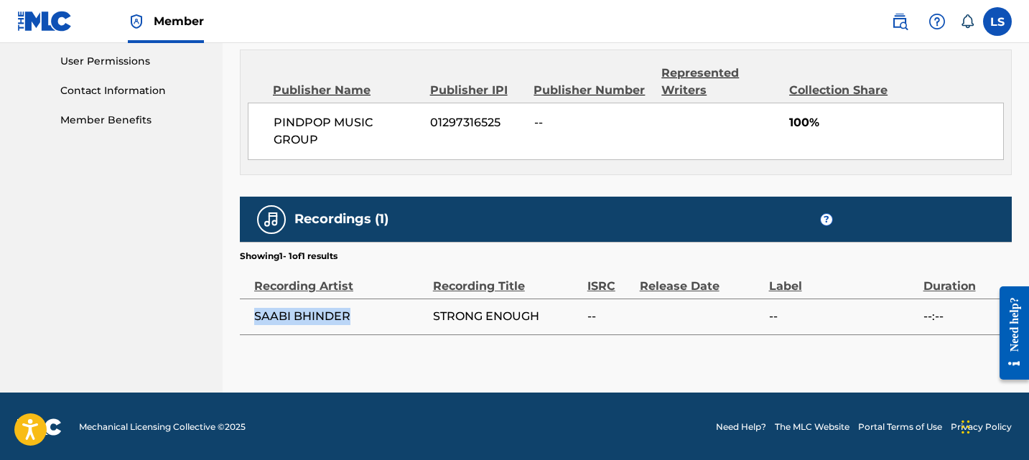
copy span "SAABI BHINDER"
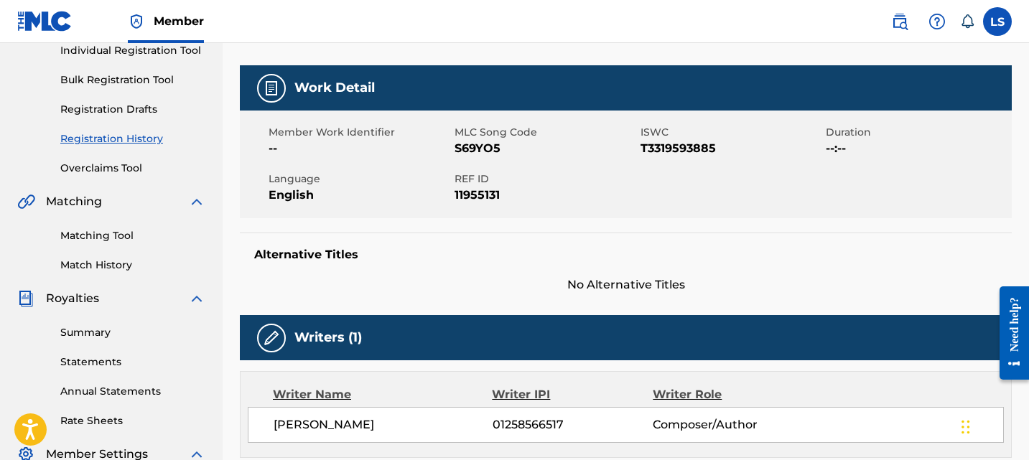
click at [393, 318] on div "Writers (1)" at bounding box center [626, 337] width 772 height 45
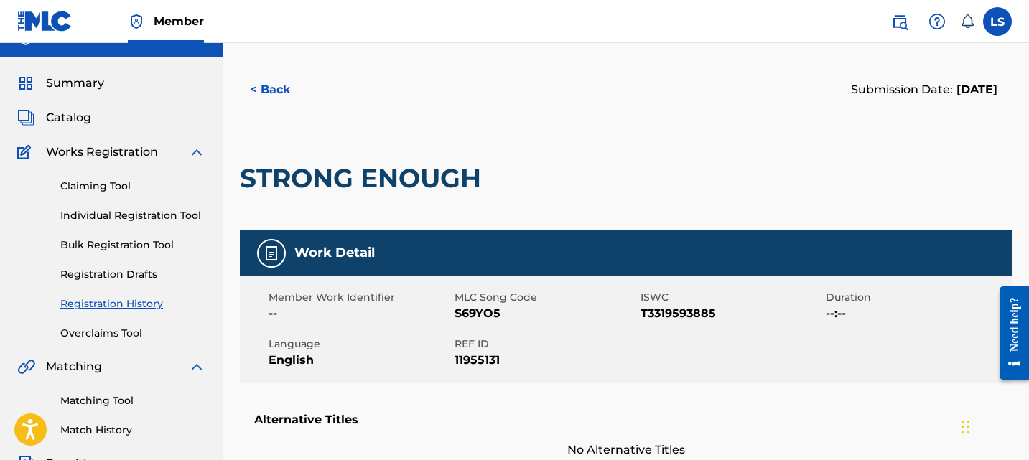
scroll to position [0, 0]
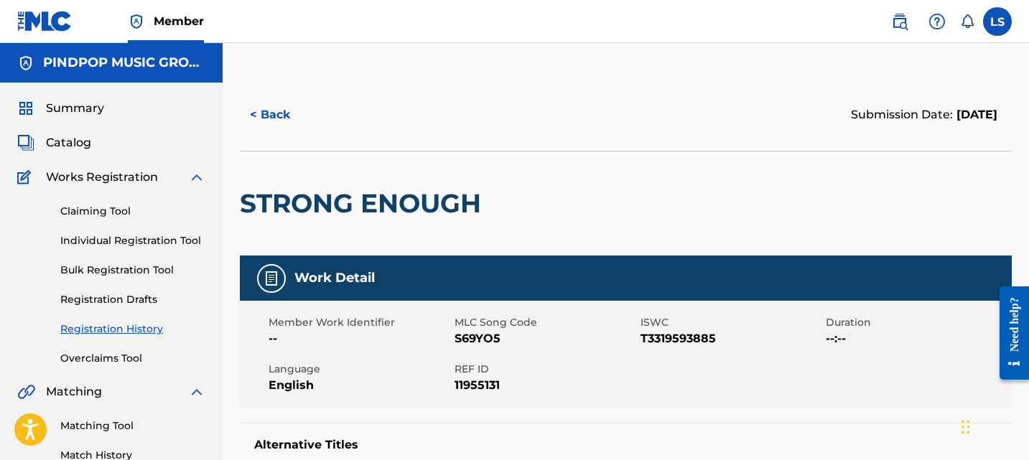
click at [265, 120] on button "< Back" at bounding box center [283, 115] width 86 height 36
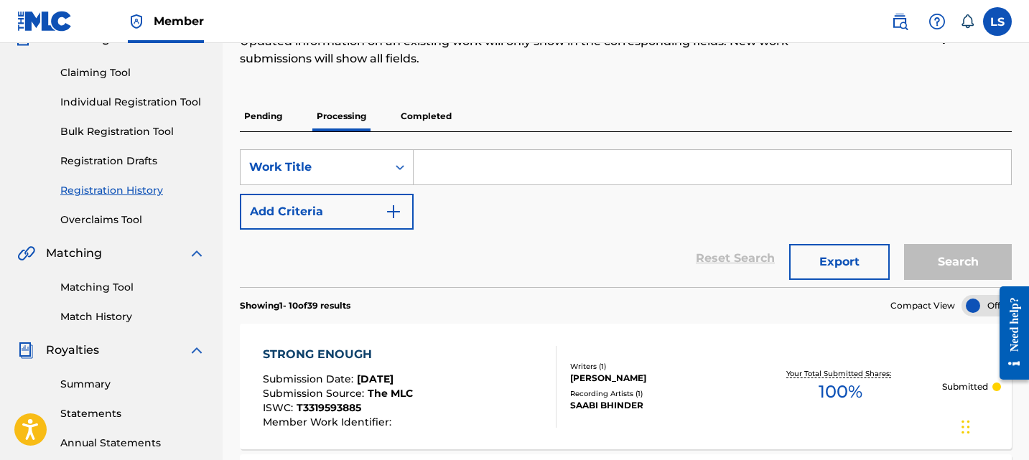
scroll to position [141, 0]
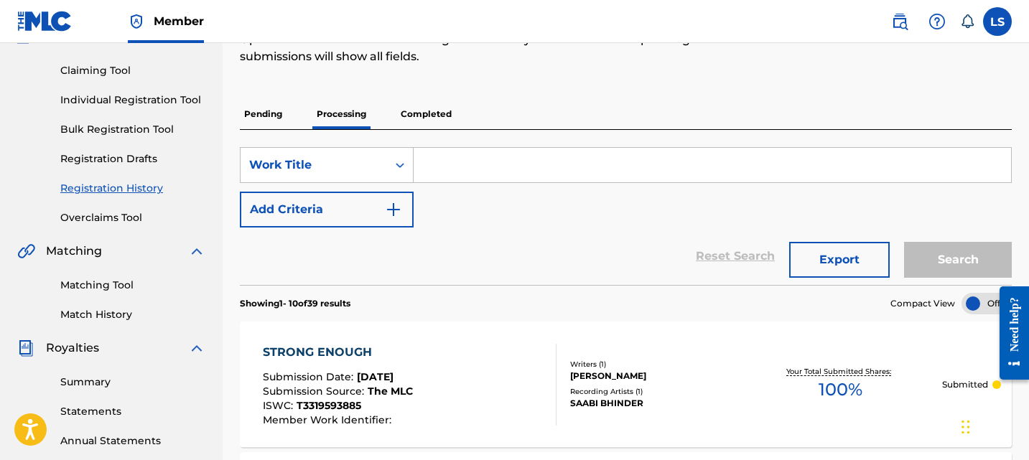
click at [93, 77] on link "Claiming Tool" at bounding box center [132, 70] width 145 height 15
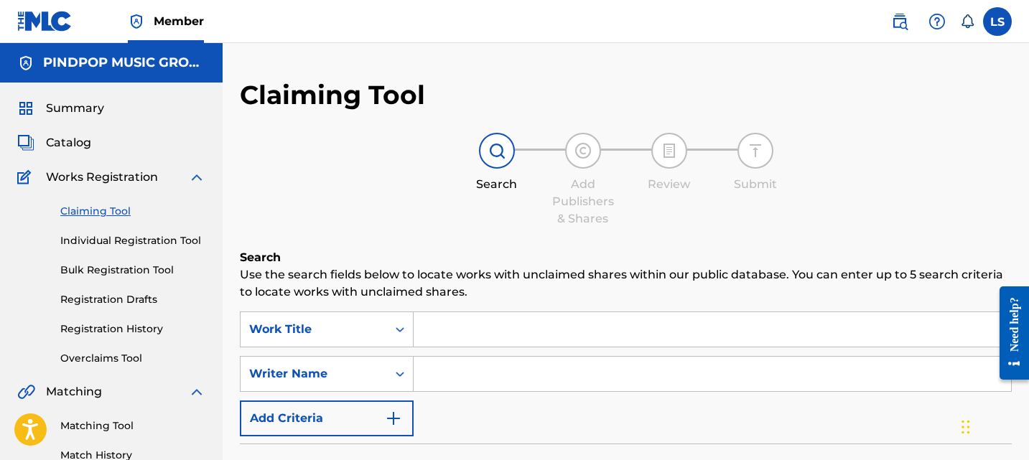
click at [139, 238] on link "Individual Registration Tool" at bounding box center [132, 240] width 145 height 15
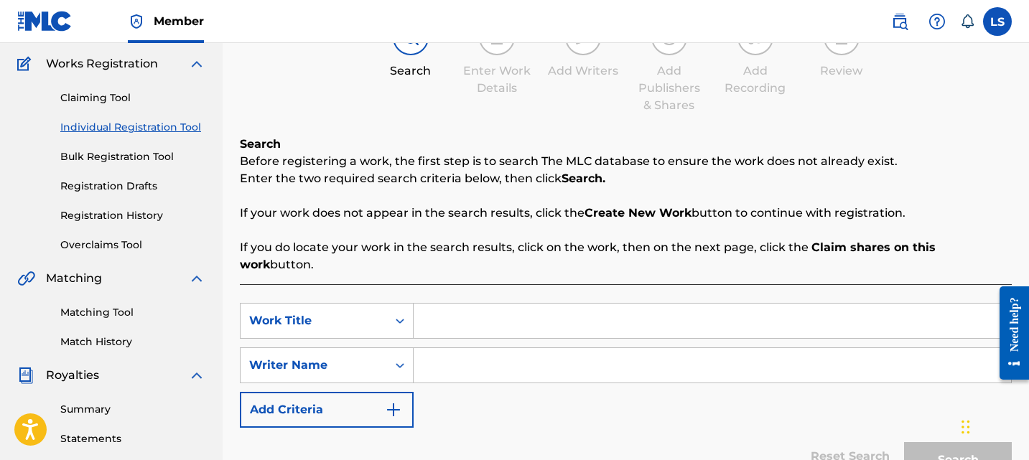
scroll to position [233, 0]
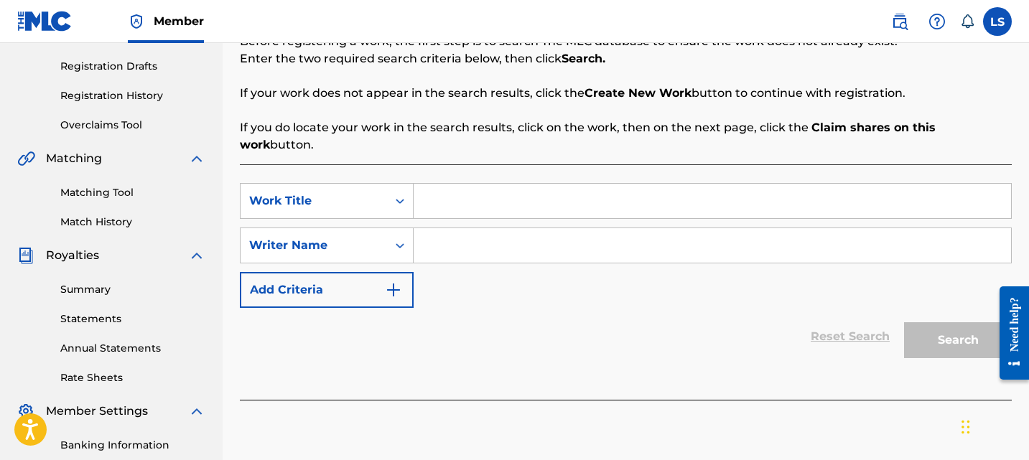
click at [445, 228] on input "Search Form" at bounding box center [712, 245] width 597 height 34
paste input "SAABI BHINDER"
type input "SAABI BHINDER"
click at [458, 164] on div "SearchWithCriteriadeb087a1-cf1a-4f57-8f4c-d8f99ea8e149 Work Title SearchWithCri…" at bounding box center [626, 281] width 772 height 235
click at [456, 184] on input "Search Form" at bounding box center [712, 201] width 597 height 34
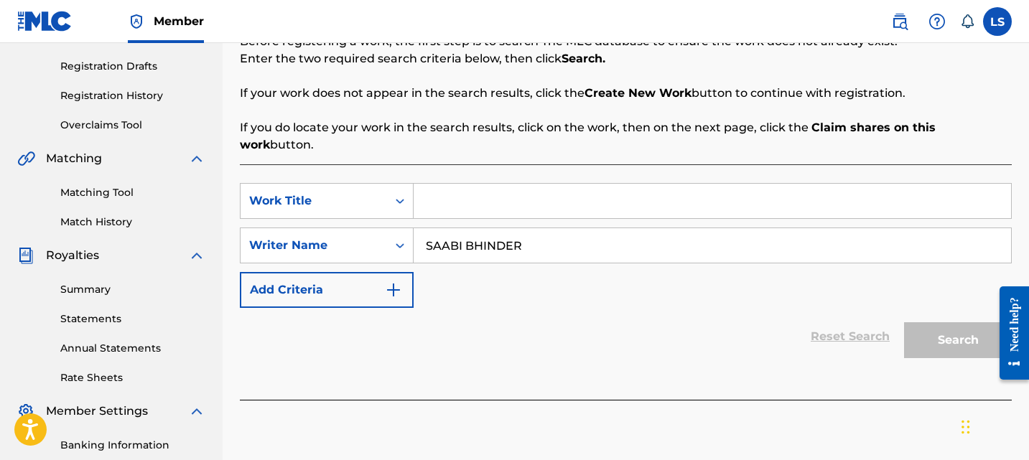
paste input "STRONG ENOUGH"
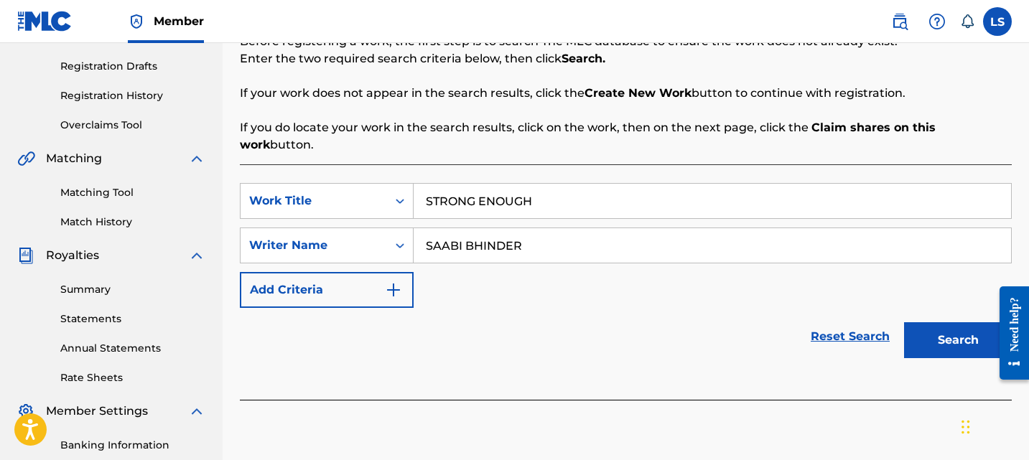
type input "STRONG ENOUGH"
click at [941, 327] on button "Search" at bounding box center [958, 340] width 108 height 36
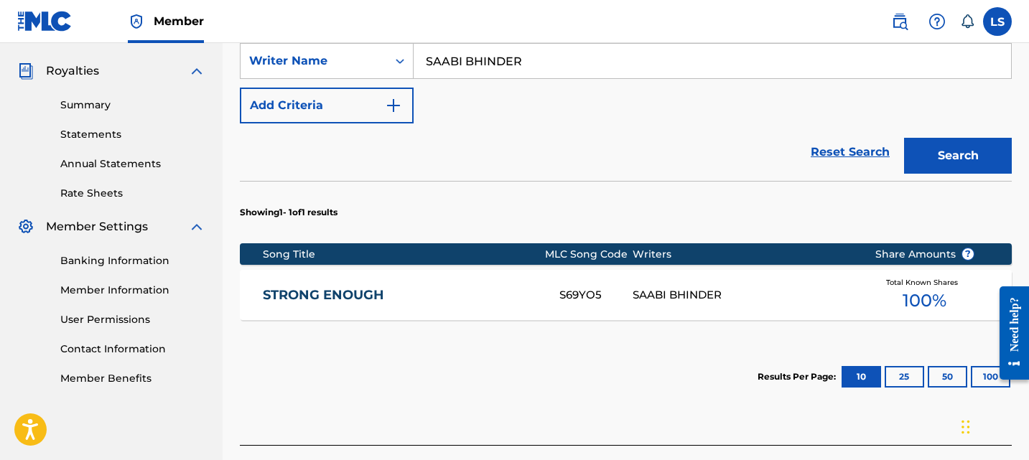
scroll to position [448, 0]
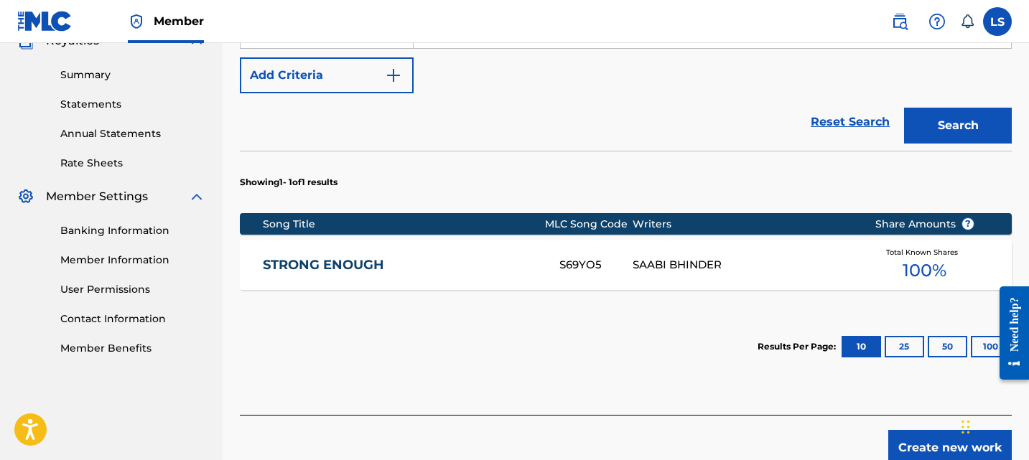
click at [778, 257] on div "SAABI BHINDER" at bounding box center [743, 265] width 220 height 17
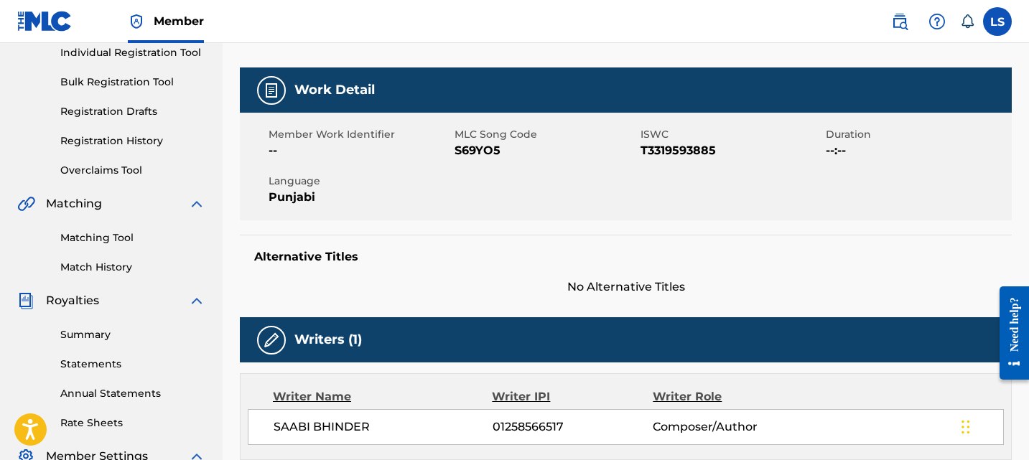
scroll to position [183, 0]
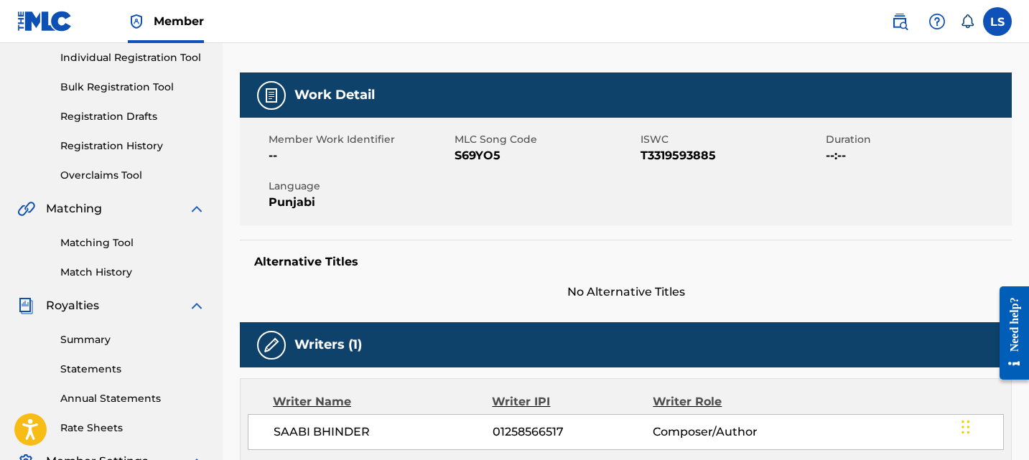
click at [778, 246] on div "Alternative Titles No Alternative Titles" at bounding box center [626, 270] width 772 height 61
click at [659, 162] on span "T3319593885" at bounding box center [731, 155] width 182 height 17
copy span "T3319593885"
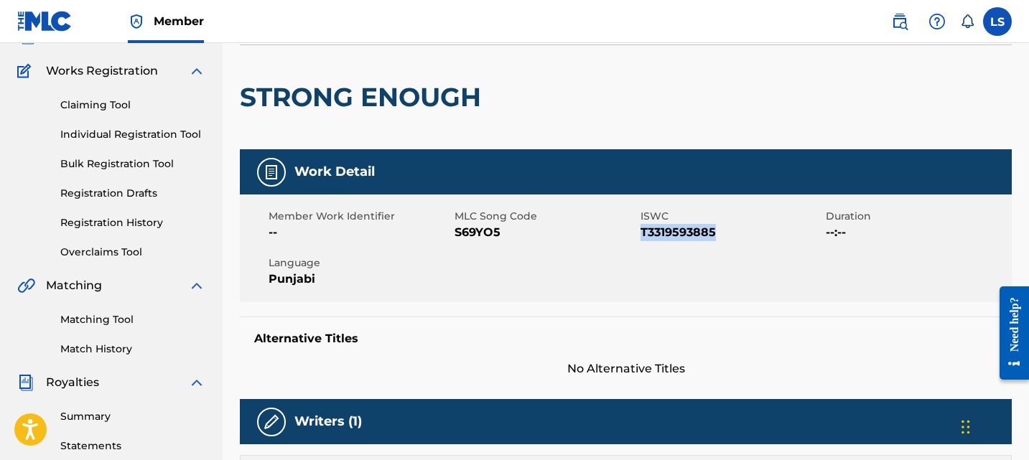
scroll to position [0, 0]
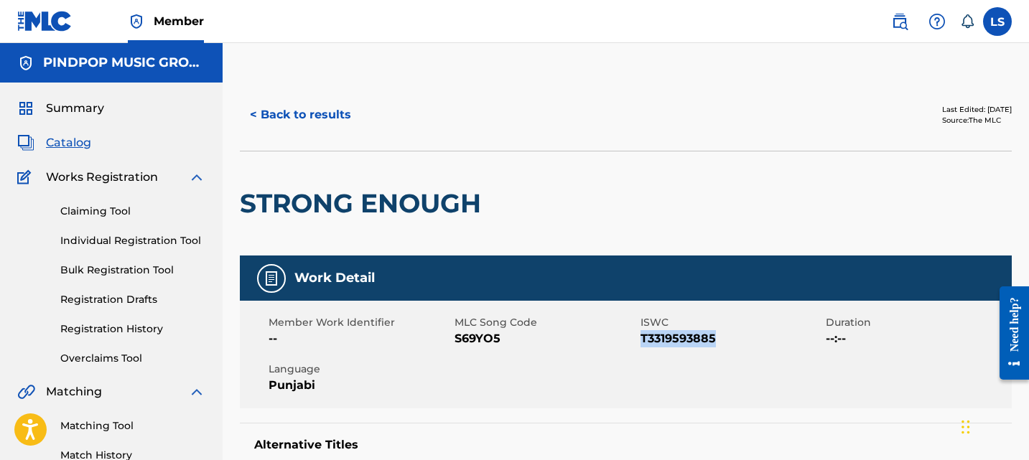
click at [140, 322] on link "Registration History" at bounding box center [132, 329] width 145 height 15
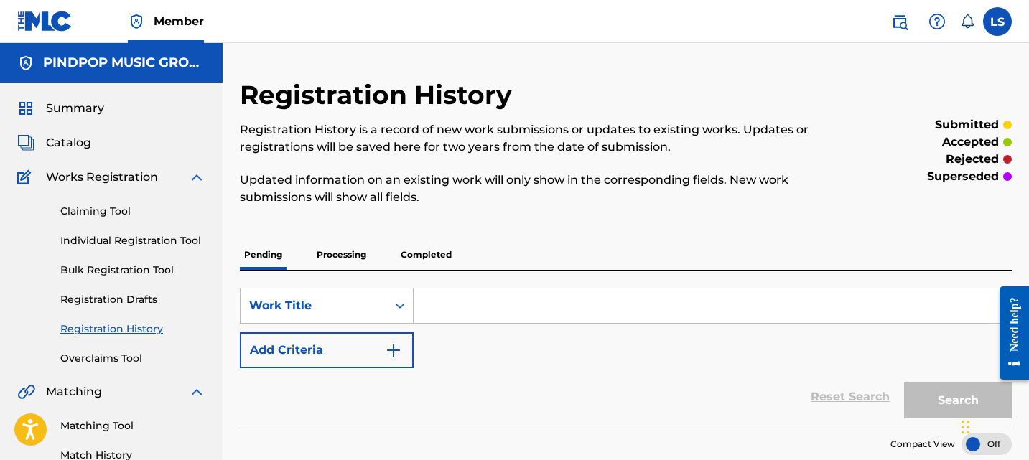
click at [435, 258] on p "Completed" at bounding box center [426, 255] width 60 height 30
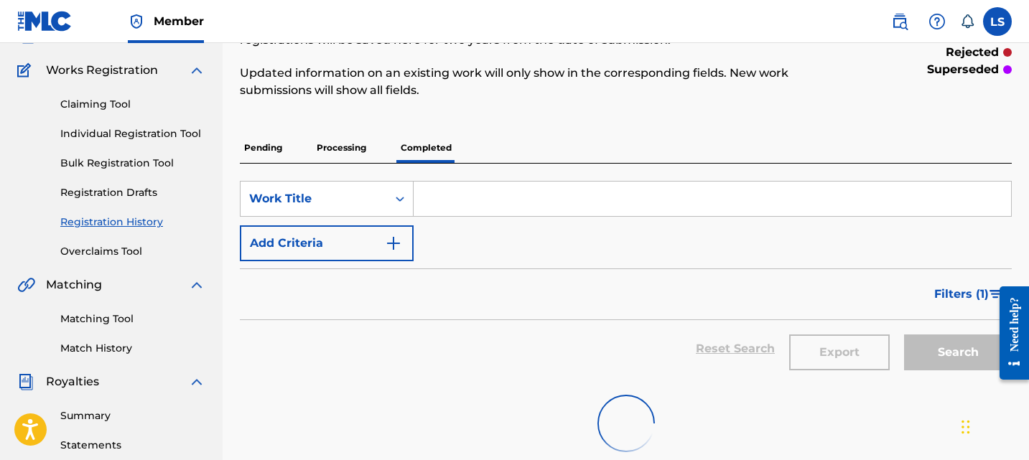
scroll to position [190, 0]
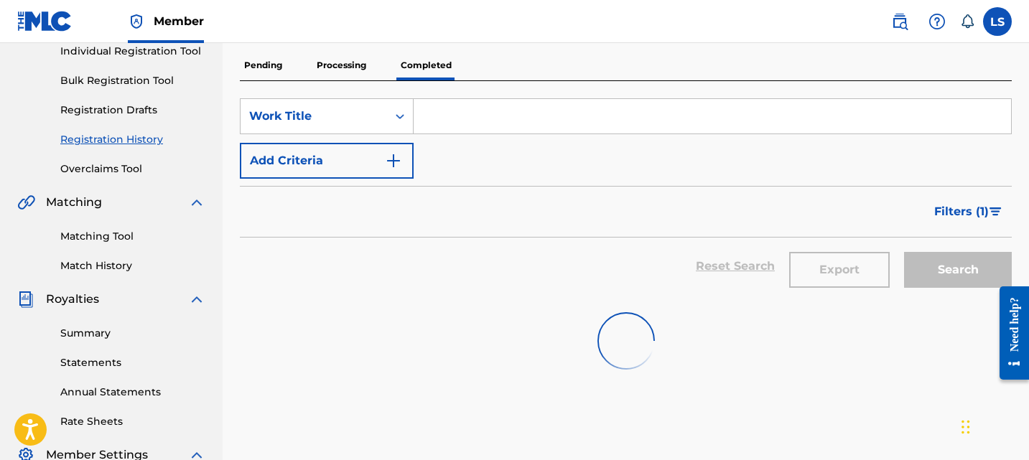
click at [336, 59] on p "Processing" at bounding box center [341, 65] width 58 height 30
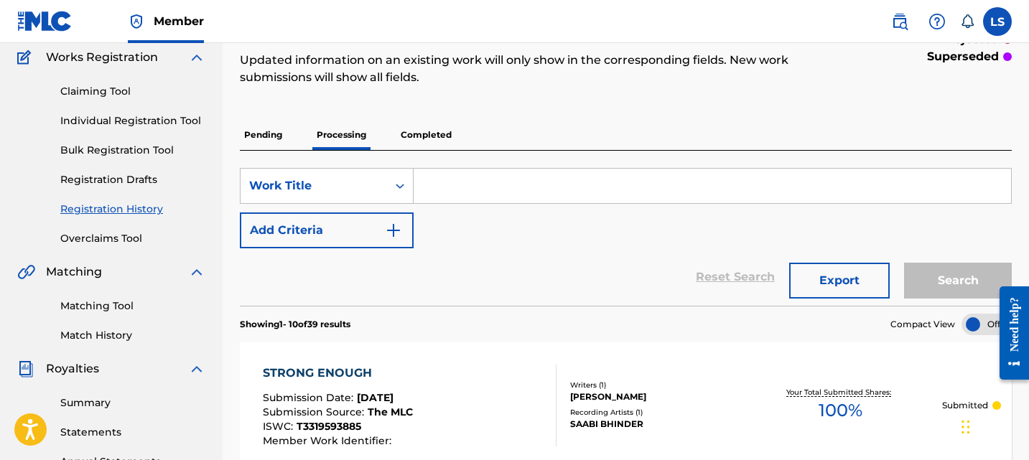
scroll to position [33, 0]
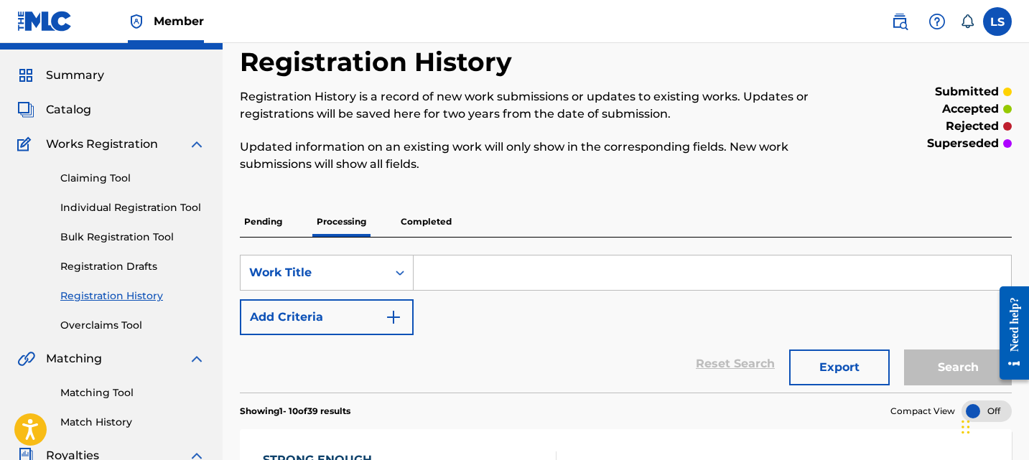
click at [92, 177] on link "Claiming Tool" at bounding box center [132, 178] width 145 height 15
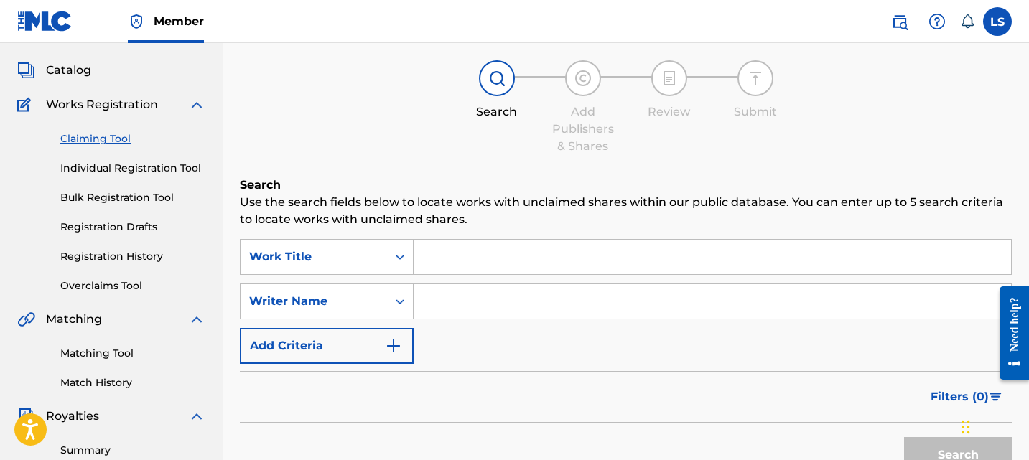
scroll to position [177, 0]
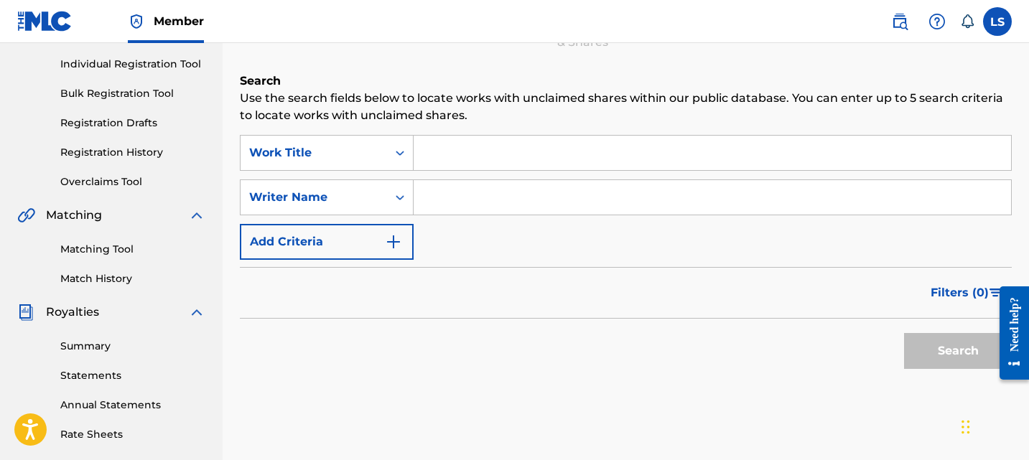
click at [510, 213] on input "Search Form" at bounding box center [712, 197] width 597 height 34
type input "saabi bhinder"
click at [917, 342] on button "Search" at bounding box center [958, 351] width 108 height 36
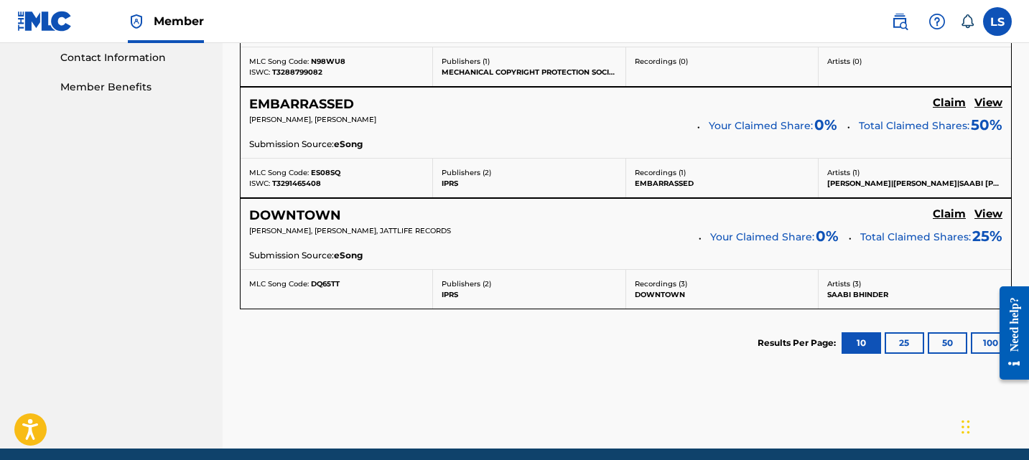
scroll to position [704, 0]
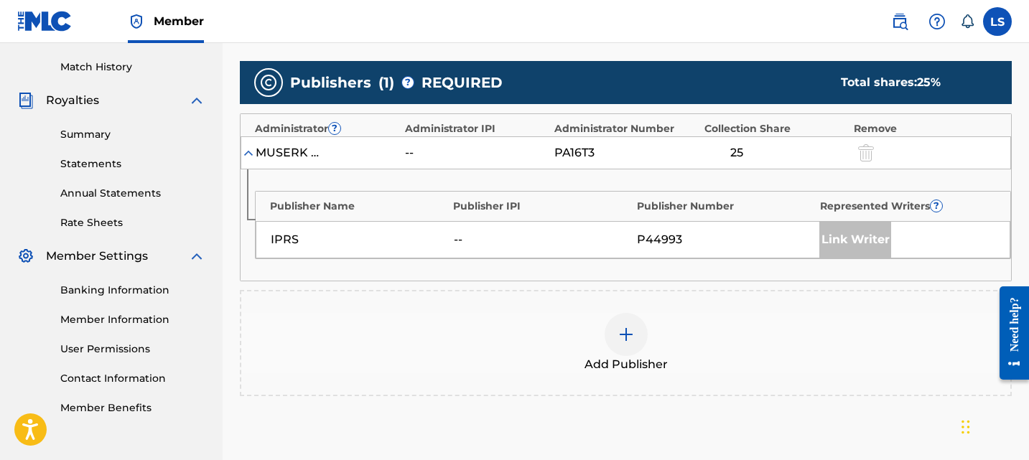
scroll to position [373, 0]
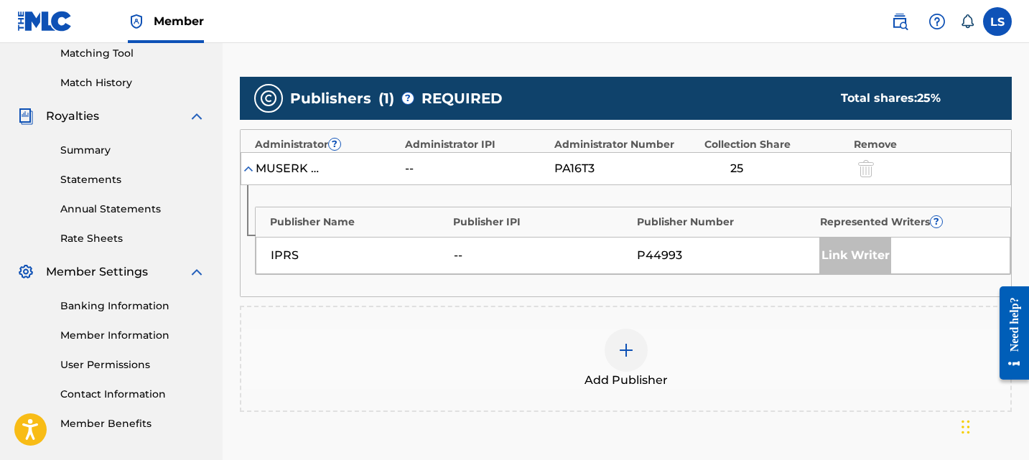
click at [628, 355] on img at bounding box center [625, 350] width 17 height 17
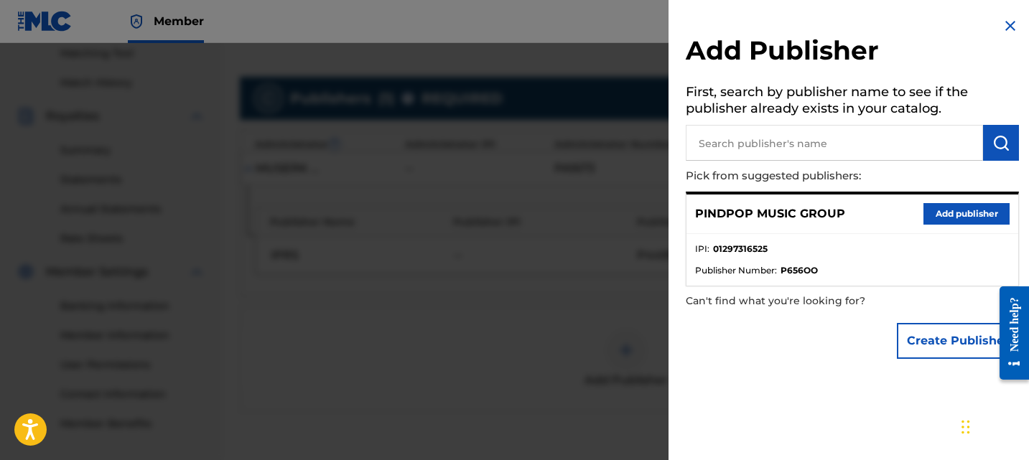
click at [956, 201] on div "PINDPOP MUSIC GROUP Add publisher" at bounding box center [852, 214] width 332 height 39
click at [958, 206] on button "Add publisher" at bounding box center [966, 214] width 86 height 22
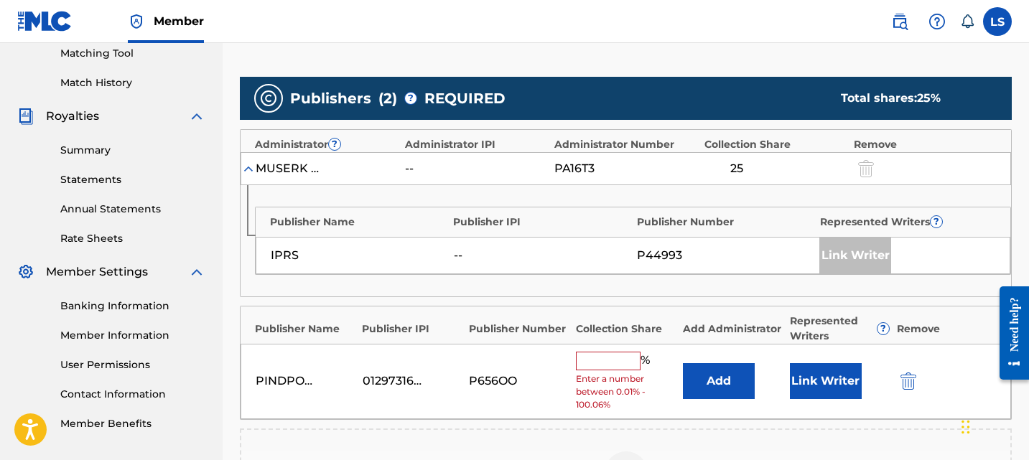
click at [619, 355] on input "text" at bounding box center [608, 361] width 65 height 19
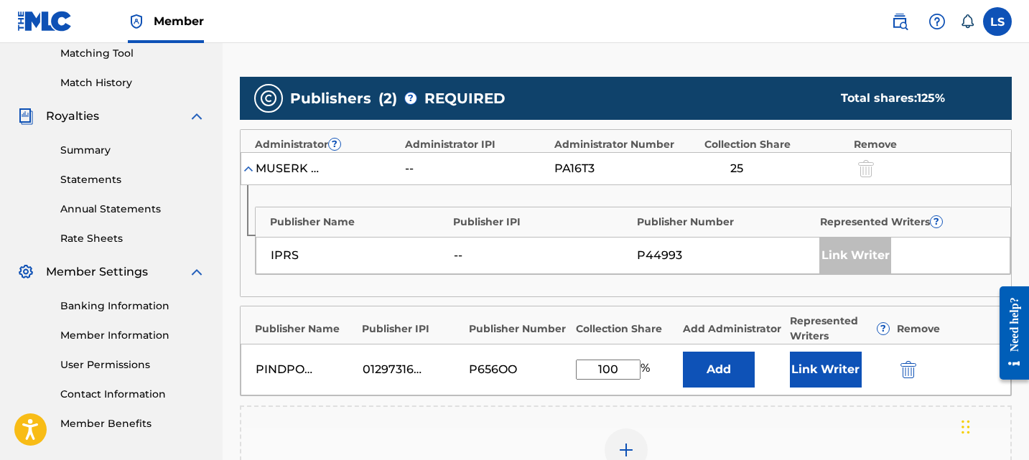
click at [739, 381] on button "Add" at bounding box center [719, 370] width 72 height 36
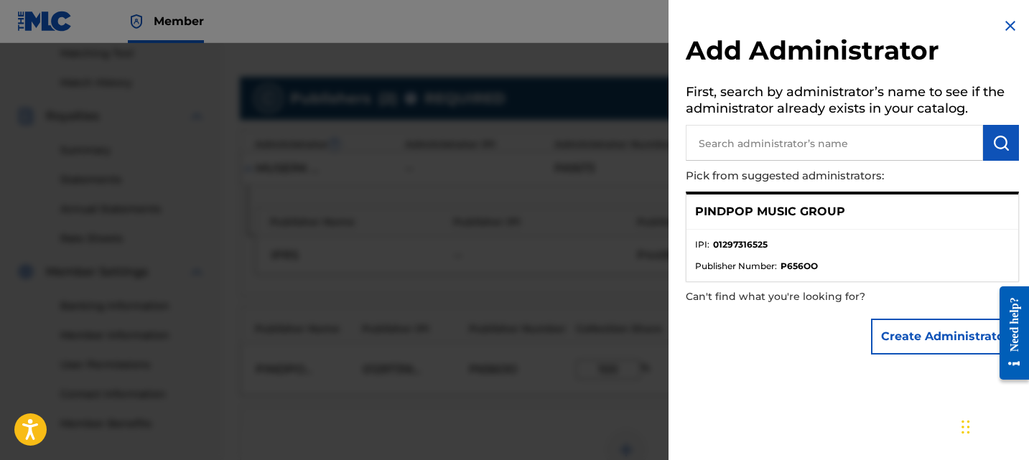
click at [442, 171] on div at bounding box center [514, 273] width 1029 height 460
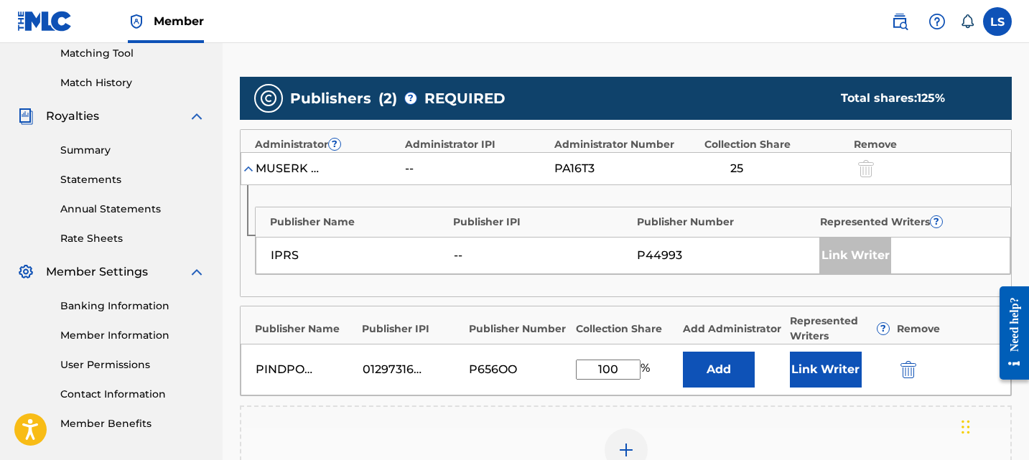
click at [817, 355] on button "Link Writer" at bounding box center [826, 370] width 72 height 36
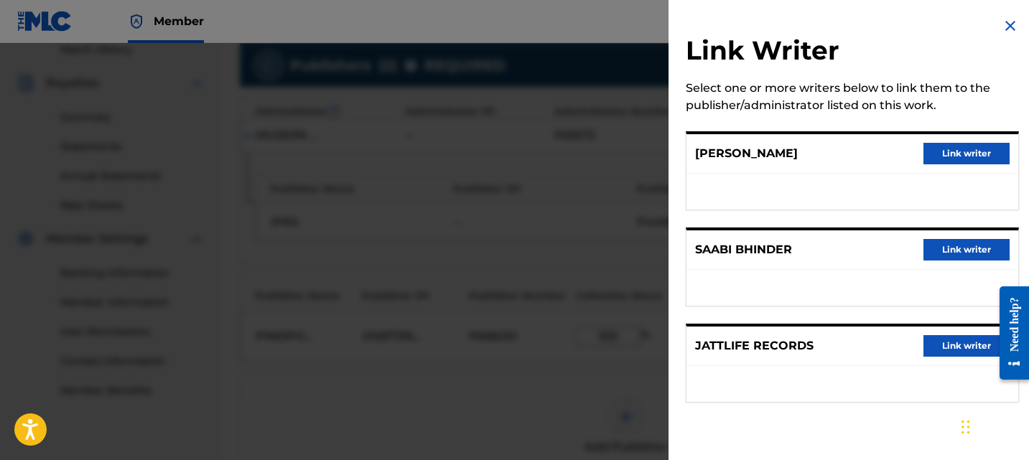
scroll to position [414, 0]
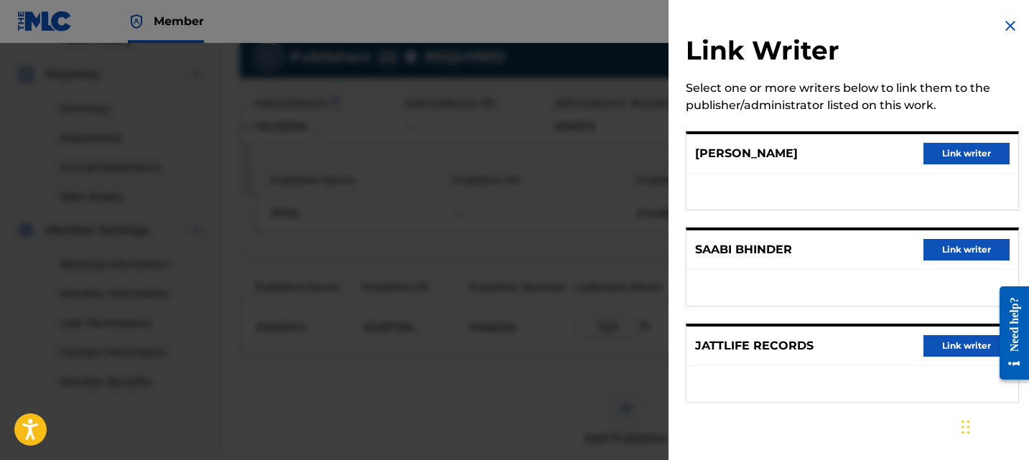
click at [937, 244] on button "Link writer" at bounding box center [966, 250] width 86 height 22
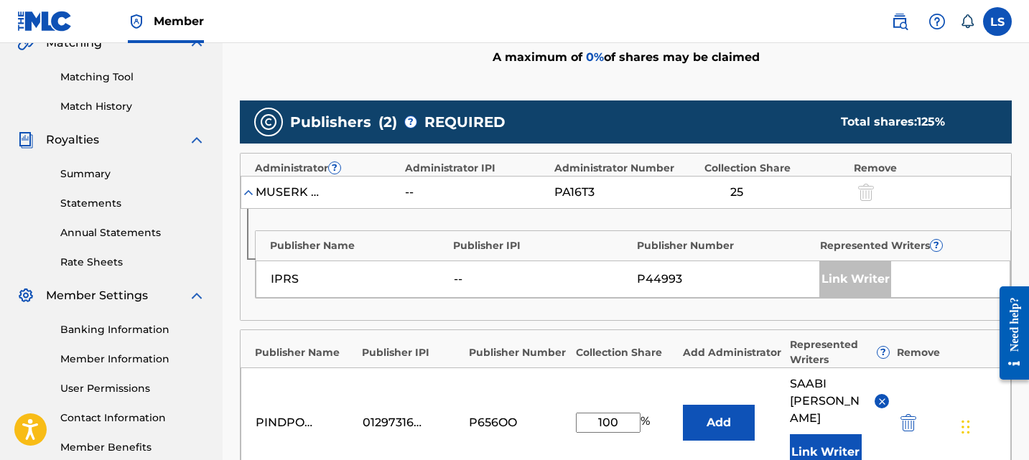
scroll to position [335, 0]
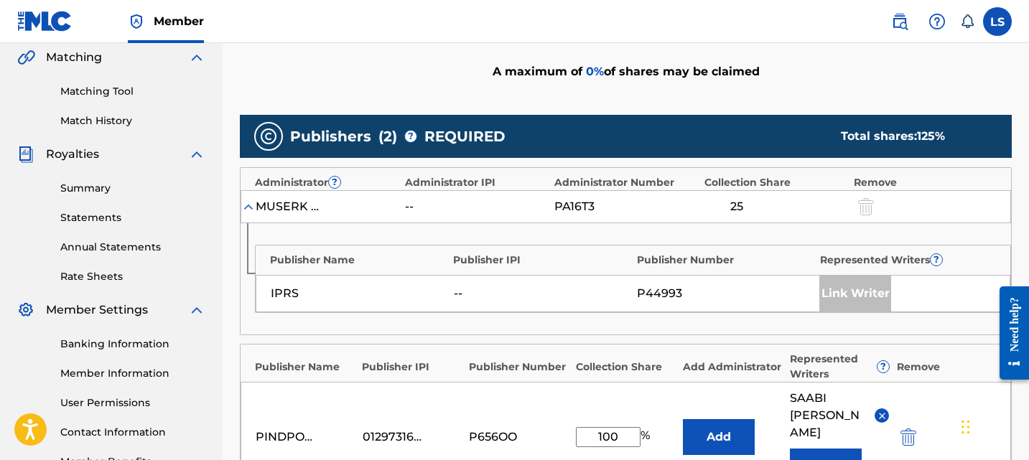
click at [865, 200] on div at bounding box center [865, 206] width 22 height 17
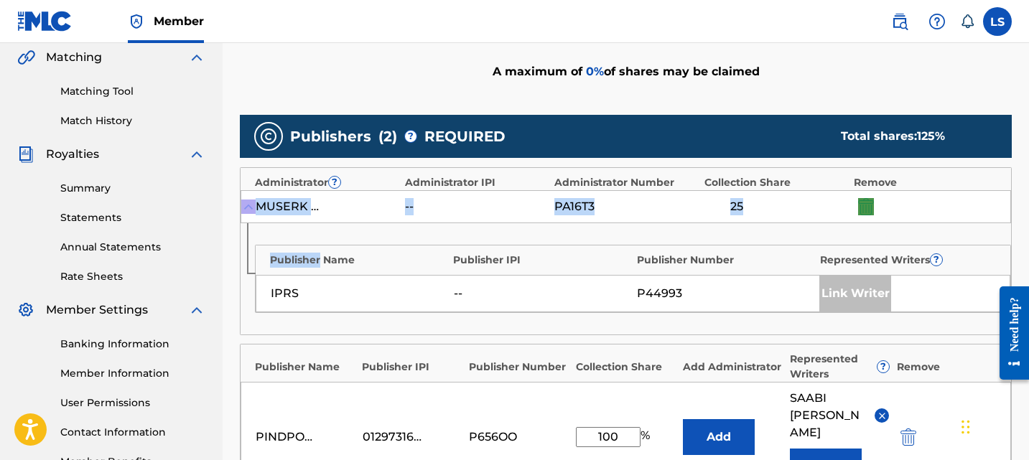
click at [865, 200] on div at bounding box center [865, 206] width 22 height 17
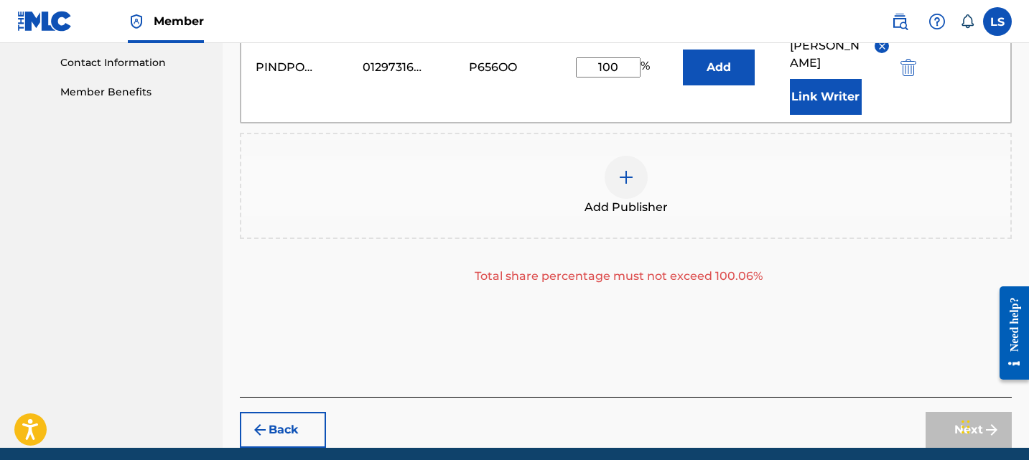
scroll to position [705, 0]
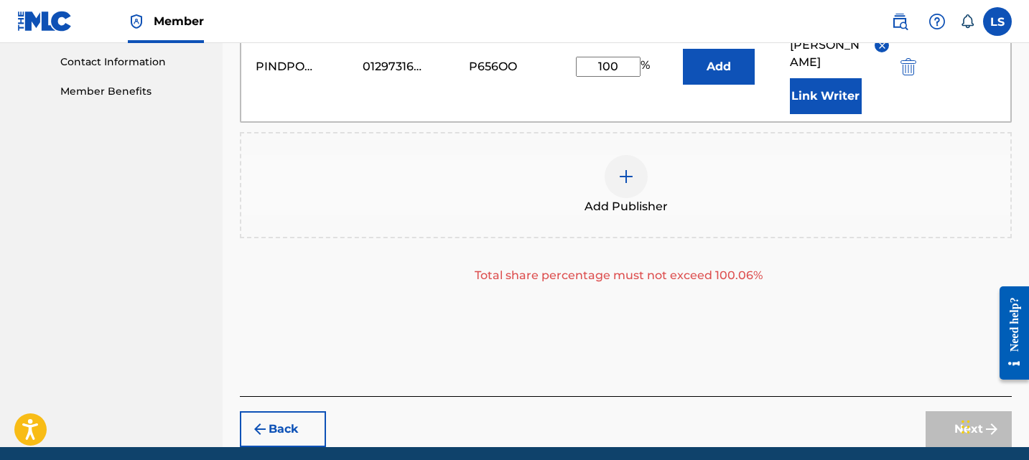
click at [835, 294] on div "Publishers ( 2 ) ? REQUIRED Total shares: 125 % Administrator ? Administrator I…" at bounding box center [626, 35] width 772 height 596
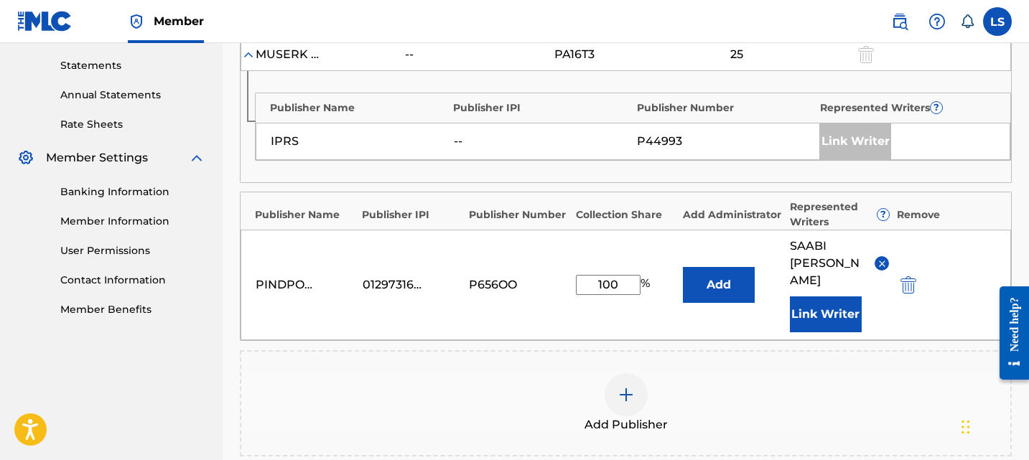
scroll to position [489, 0]
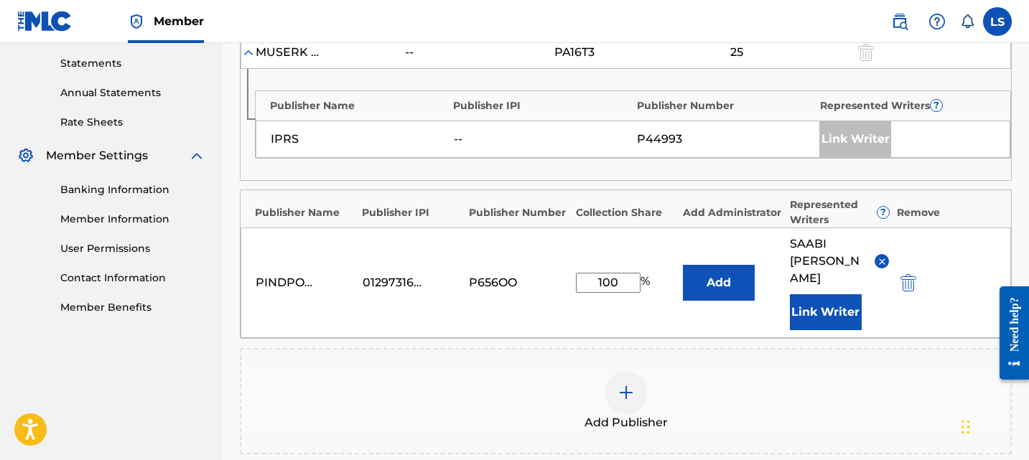
click at [617, 280] on input "100" at bounding box center [608, 283] width 65 height 20
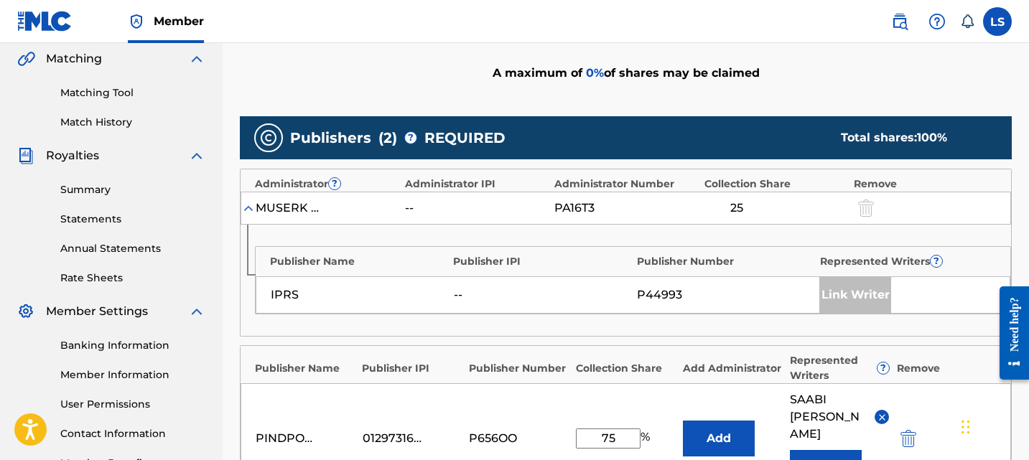
scroll to position [445, 0]
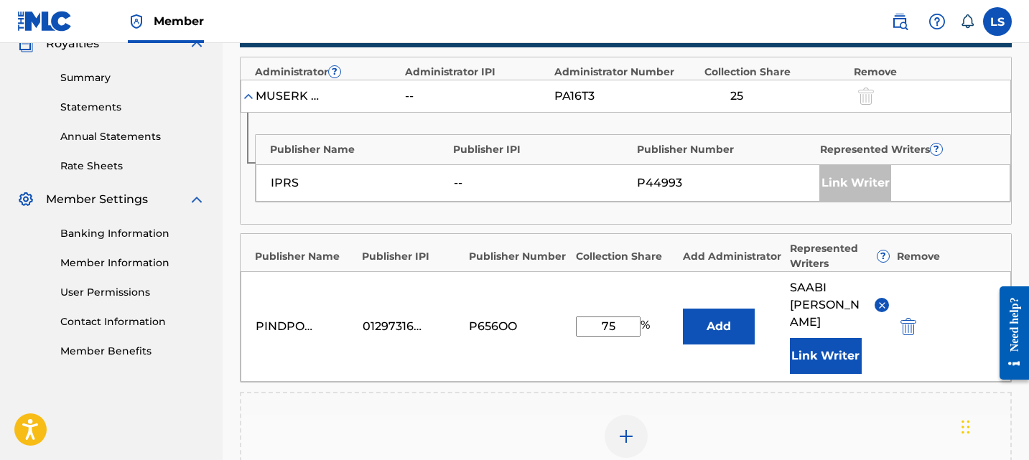
type input "75"
click at [721, 392] on div "Add Publisher" at bounding box center [626, 445] width 772 height 106
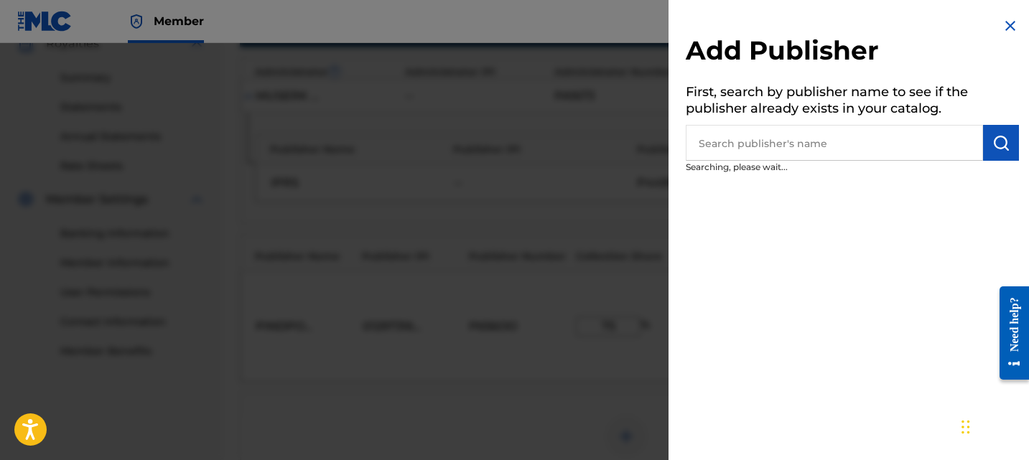
scroll to position [458, 0]
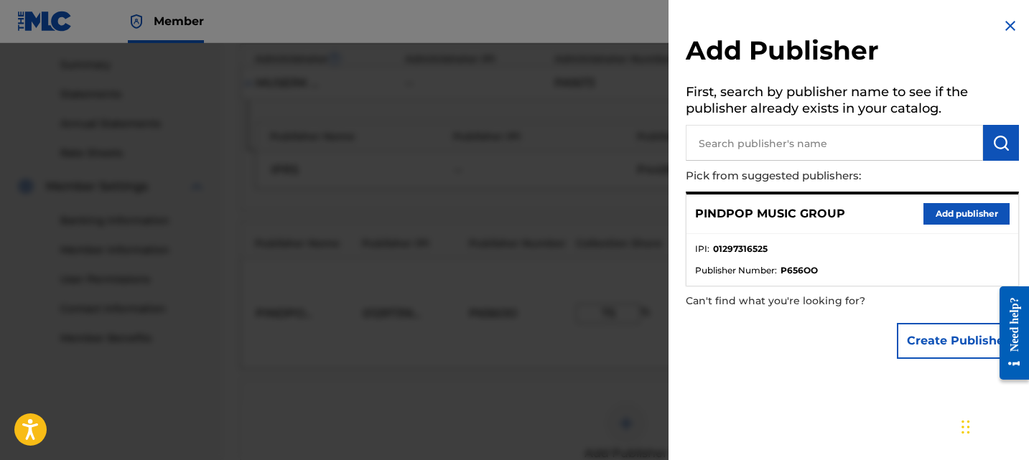
click at [550, 351] on div at bounding box center [514, 273] width 1029 height 460
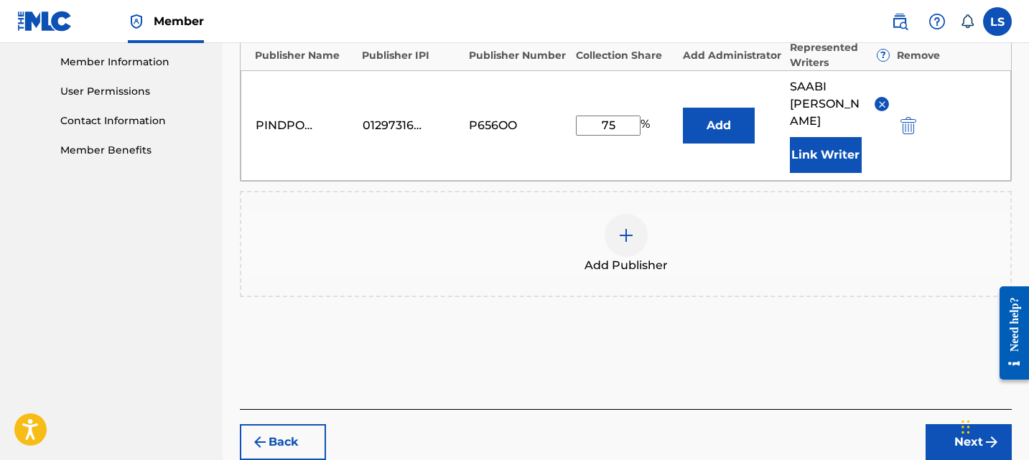
click at [947, 424] on button "Next" at bounding box center [968, 442] width 86 height 36
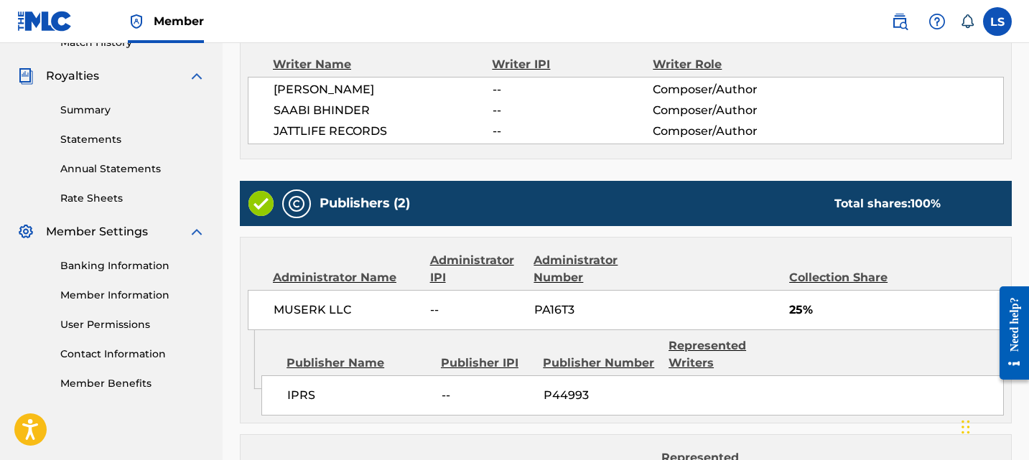
scroll to position [651, 0]
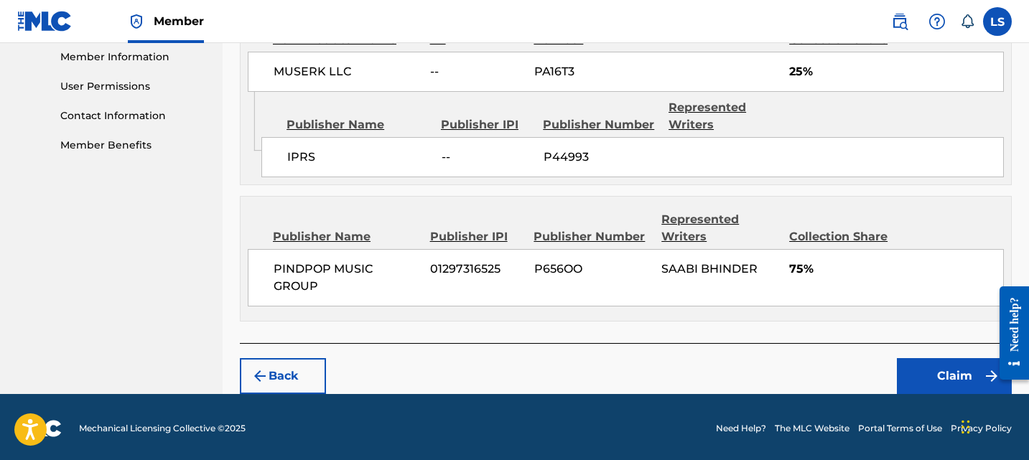
click at [299, 360] on button "Back" at bounding box center [283, 376] width 86 height 36
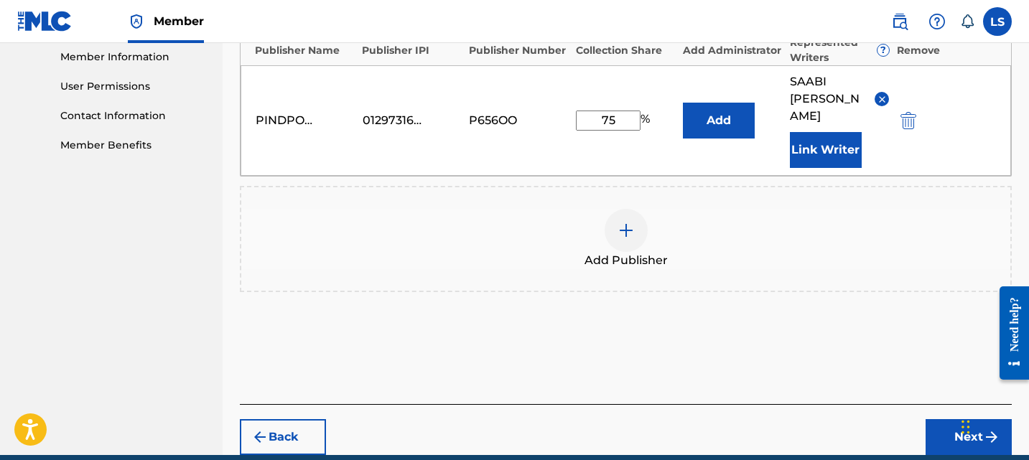
click at [284, 419] on button "Back" at bounding box center [283, 437] width 86 height 36
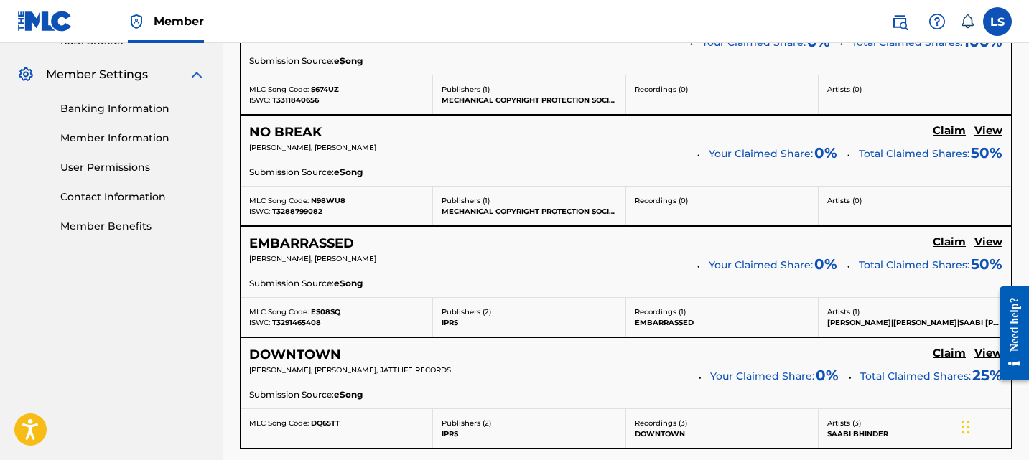
scroll to position [566, 0]
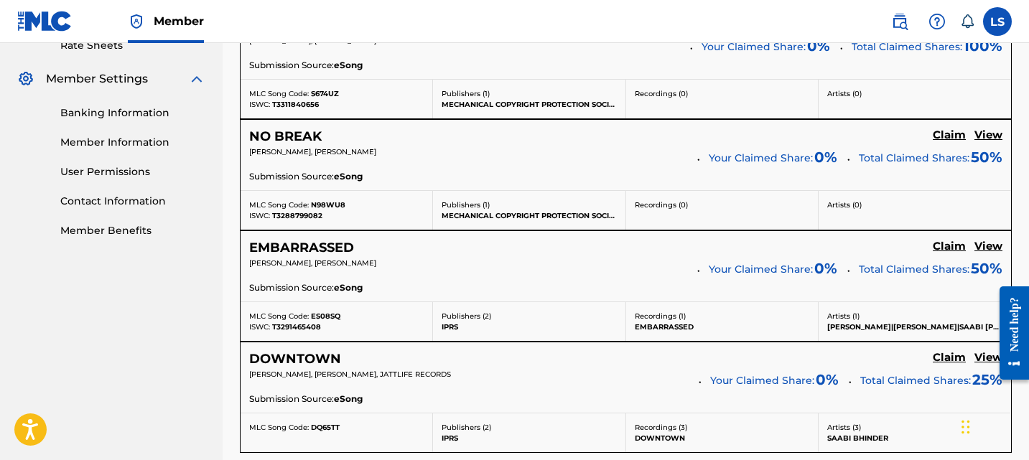
click at [986, 131] on h5 "View" at bounding box center [988, 136] width 28 height 14
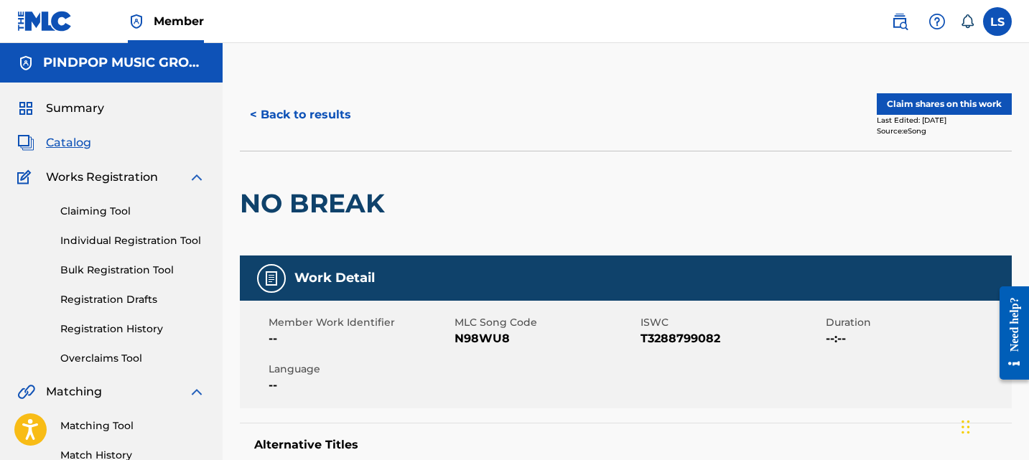
click at [258, 129] on button "< Back to results" at bounding box center [300, 115] width 121 height 36
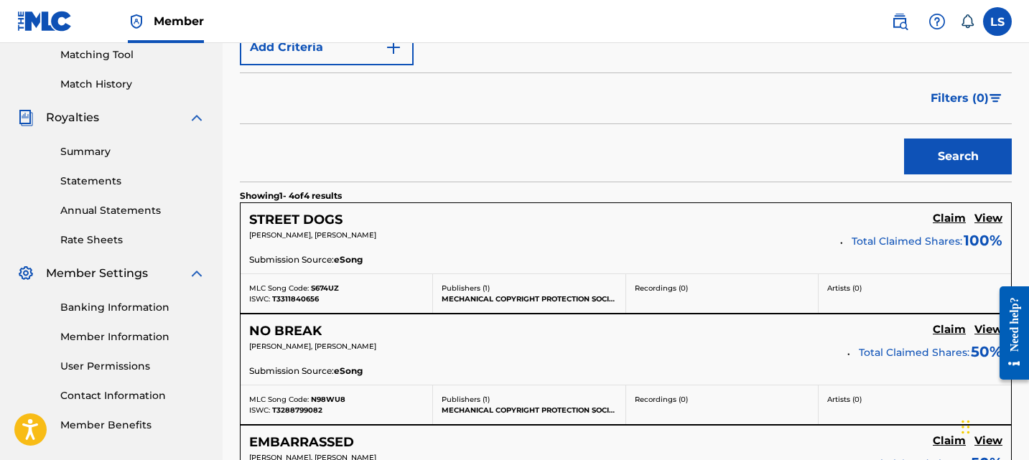
scroll to position [337, 0]
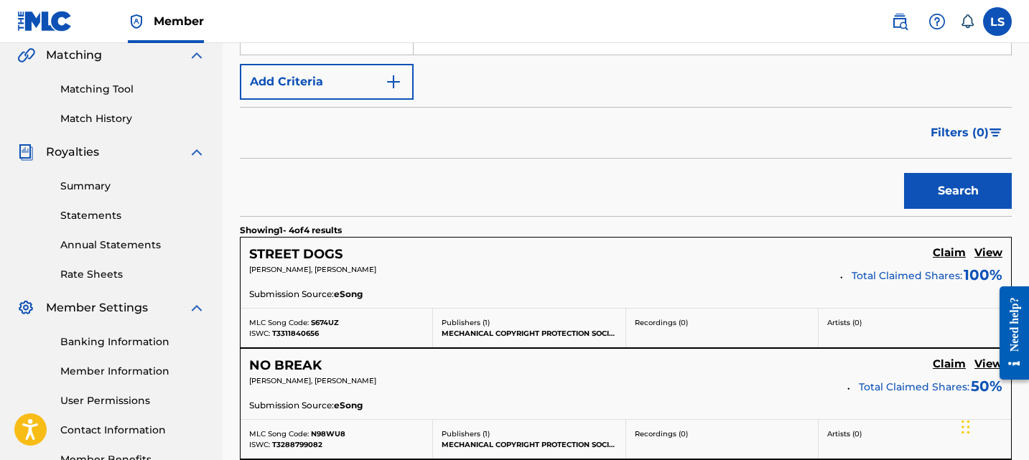
click at [979, 246] on h5 "View" at bounding box center [988, 253] width 28 height 14
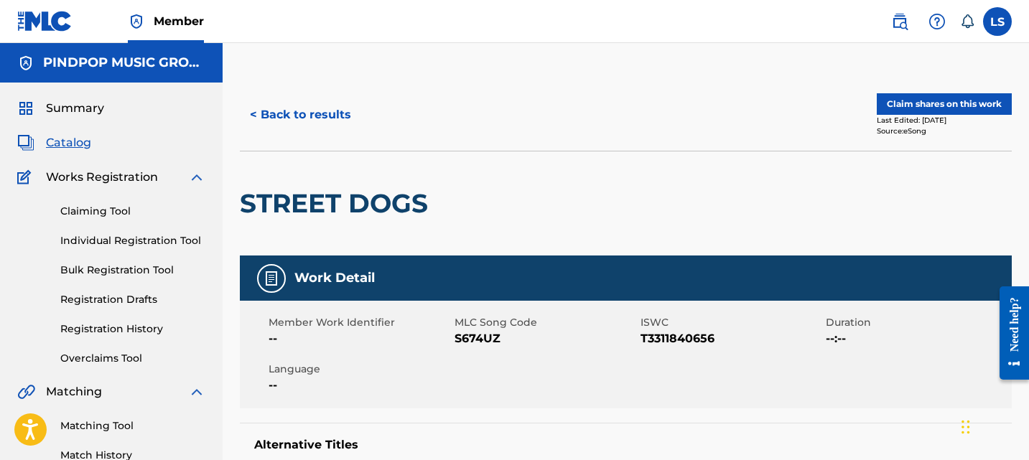
click at [938, 95] on button "Claim shares on this work" at bounding box center [944, 104] width 135 height 22
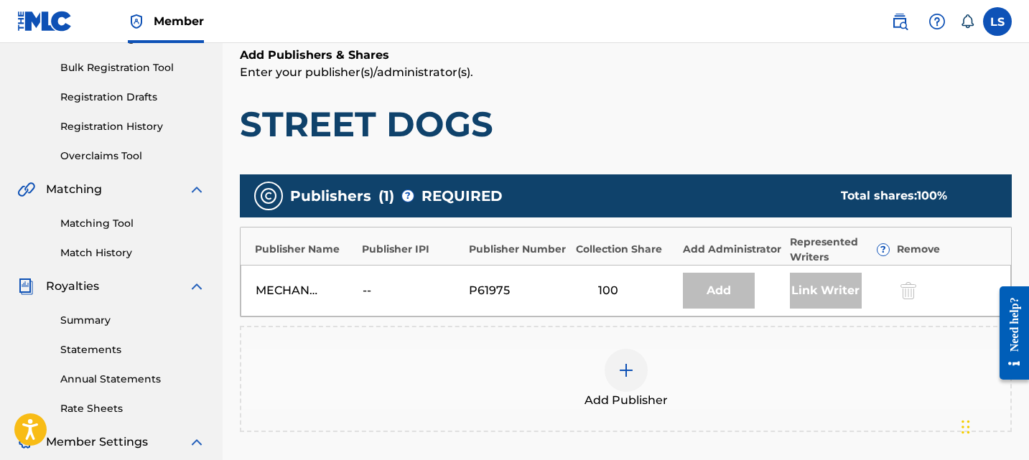
scroll to position [221, 0]
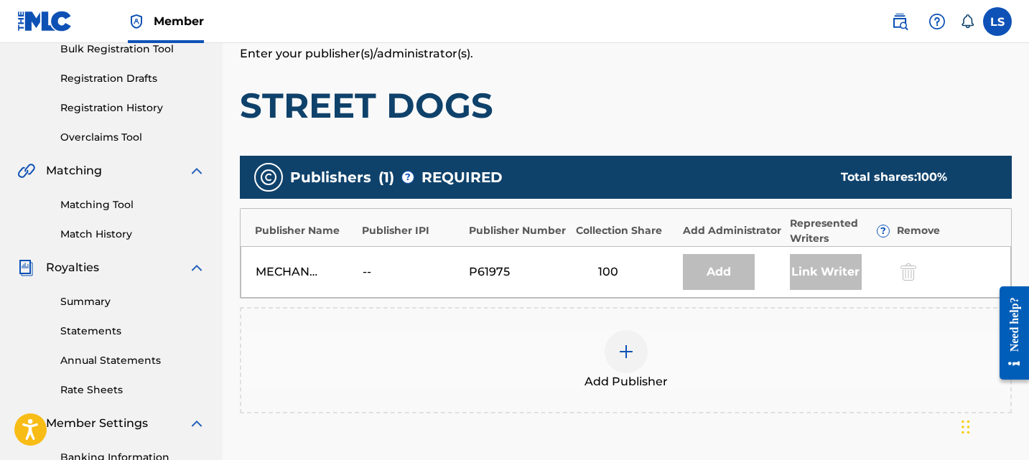
click at [655, 272] on div "100" at bounding box center [626, 271] width 100 height 17
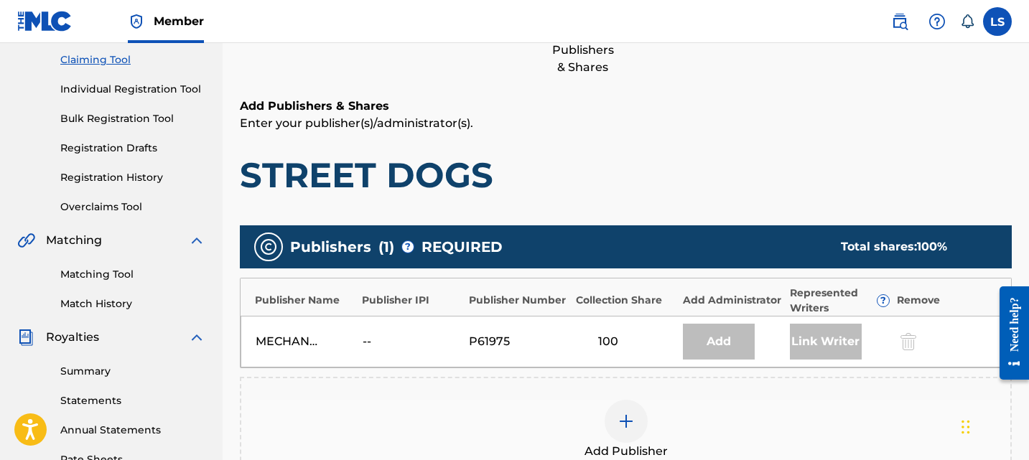
scroll to position [24, 0]
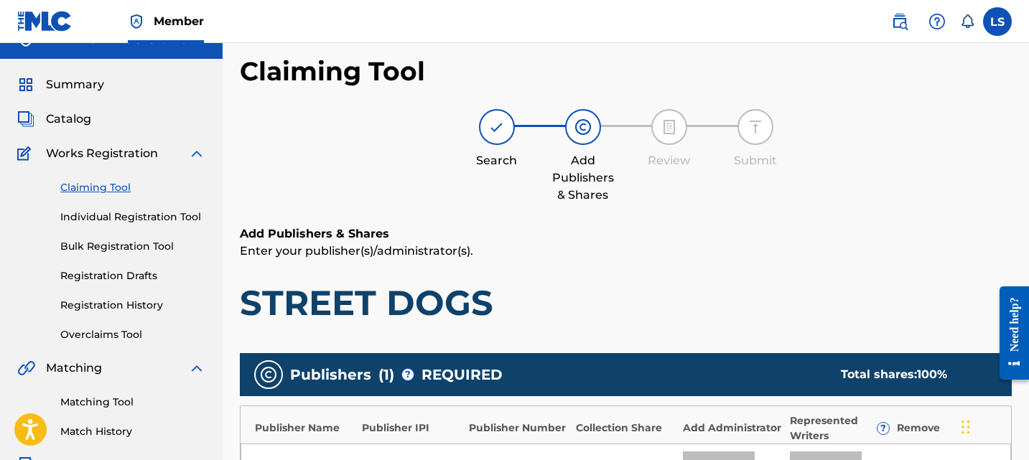
click at [106, 185] on link "Claiming Tool" at bounding box center [132, 187] width 145 height 15
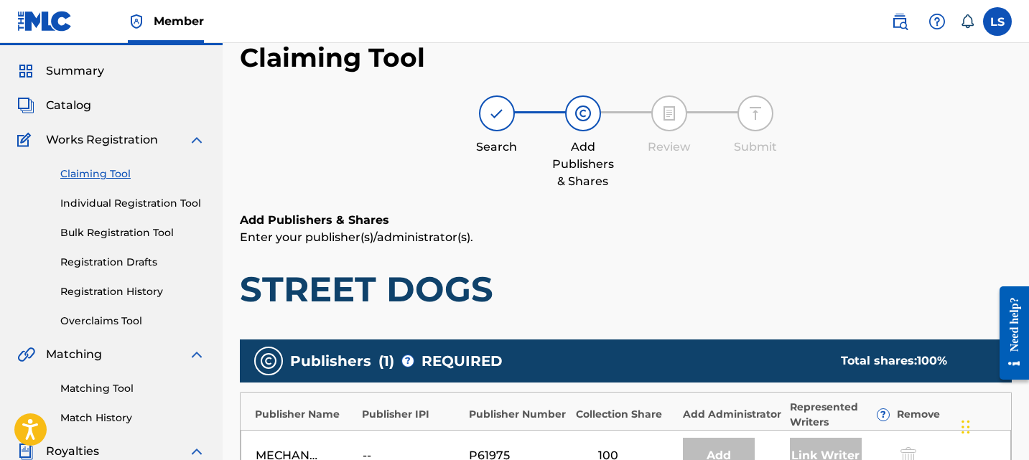
scroll to position [57, 0]
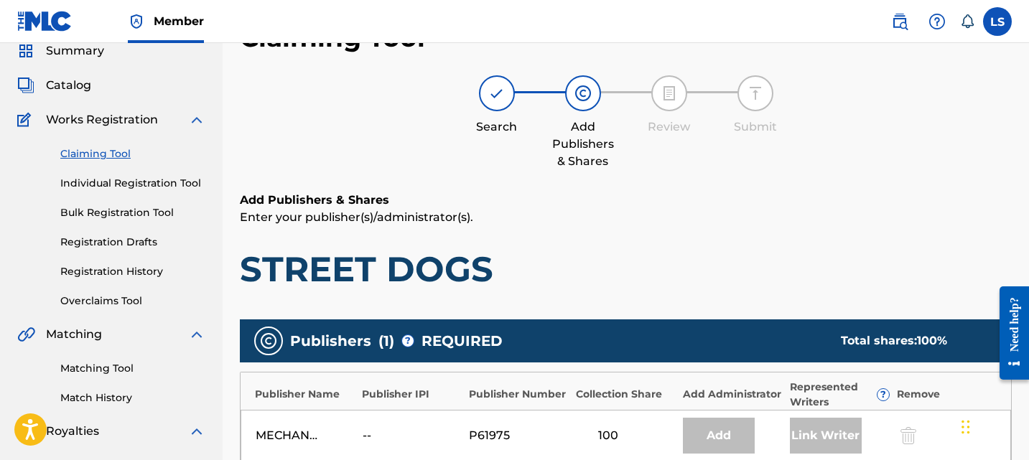
click at [108, 153] on link "Claiming Tool" at bounding box center [132, 153] width 145 height 15
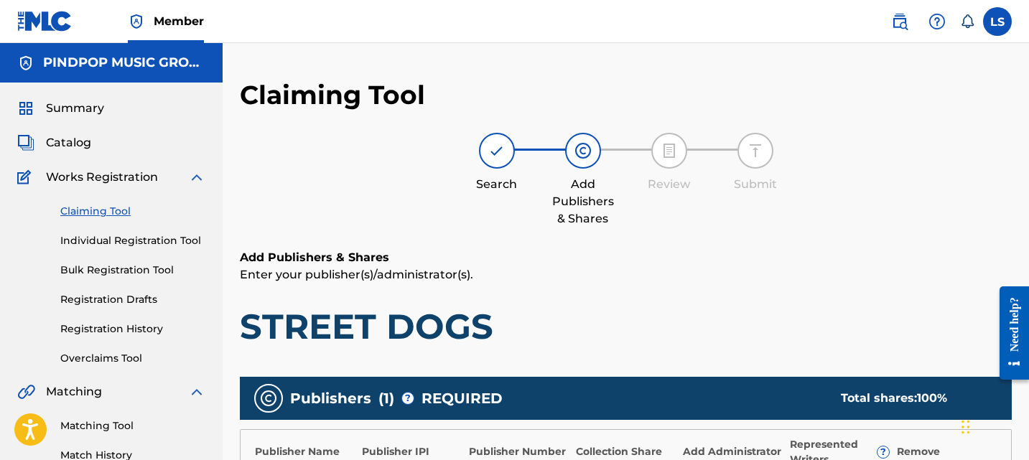
click at [120, 175] on span "Works Registration" at bounding box center [102, 177] width 112 height 17
click at [125, 238] on link "Individual Registration Tool" at bounding box center [132, 240] width 145 height 15
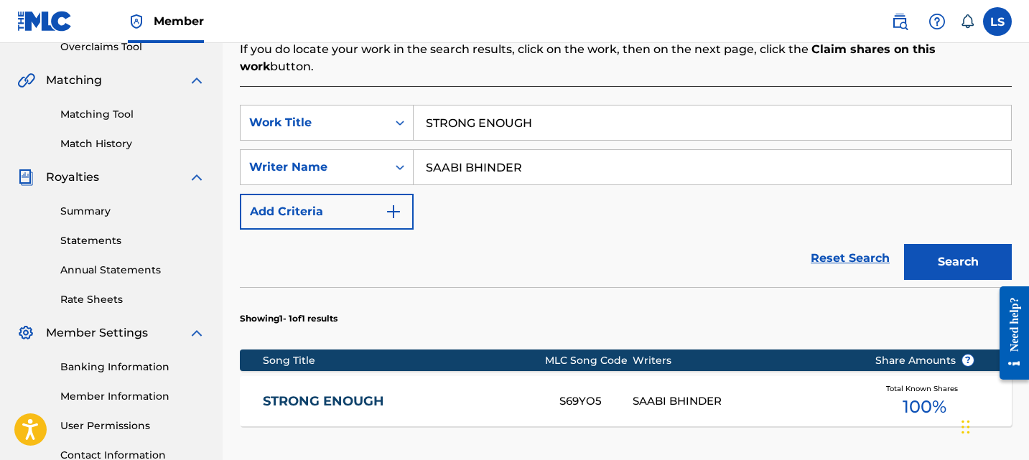
scroll to position [418, 0]
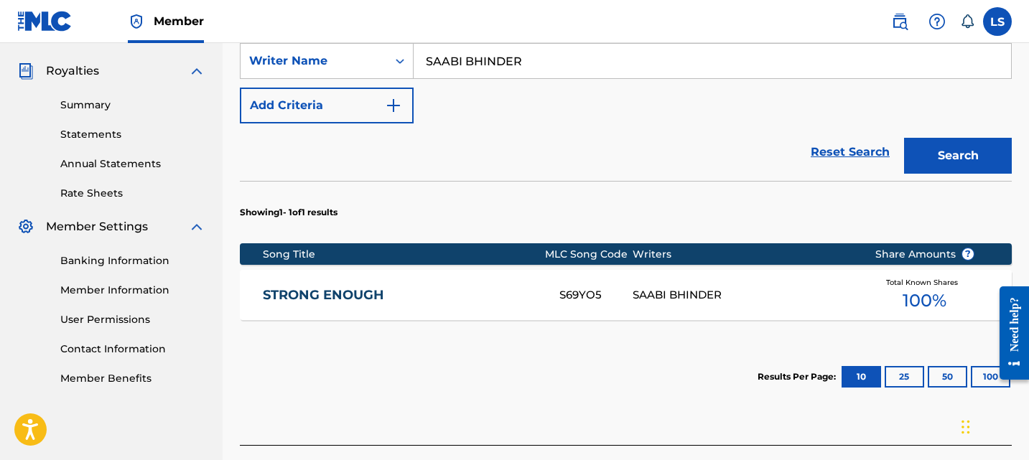
click at [873, 281] on div "Total Known Shares 100 %" at bounding box center [925, 296] width 144 height 44
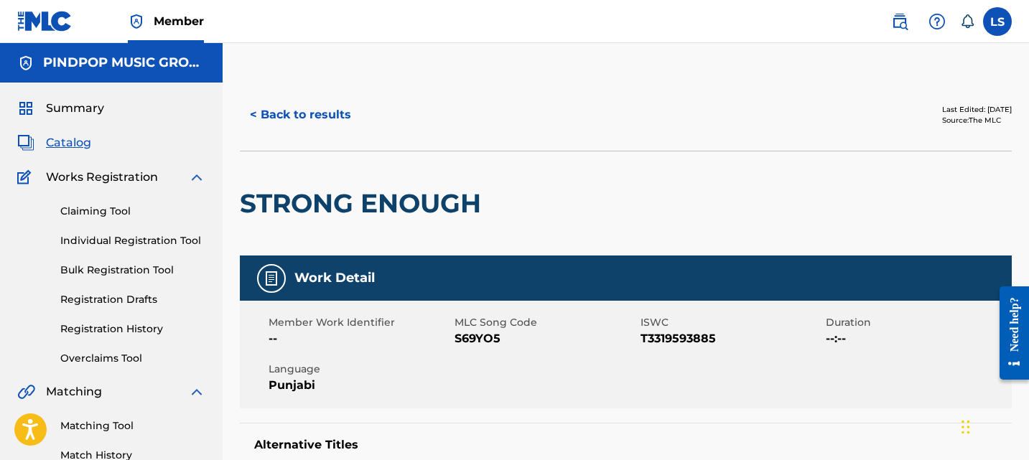
click at [116, 279] on div "Claiming Tool Individual Registration Tool Bulk Registration Tool Registration …" at bounding box center [111, 276] width 188 height 180
click at [114, 257] on div "Claiming Tool Individual Registration Tool Bulk Registration Tool Registration …" at bounding box center [111, 276] width 188 height 180
click at [114, 262] on div "Claiming Tool Individual Registration Tool Bulk Registration Tool Registration …" at bounding box center [111, 276] width 188 height 180
click at [141, 274] on link "Bulk Registration Tool" at bounding box center [132, 270] width 145 height 15
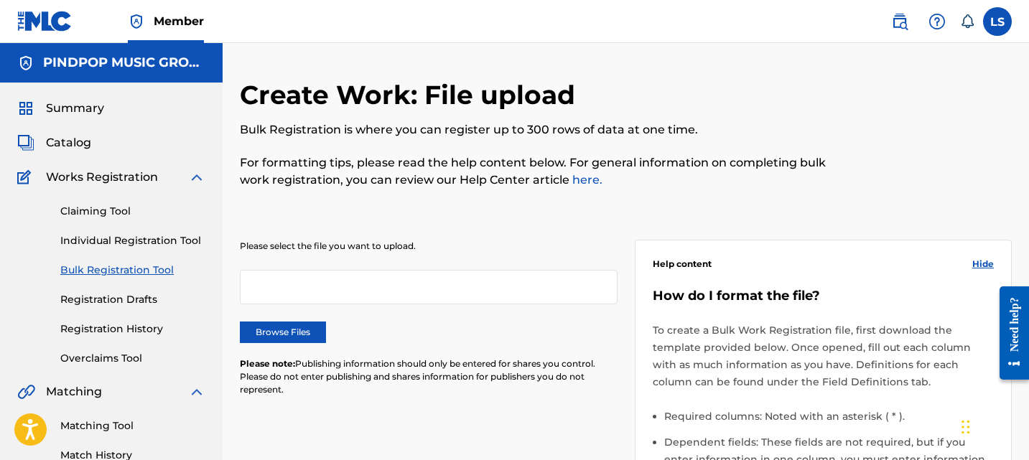
click at [467, 101] on h2 "Create Work: File upload" at bounding box center [411, 95] width 342 height 32
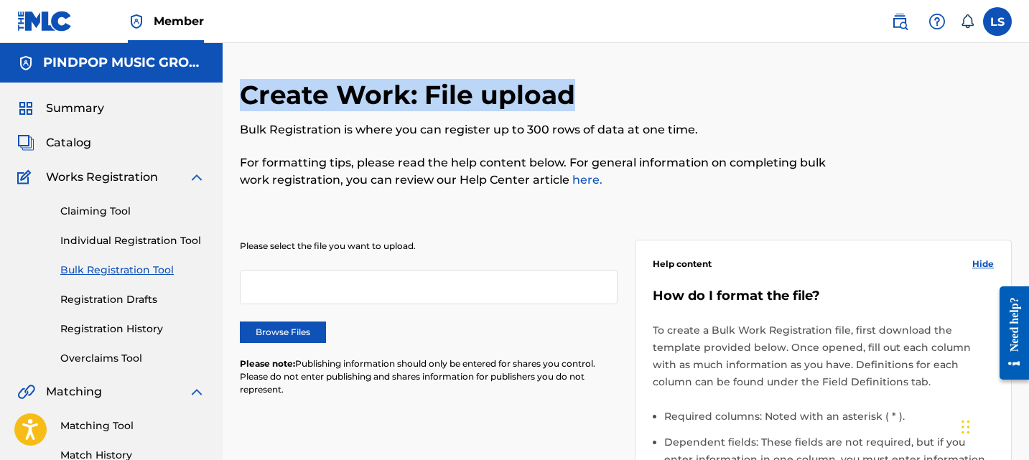
click at [467, 101] on h2 "Create Work: File upload" at bounding box center [411, 95] width 342 height 32
click at [124, 234] on link "Individual Registration Tool" at bounding box center [132, 240] width 145 height 15
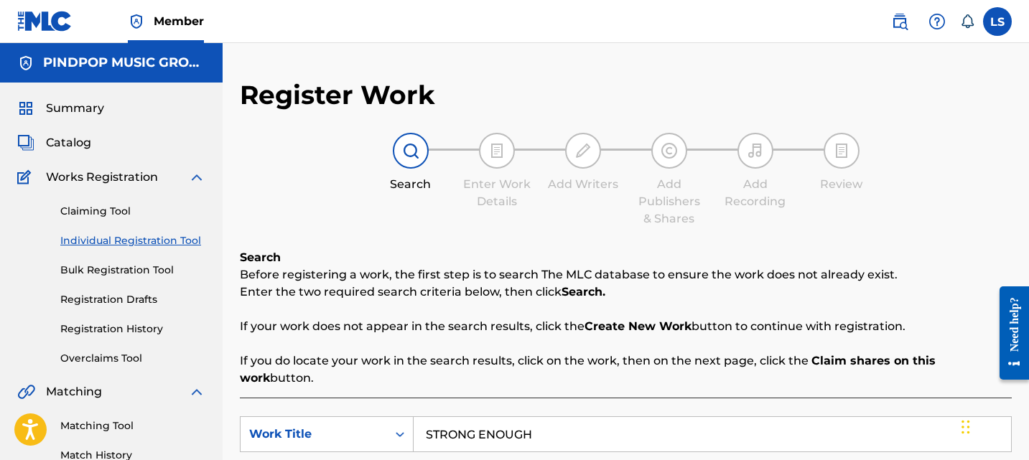
click at [495, 159] on div at bounding box center [497, 151] width 36 height 36
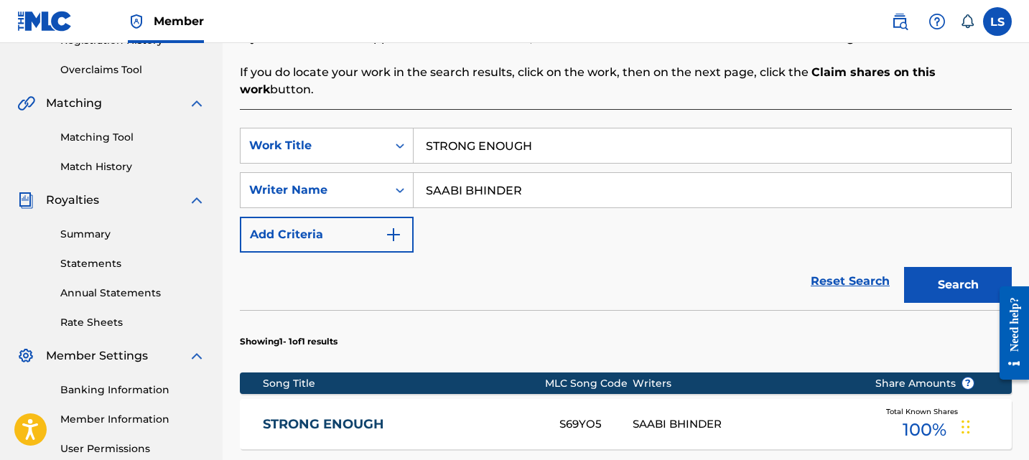
scroll to position [373, 0]
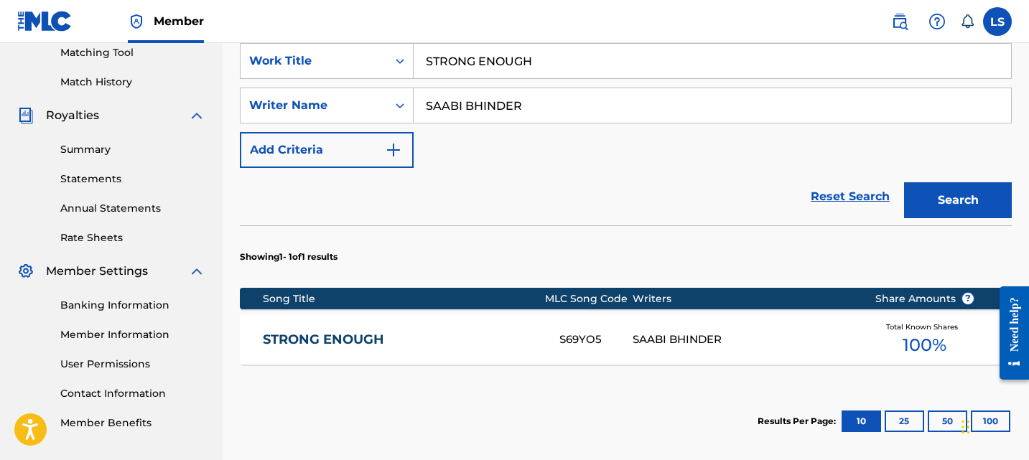
click at [461, 314] on div "STRONG ENOUGH S69YO5 SAABI BHINDER Total Known Shares 100 %" at bounding box center [626, 339] width 772 height 50
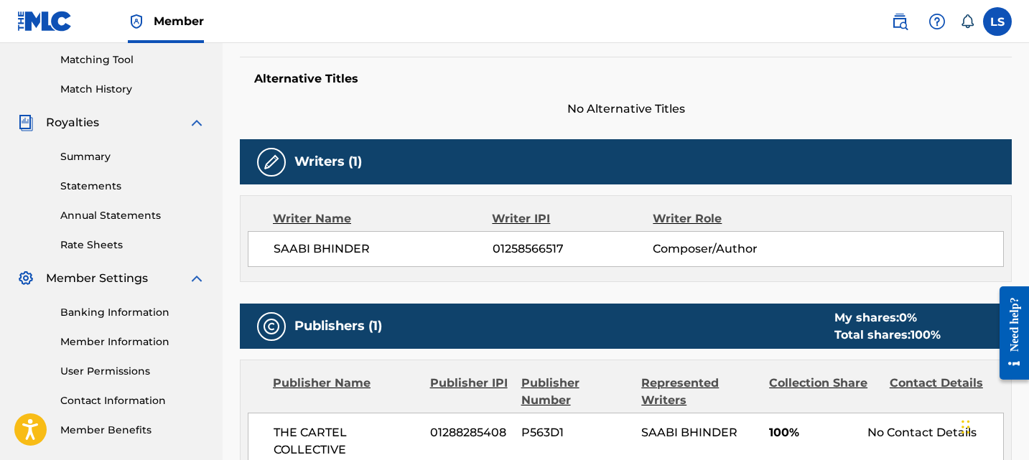
click at [263, 162] on img at bounding box center [271, 162] width 17 height 17
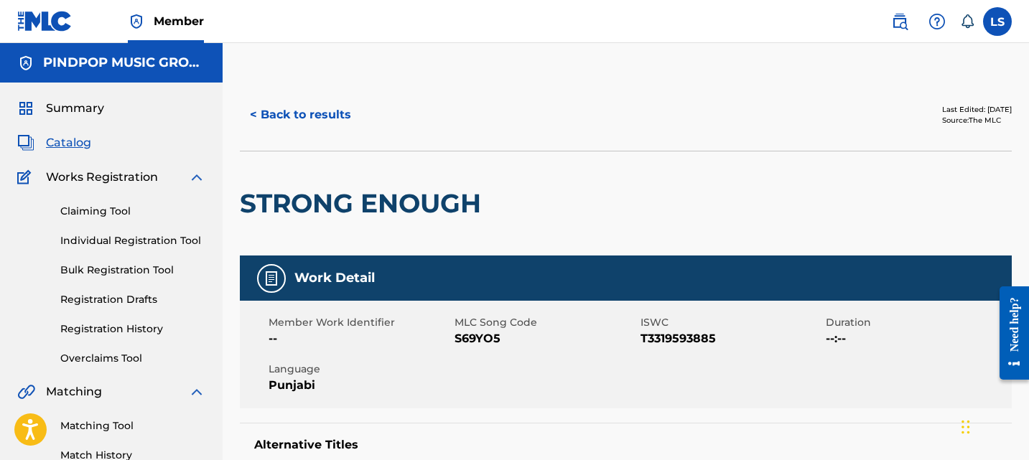
click at [136, 233] on link "Individual Registration Tool" at bounding box center [132, 240] width 145 height 15
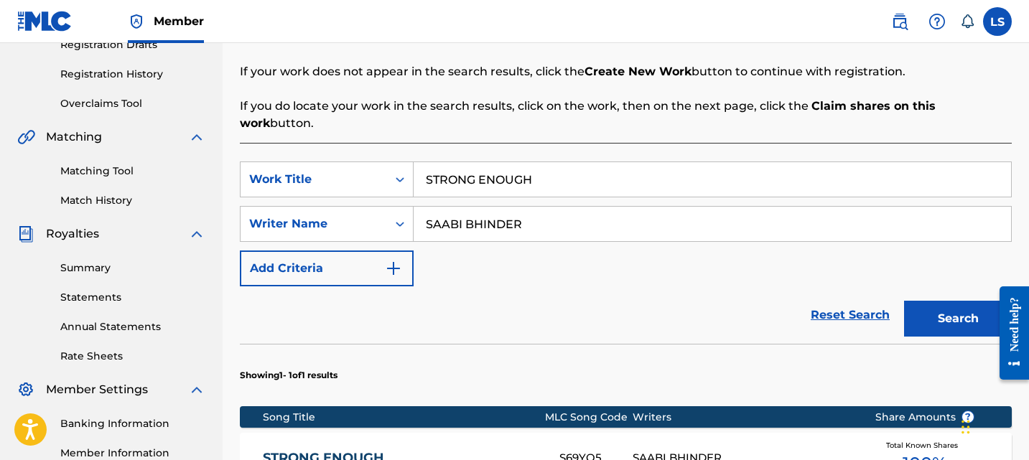
scroll to position [350, 0]
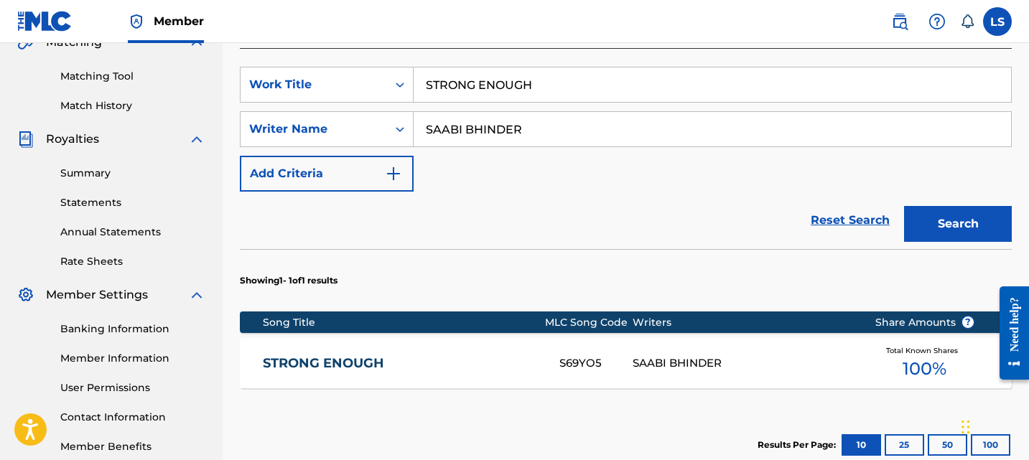
click at [536, 76] on input "STRONG ENOUGH" at bounding box center [712, 84] width 597 height 34
click at [923, 221] on button "Search" at bounding box center [958, 224] width 108 height 36
click at [556, 71] on input "STRONG ENOUGh" at bounding box center [712, 84] width 597 height 34
type input "STRONG ENOUG"
click at [943, 206] on button "Search" at bounding box center [958, 224] width 108 height 36
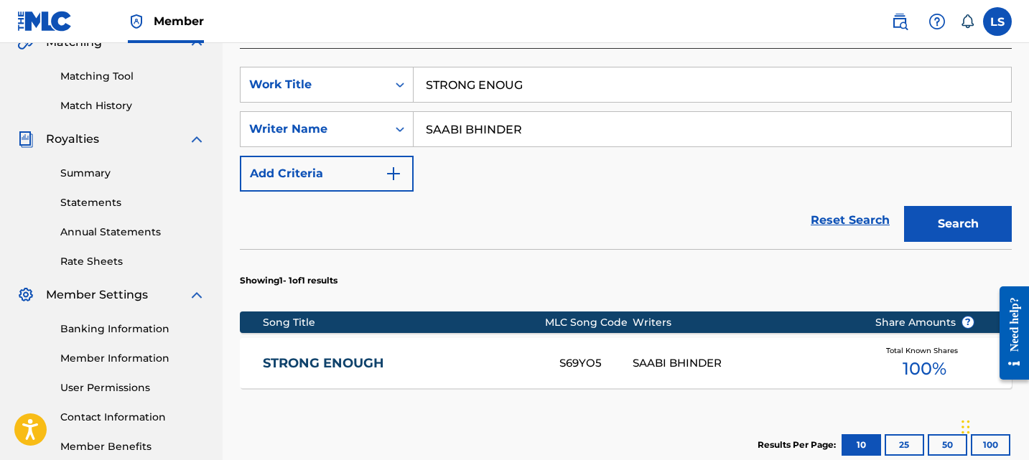
click at [442, 112] on input "SAABI BHINDER" at bounding box center [712, 129] width 597 height 34
type input "SABI BHINDER"
click at [987, 206] on button "Search" at bounding box center [958, 224] width 108 height 36
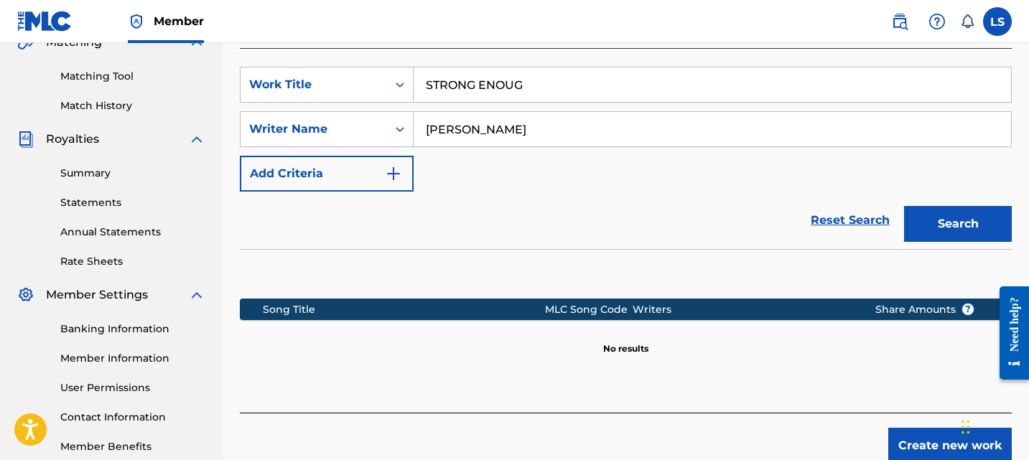
click at [912, 430] on button "Create new work" at bounding box center [949, 446] width 123 height 36
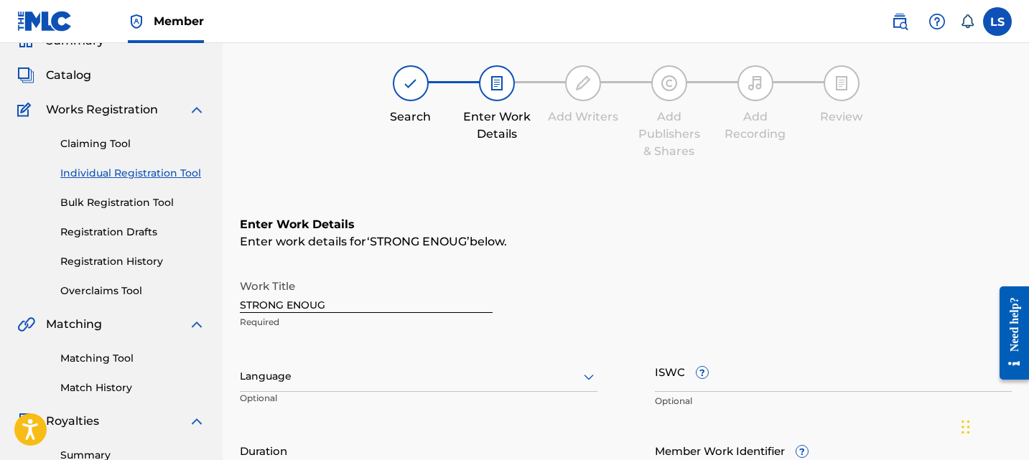
scroll to position [28, 0]
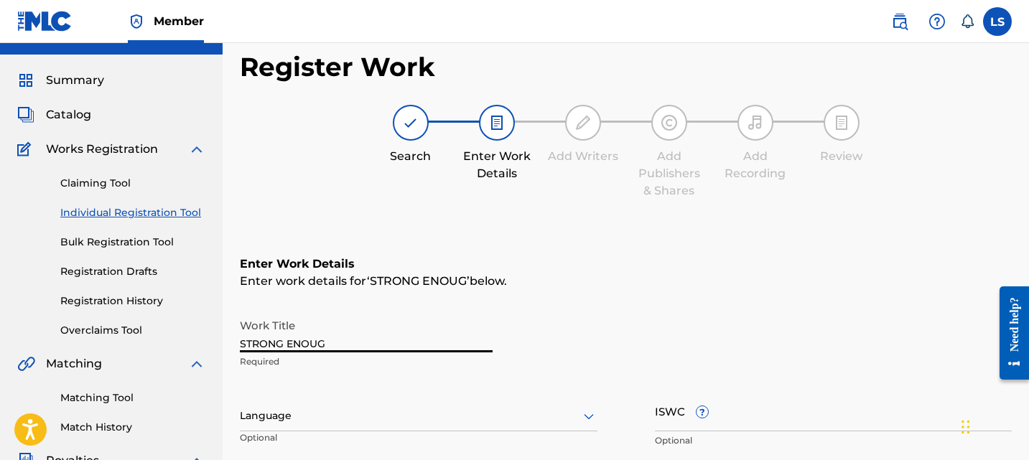
click at [346, 350] on input "STRONG ENOUG" at bounding box center [366, 332] width 253 height 41
paste input "https://open.spotify.com/track/6C4zDUv7NpDxmvyakCGnKf"
type input "https://open.spotify.com/track/6C4zDUv7NpDxmvyakCGnKf"
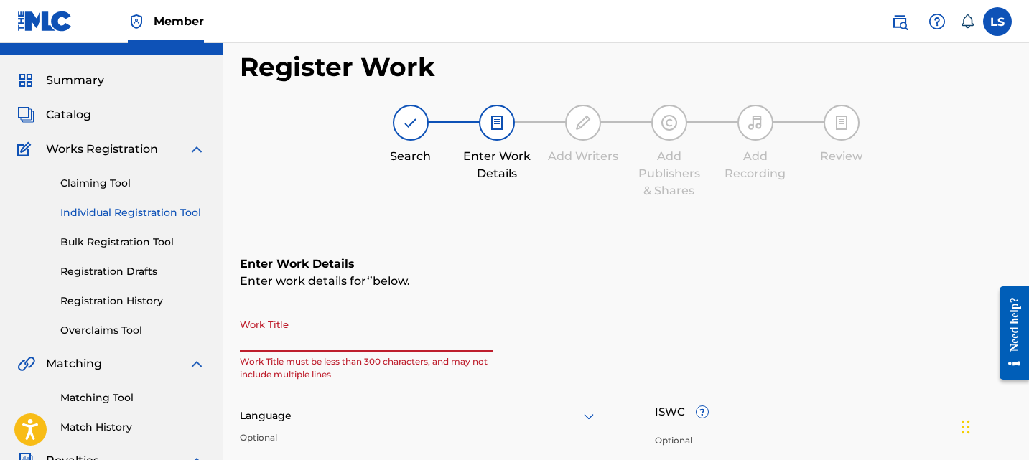
scroll to position [0, 0]
paste input "STRONG ENOUGH"
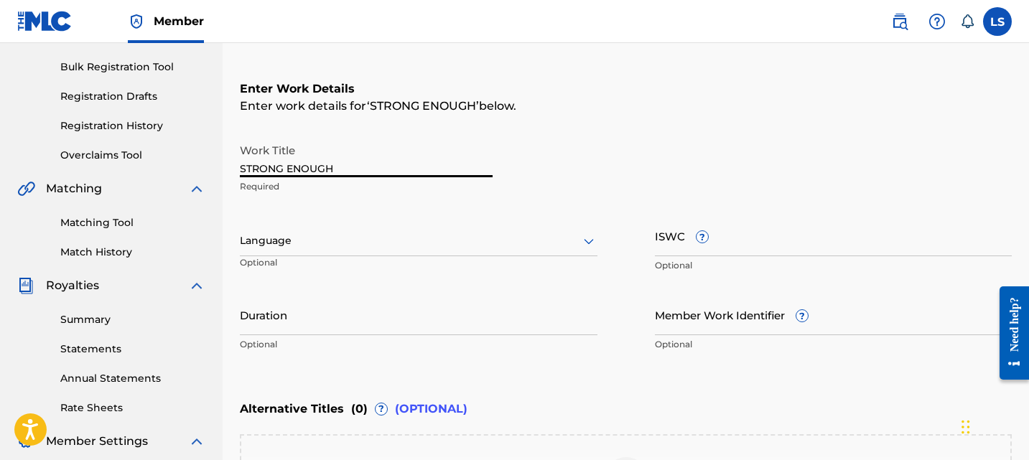
scroll to position [205, 0]
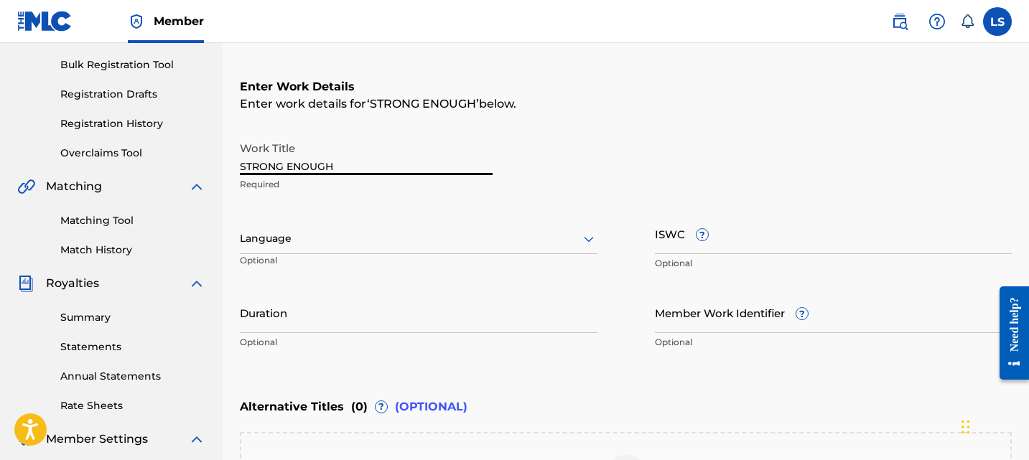
type input "STRONG ENOUGH"
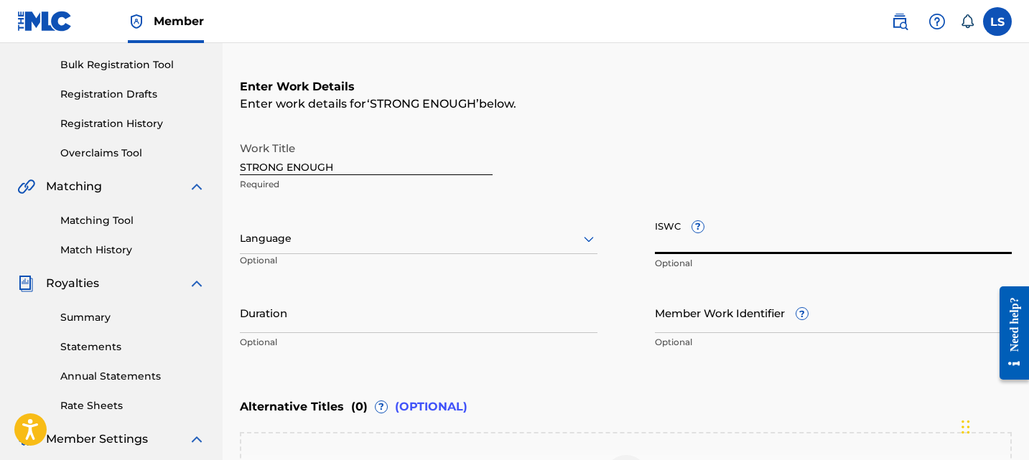
click at [669, 234] on input "ISWC ?" at bounding box center [834, 233] width 358 height 41
paste input "T3319593885"
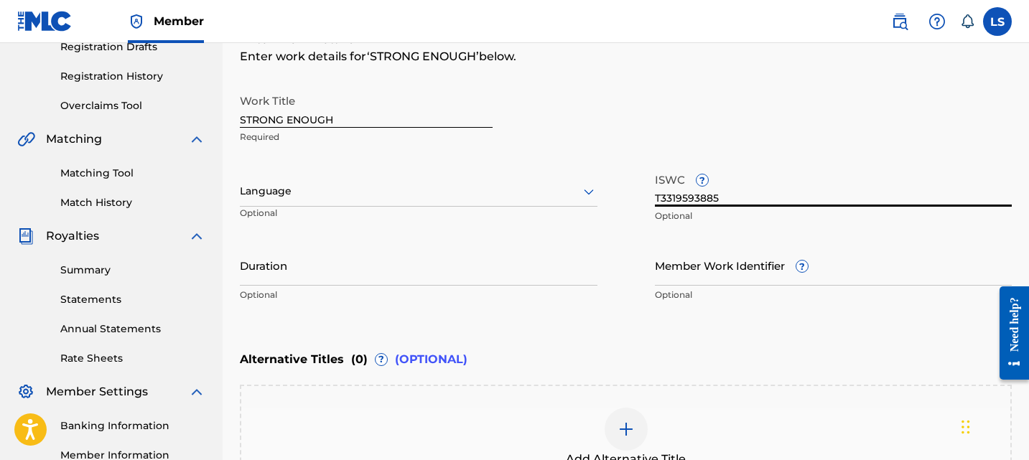
scroll to position [255, 0]
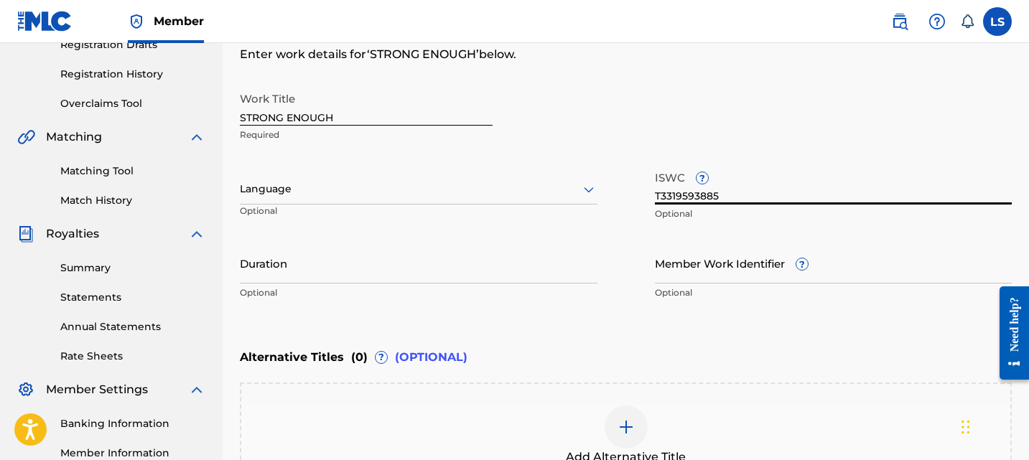
type input "T3319593885"
click at [671, 248] on input "Member Work Identifier ?" at bounding box center [834, 263] width 358 height 41
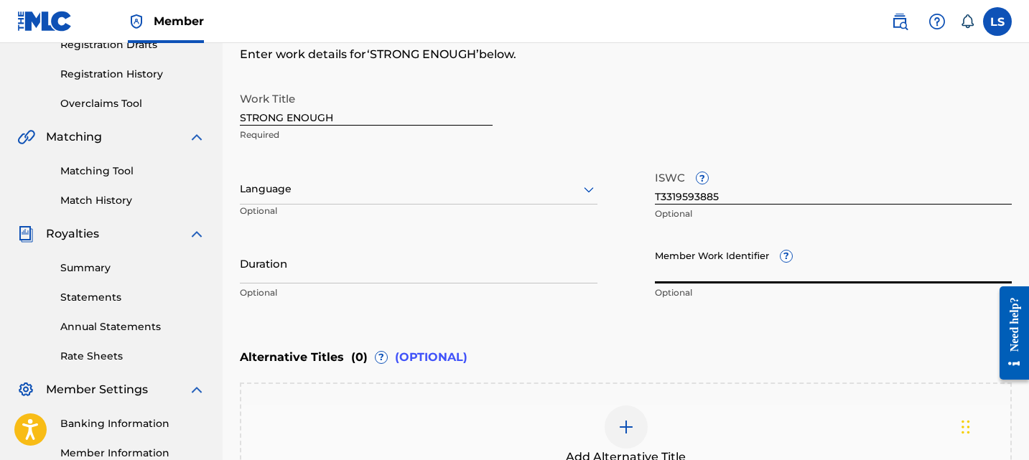
click at [728, 273] on input "Member Work Identifier ?" at bounding box center [834, 263] width 358 height 41
paste input "S69YO5"
type input "S69YO5"
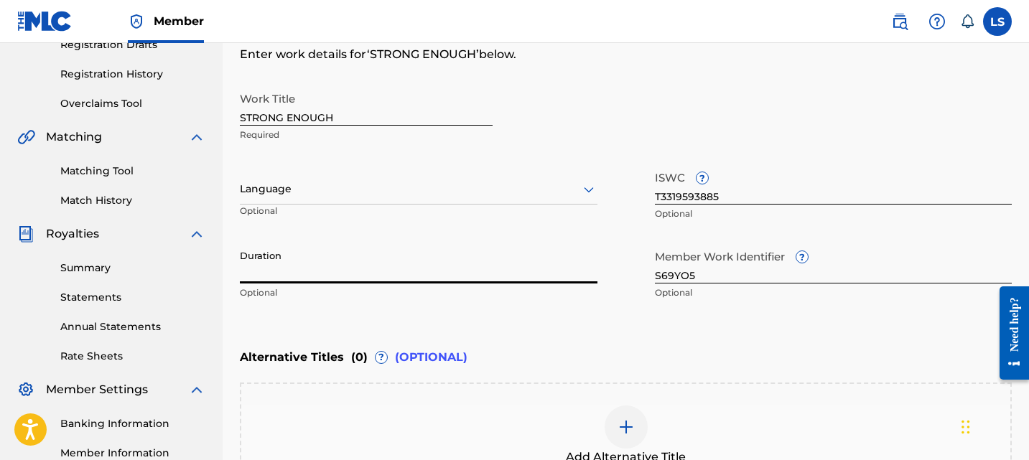
click at [392, 262] on input "Duration" at bounding box center [419, 263] width 358 height 41
click at [404, 202] on div "Language" at bounding box center [419, 189] width 358 height 30
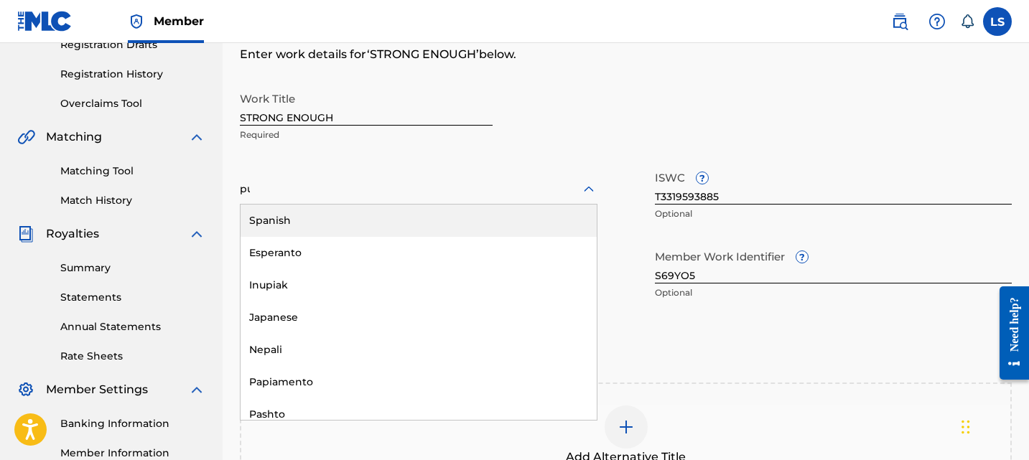
type input "pun"
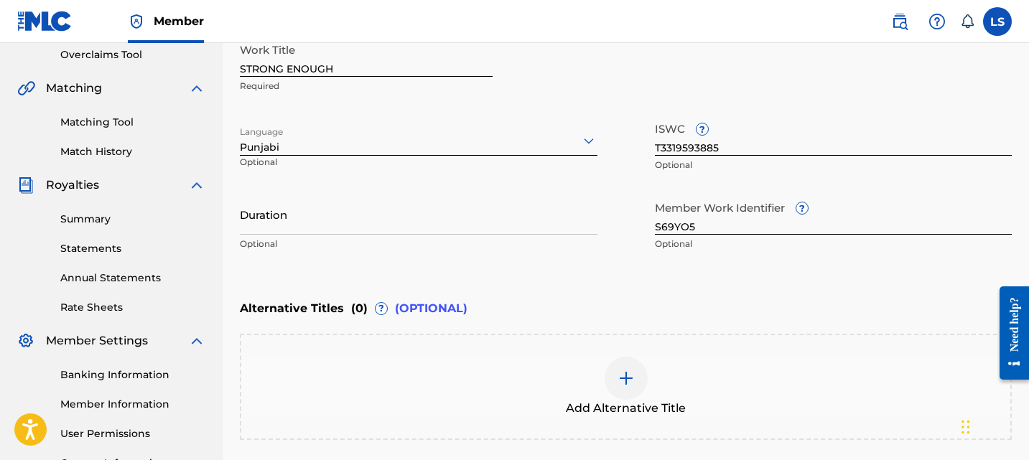
scroll to position [439, 0]
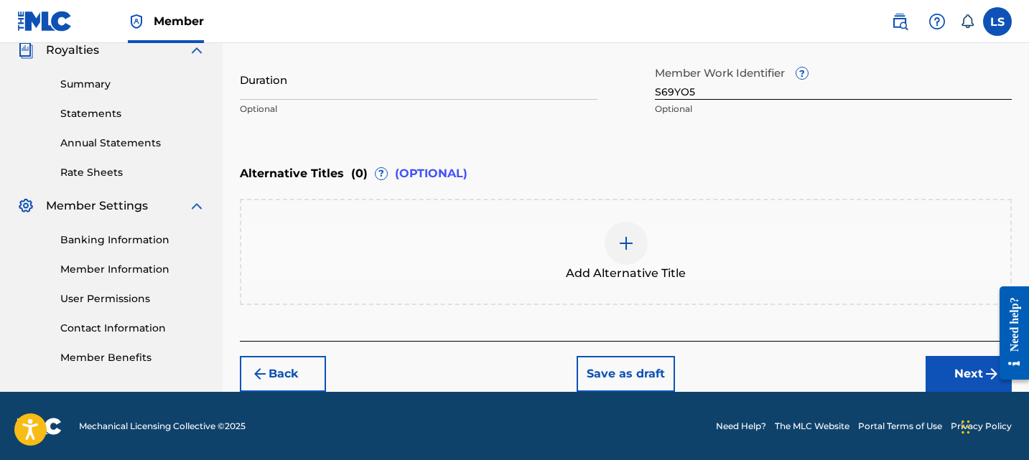
click at [939, 370] on button "Next" at bounding box center [968, 374] width 86 height 36
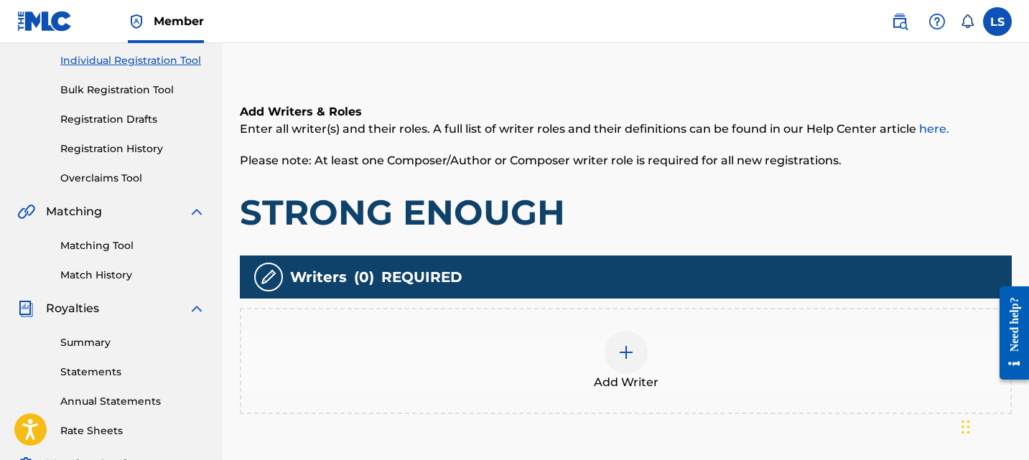
scroll to position [253, 0]
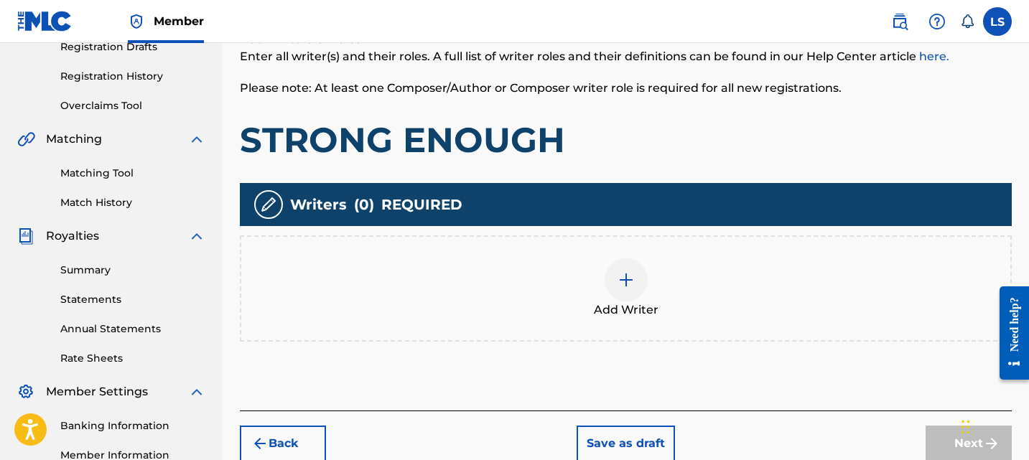
click at [656, 284] on div "Add Writer" at bounding box center [625, 288] width 769 height 60
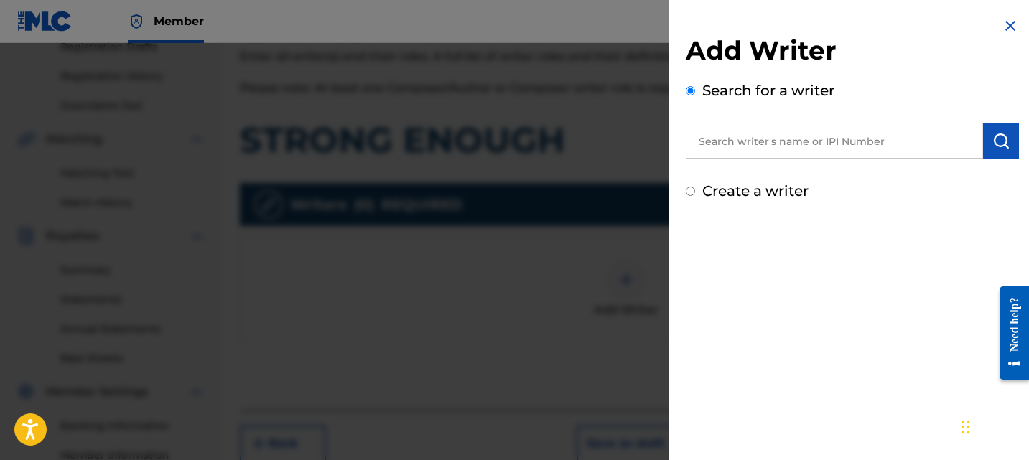
click at [762, 131] on input "text" at bounding box center [834, 141] width 297 height 36
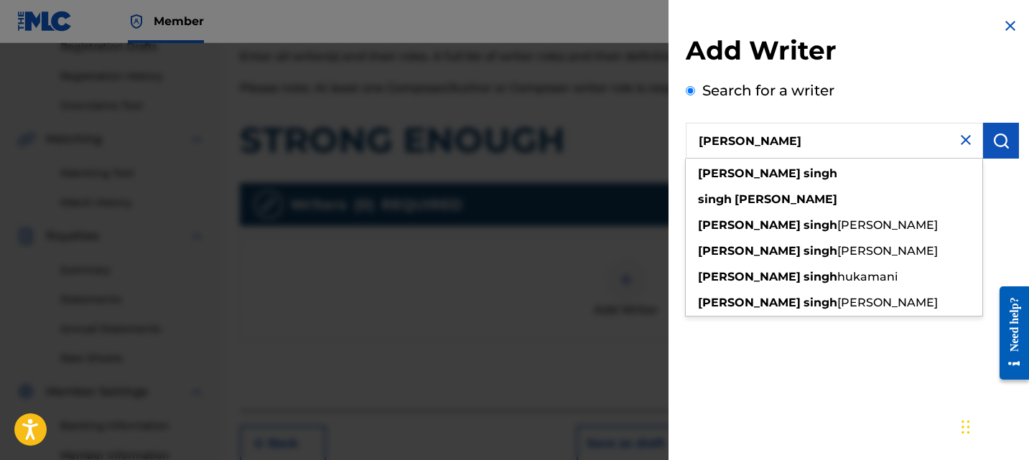
type input "navdeep singh"
click at [987, 158] on button "submit" at bounding box center [1001, 141] width 36 height 36
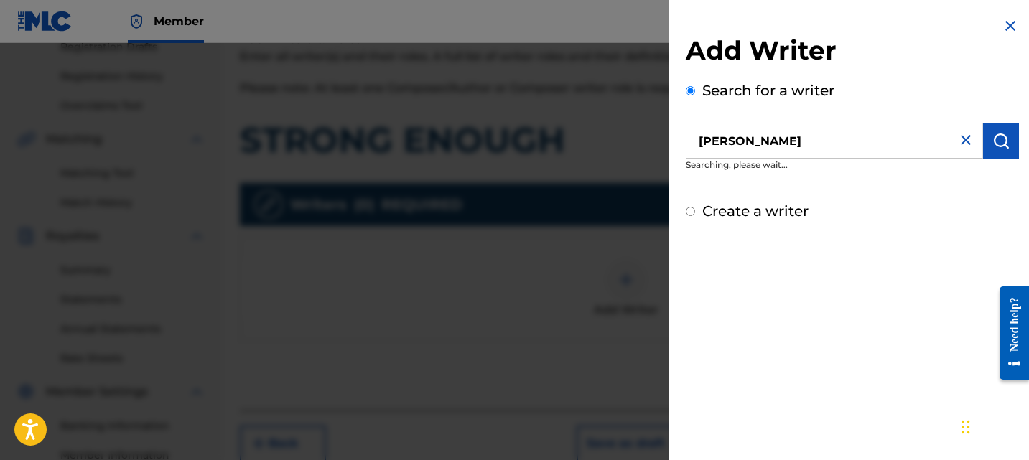
click at [909, 154] on input "navdeep singh" at bounding box center [834, 141] width 297 height 36
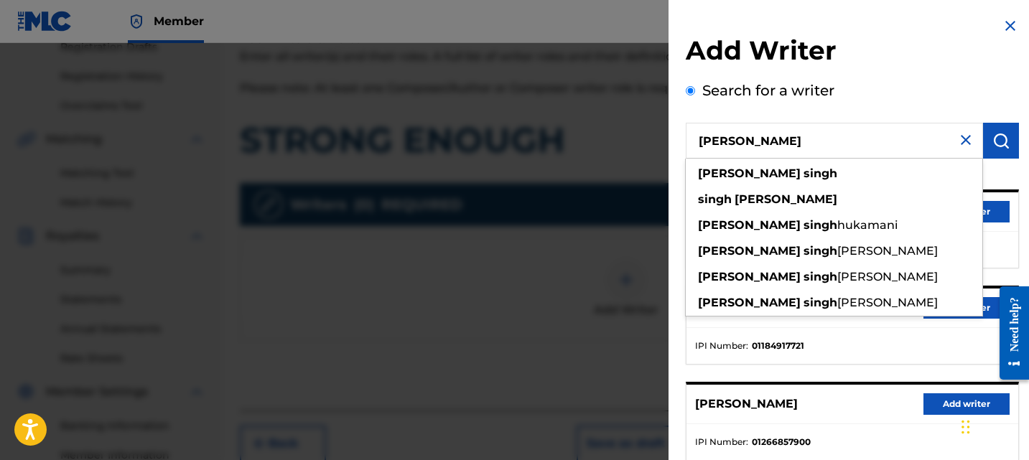
click at [909, 154] on input "navdeep singh" at bounding box center [834, 141] width 297 height 36
click at [950, 99] on div "Search for a writer navdeep singh navdeep singh singh navdeep navdeep singh huk…" at bounding box center [852, 392] width 333 height 625
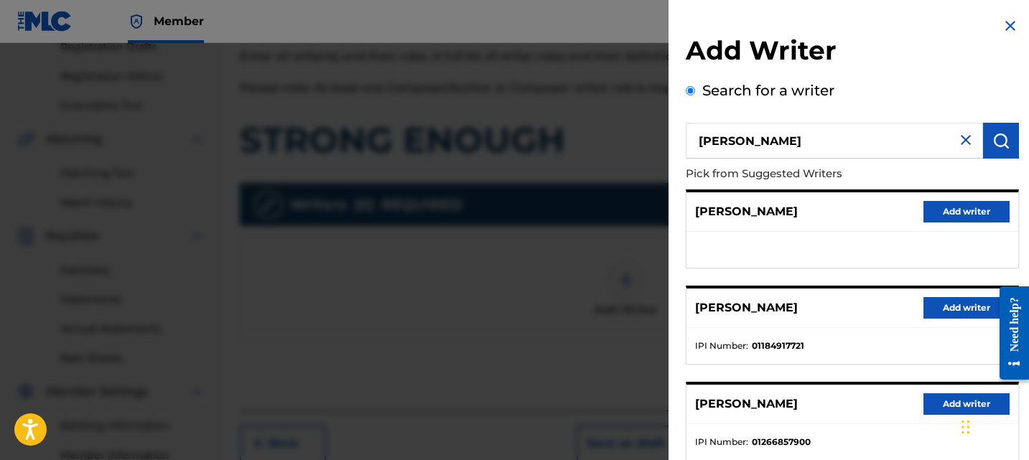
scroll to position [284, 0]
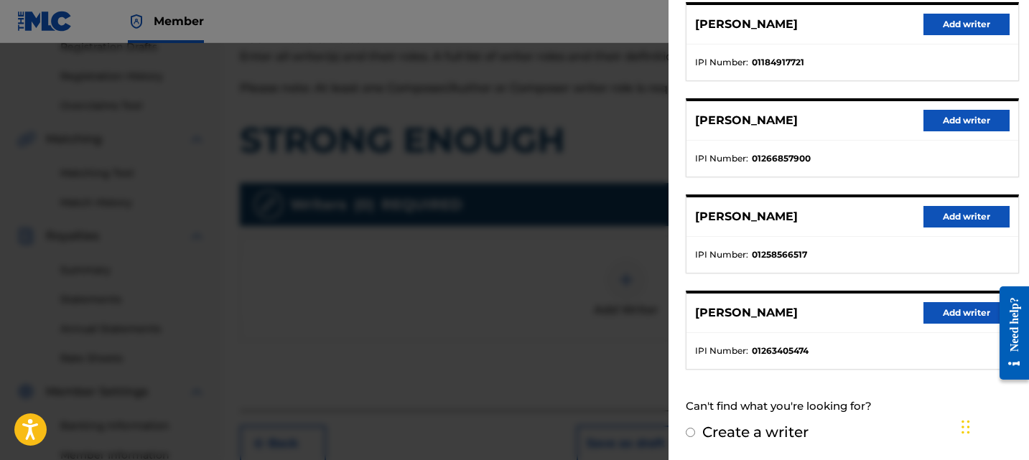
click at [953, 210] on button "Add writer" at bounding box center [966, 217] width 86 height 22
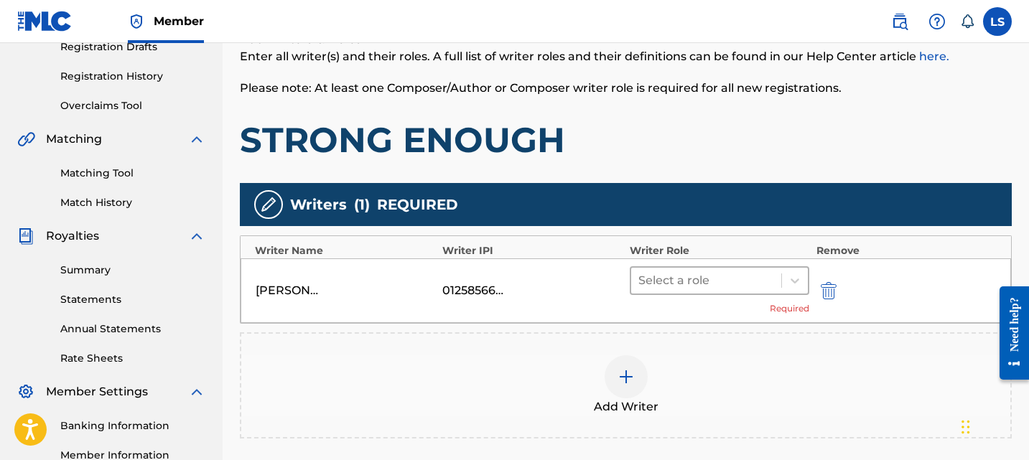
click at [752, 266] on div "Select a role" at bounding box center [719, 280] width 179 height 29
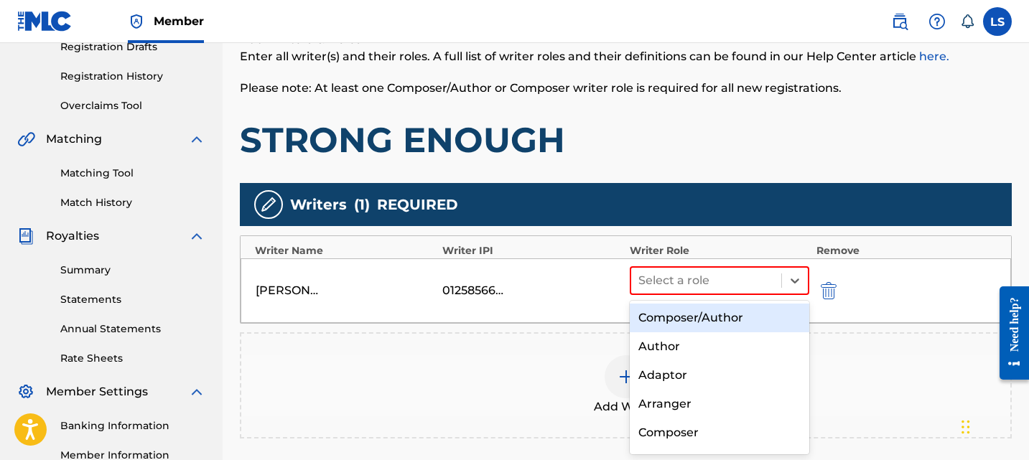
click at [729, 314] on div "Composer/Author" at bounding box center [719, 318] width 179 height 29
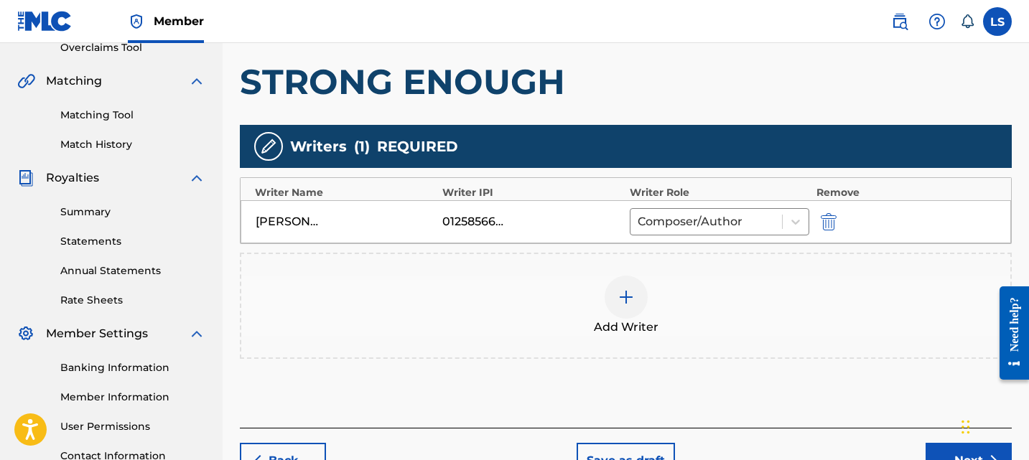
scroll to position [419, 0]
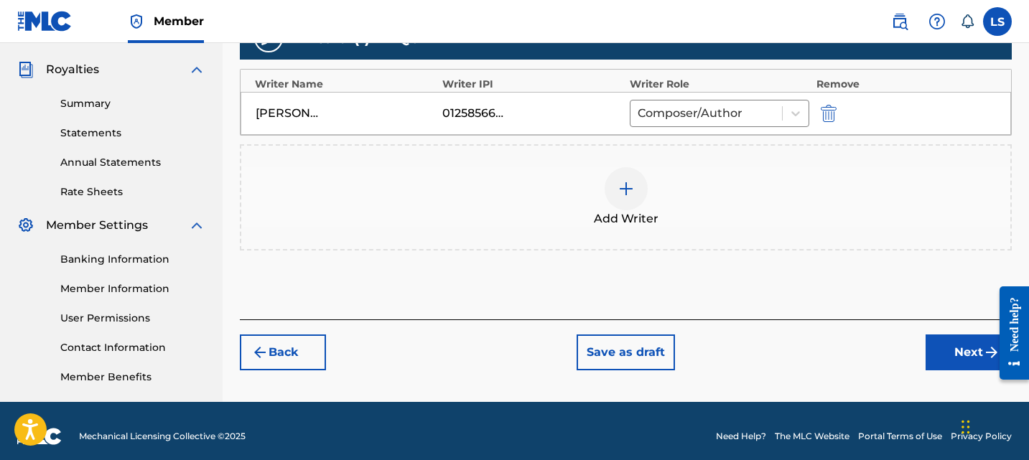
click at [938, 341] on button "Next" at bounding box center [968, 353] width 86 height 36
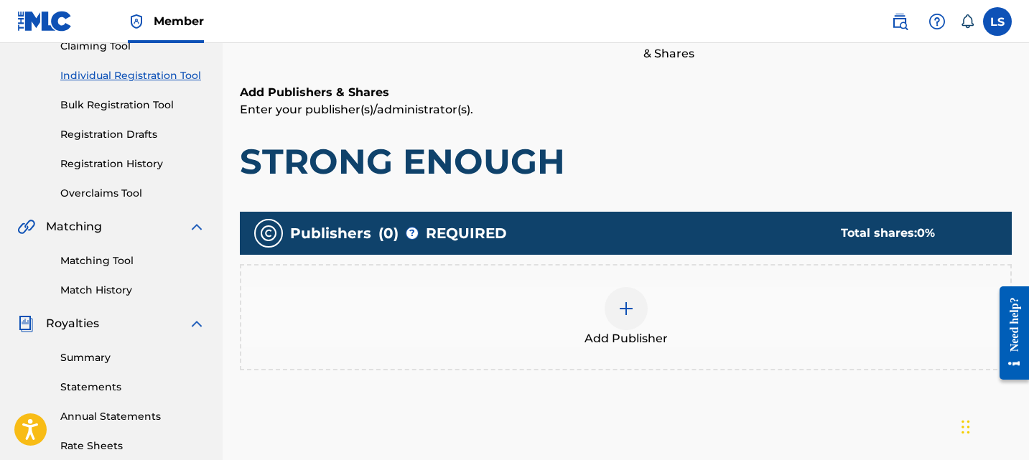
scroll to position [227, 0]
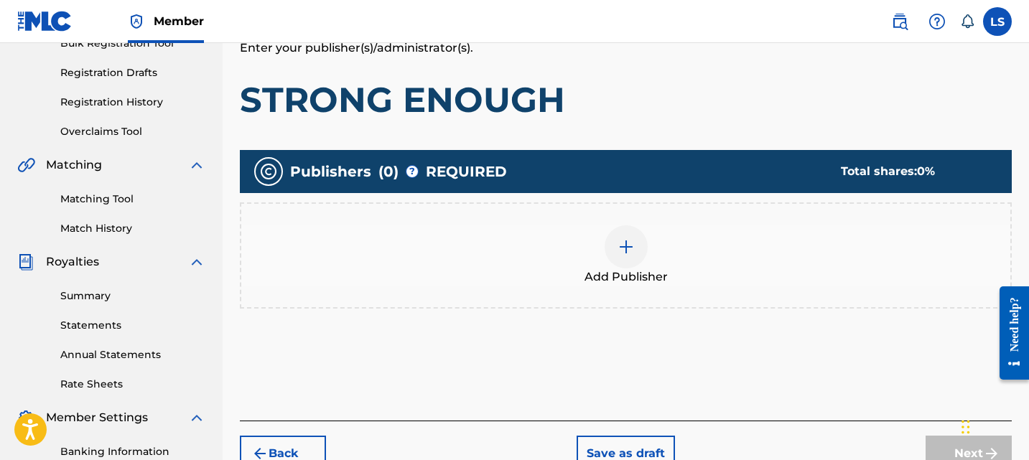
click at [692, 286] on div "Add Publisher" at bounding box center [626, 255] width 772 height 106
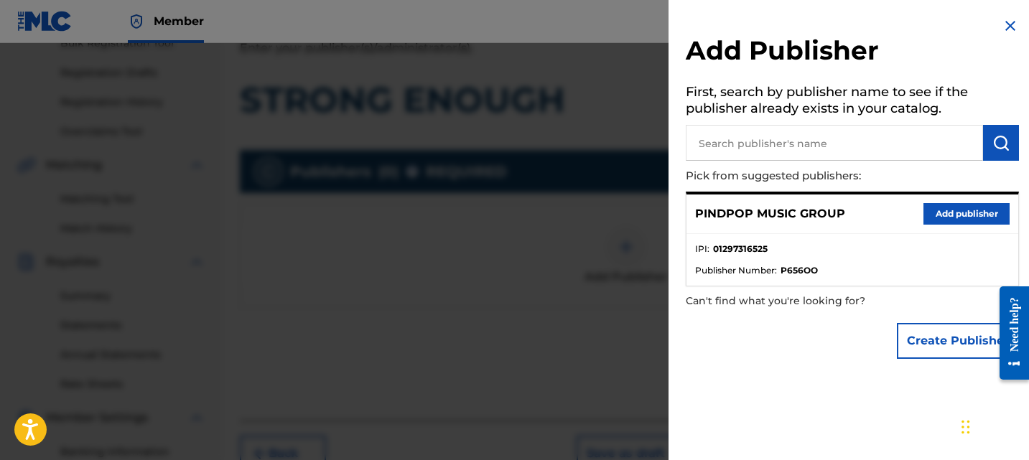
click at [939, 203] on button "Add publisher" at bounding box center [966, 214] width 86 height 22
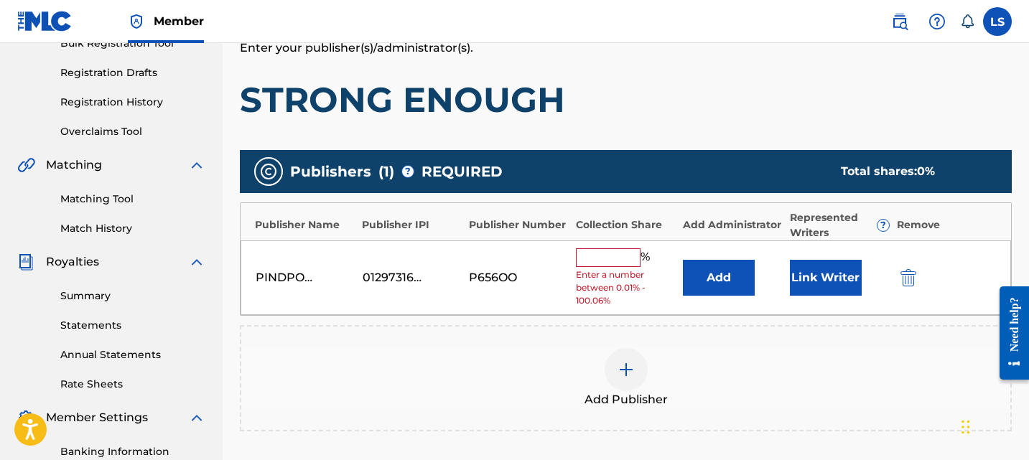
click at [620, 251] on input "text" at bounding box center [608, 257] width 65 height 19
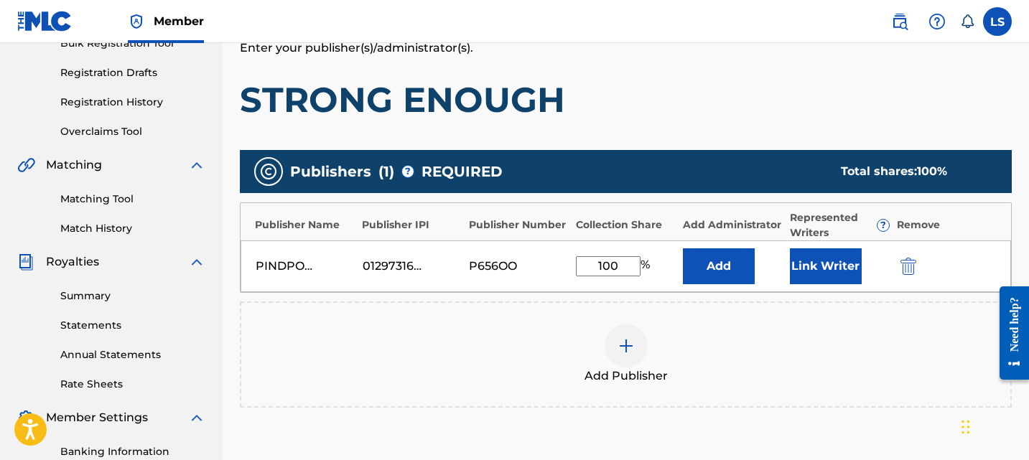
type input "100"
click at [783, 449] on div "Publishers ( 1 ) ? REQUIRED Total shares: 100 % Publisher Name Publisher IPI Pu…" at bounding box center [626, 300] width 772 height 314
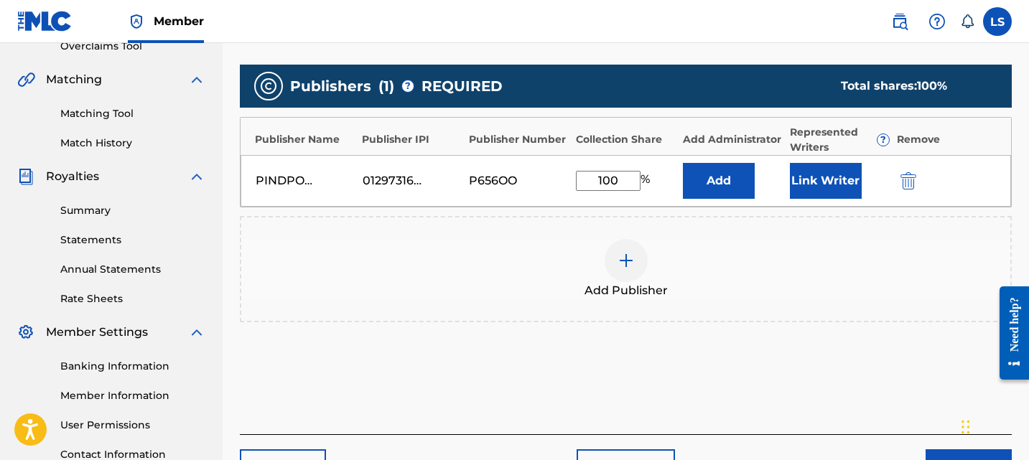
scroll to position [430, 0]
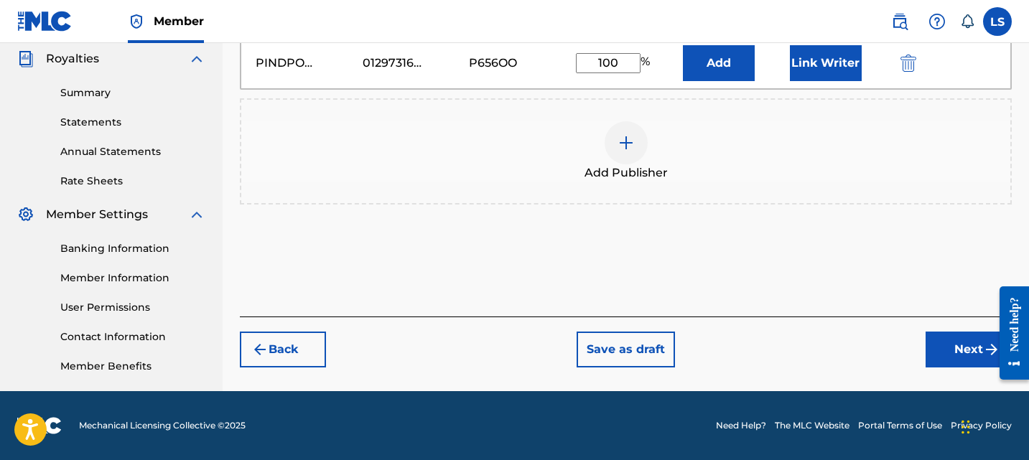
click at [930, 343] on button "Next" at bounding box center [968, 350] width 86 height 36
click at [930, 343] on div "Register Work Search Enter Work Details Add Writers Add Publishers & Shares Add…" at bounding box center [626, 20] width 806 height 742
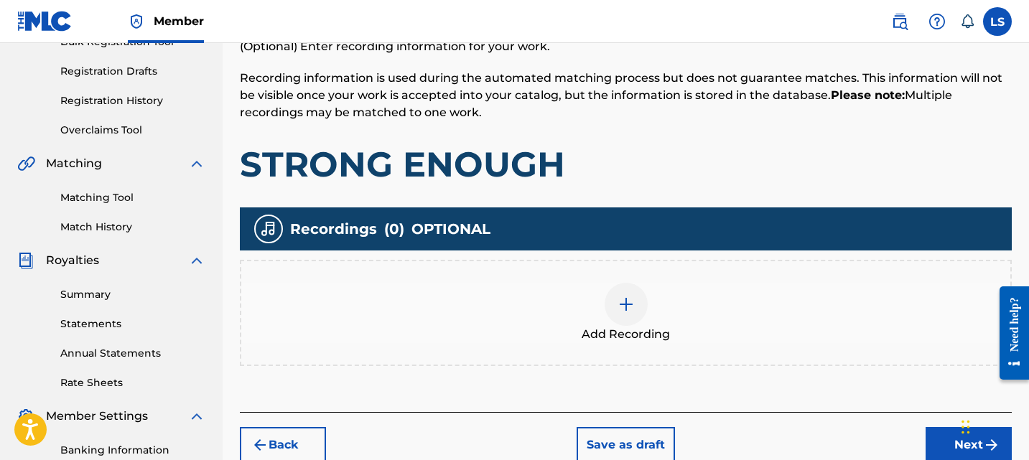
scroll to position [380, 0]
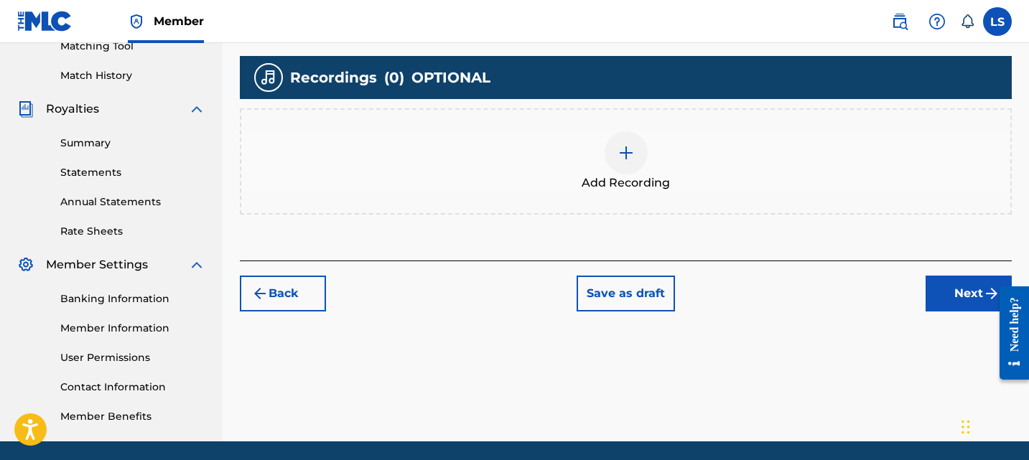
click at [612, 129] on div "Add Recording" at bounding box center [626, 161] width 772 height 106
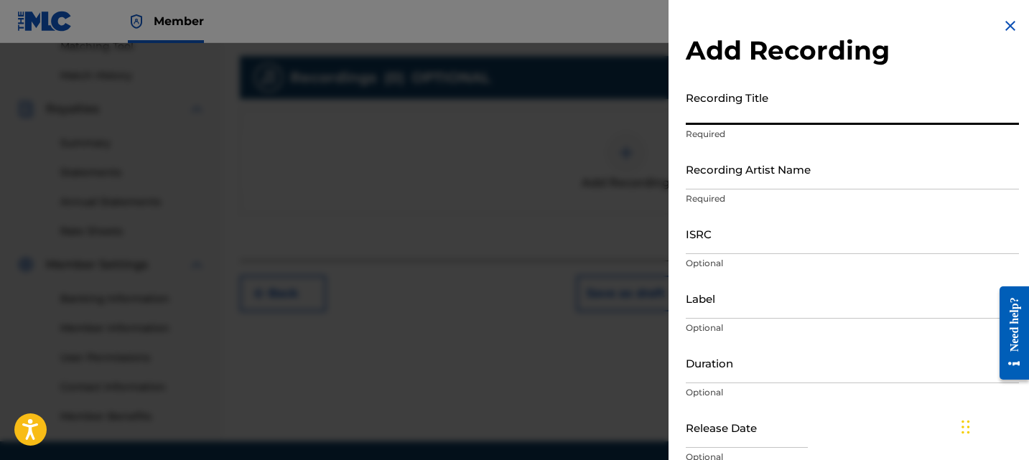
click at [716, 111] on input "Recording Title" at bounding box center [852, 104] width 333 height 41
paste input "STRONG ENOUGH"
type input "STRONG ENOUGH"
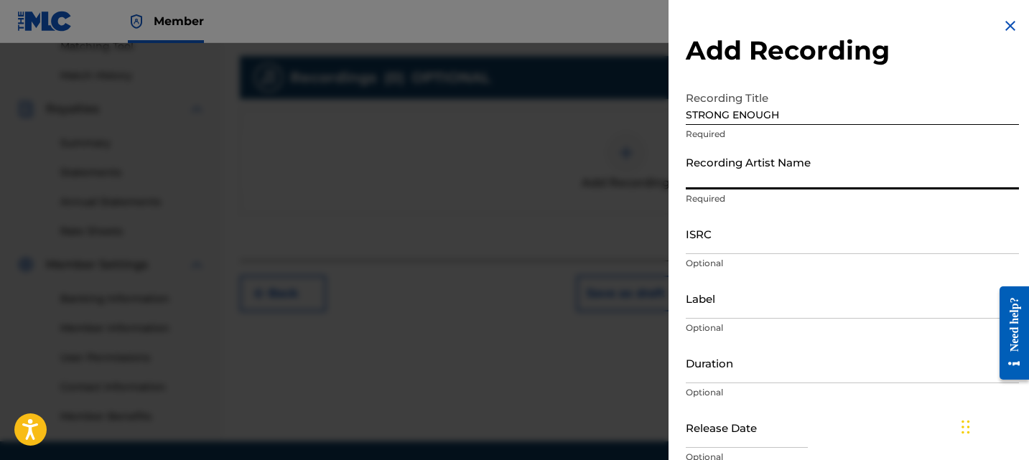
click at [773, 179] on input "Recording Artist Name" at bounding box center [852, 169] width 333 height 41
type input "SAABI BHINDER"
click at [751, 228] on input "ISRC" at bounding box center [852, 233] width 333 height 41
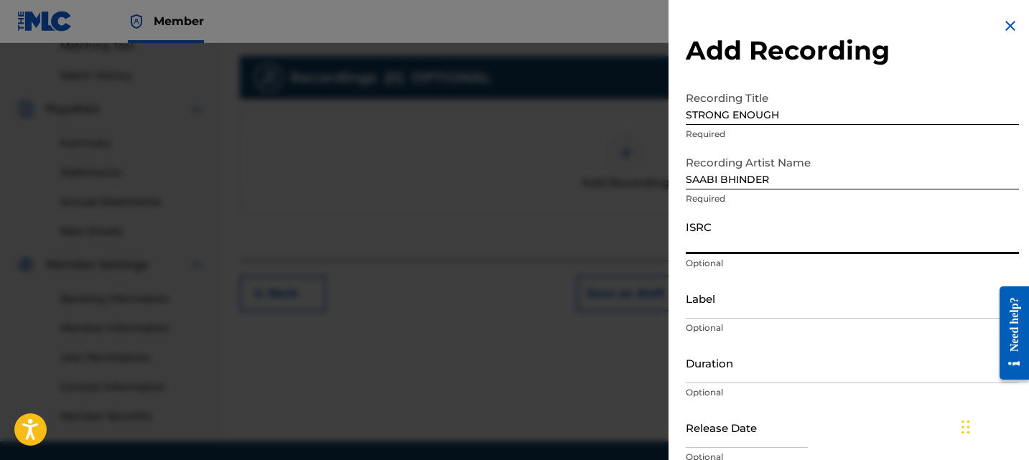
paste input "AUBEC2584738"
type input "AUBEC2584738"
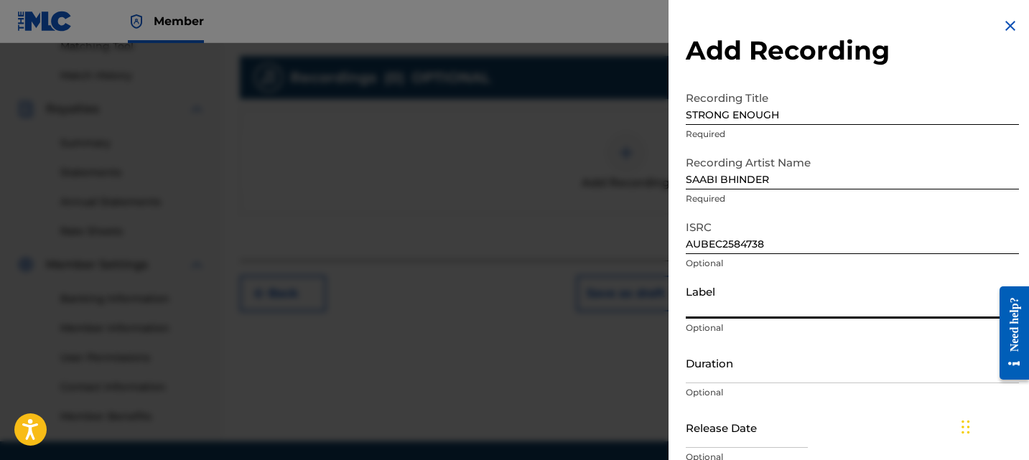
click at [727, 297] on input "Label" at bounding box center [852, 298] width 333 height 41
type input "Saabi Bhinder"
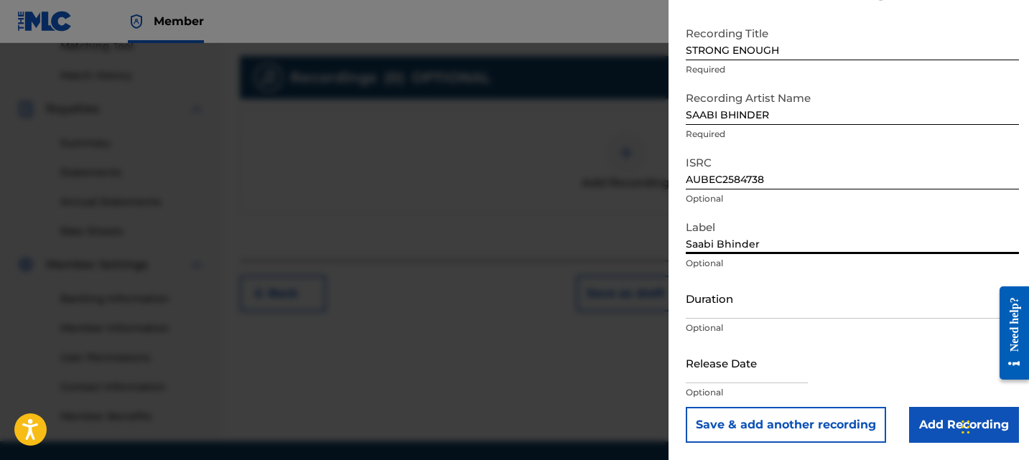
click at [702, 369] on input "text" at bounding box center [747, 362] width 122 height 41
select select "7"
select select "2025"
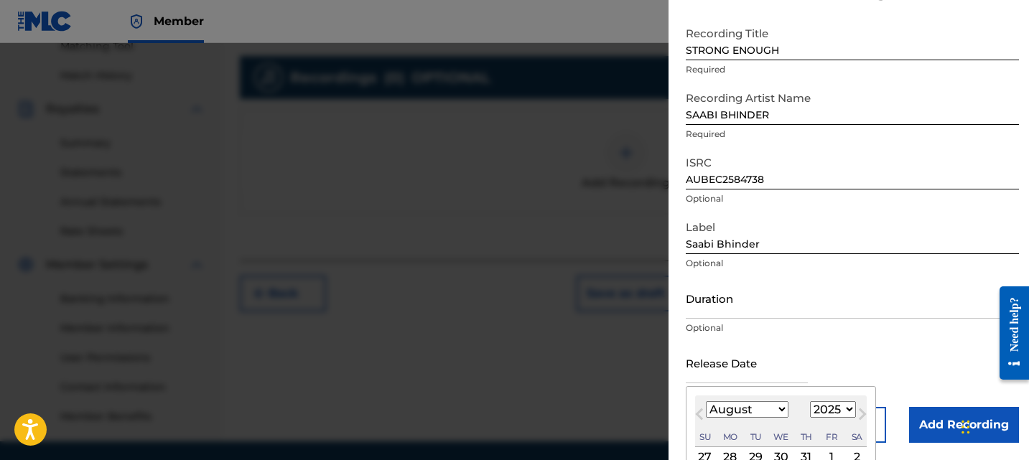
click at [766, 419] on div "August 2025 January February March April May June July August September October…" at bounding box center [781, 422] width 172 height 52
click at [758, 416] on select "January February March April May June July August September October November De…" at bounding box center [747, 409] width 83 height 17
select select "3"
click at [706, 401] on select "January February March April May June July August September October November De…" at bounding box center [747, 409] width 83 height 17
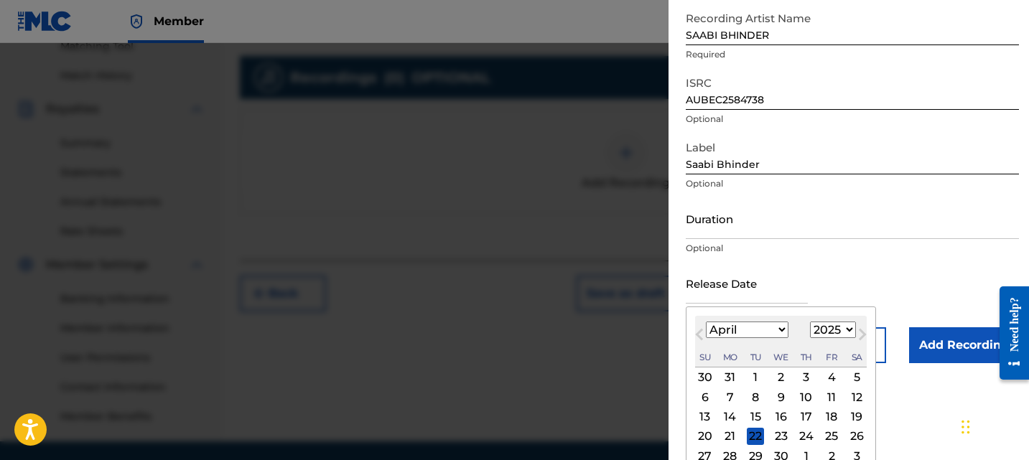
scroll to position [179, 0]
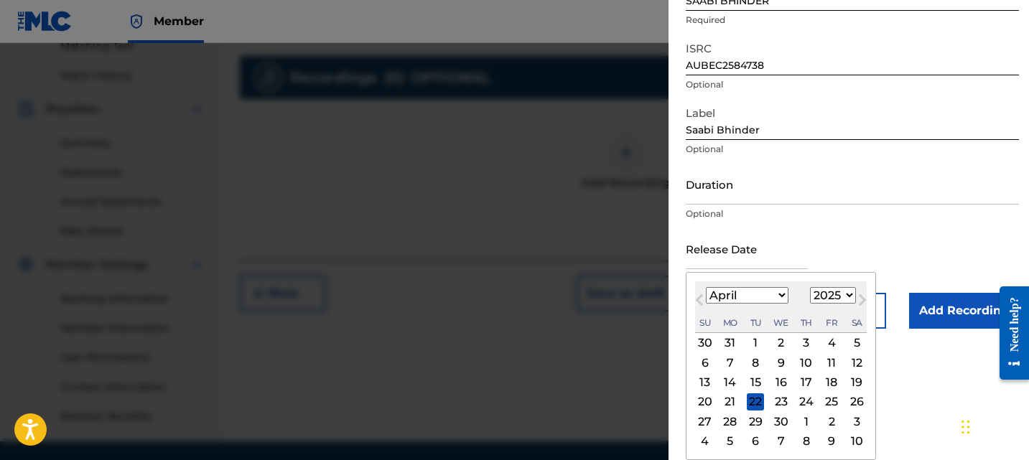
click at [757, 422] on div "29" at bounding box center [755, 421] width 17 height 17
type input "April 29 2025"
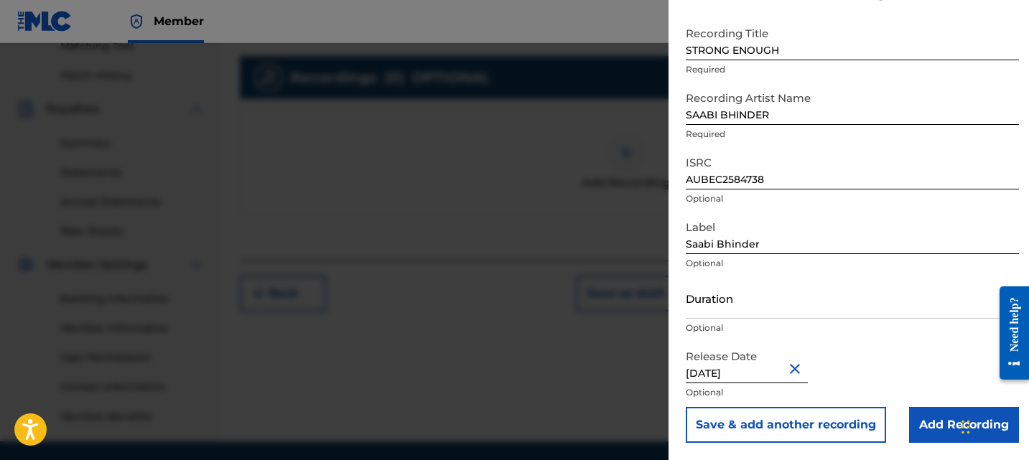
click at [925, 422] on input "Add Recording" at bounding box center [964, 425] width 110 height 36
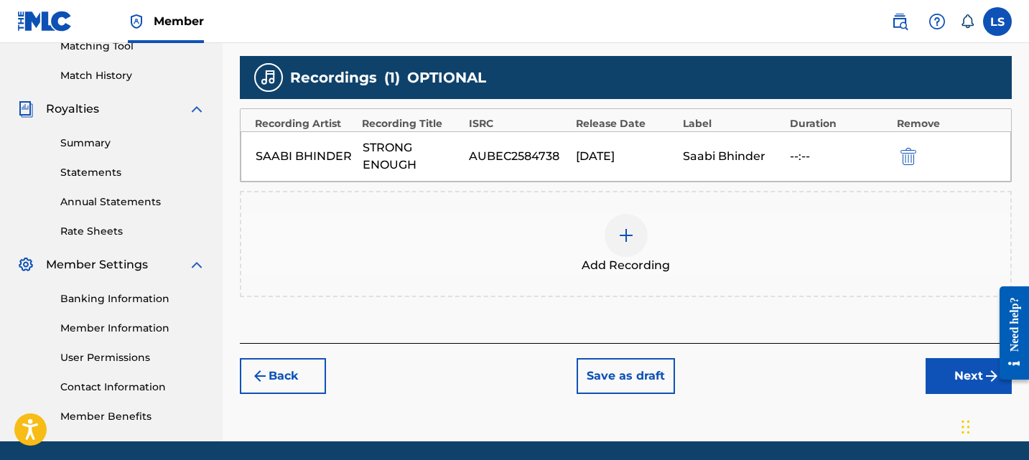
click at [939, 375] on button "Next" at bounding box center [968, 376] width 86 height 36
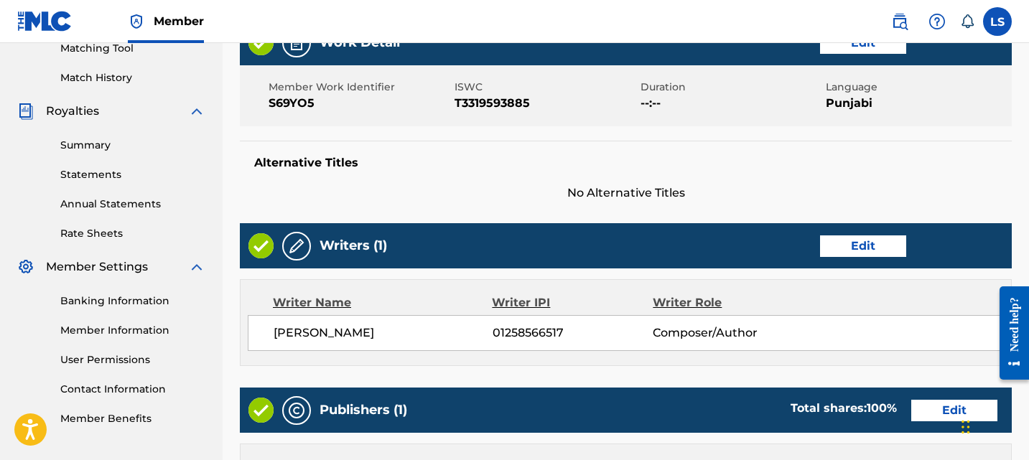
scroll to position [787, 0]
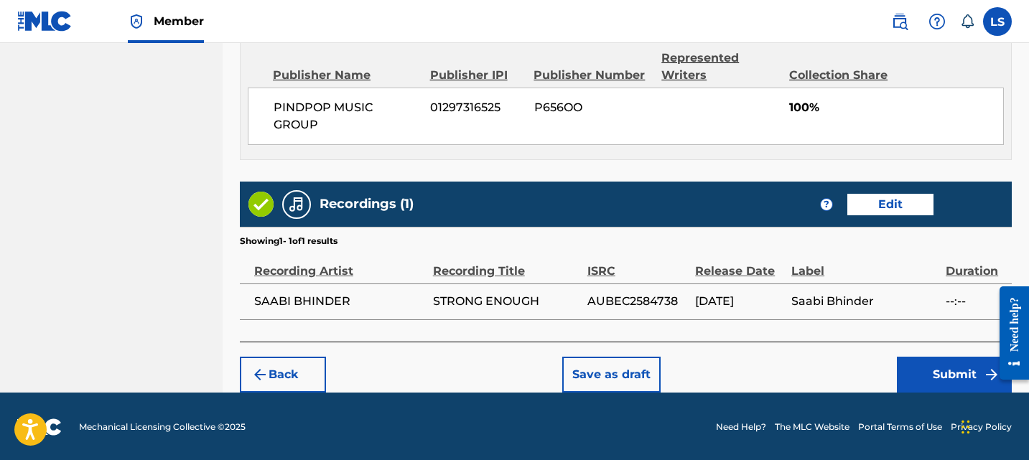
click at [902, 363] on button "Submit" at bounding box center [954, 375] width 115 height 36
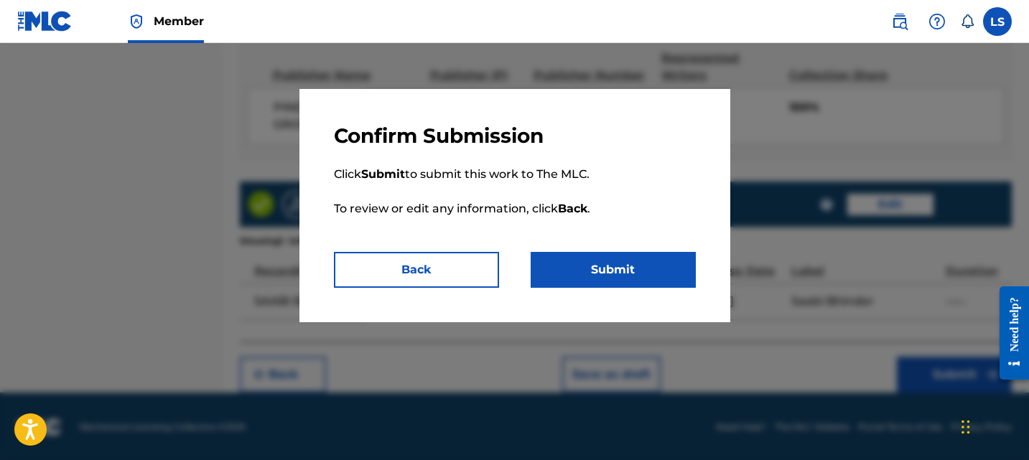
click at [577, 268] on button "Submit" at bounding box center [613, 270] width 165 height 36
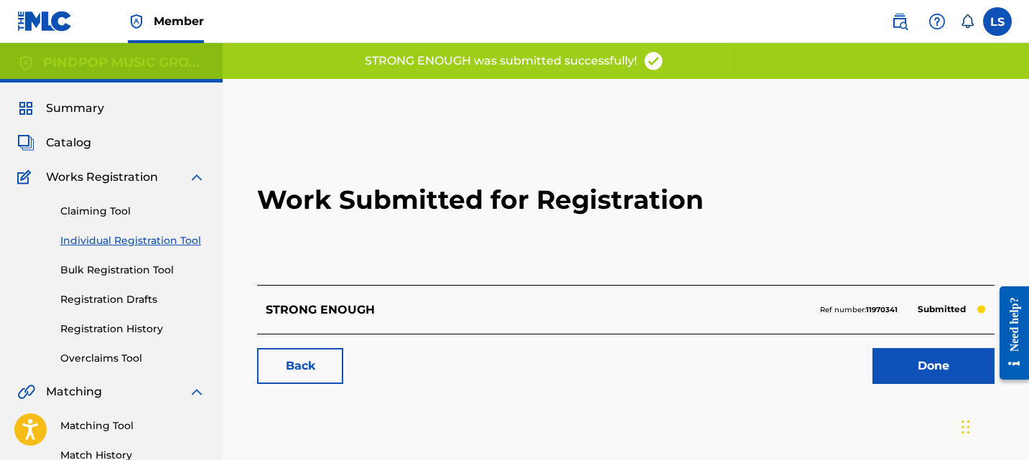
click at [347, 149] on h2 "Work Submitted for Registration" at bounding box center [625, 200] width 737 height 170
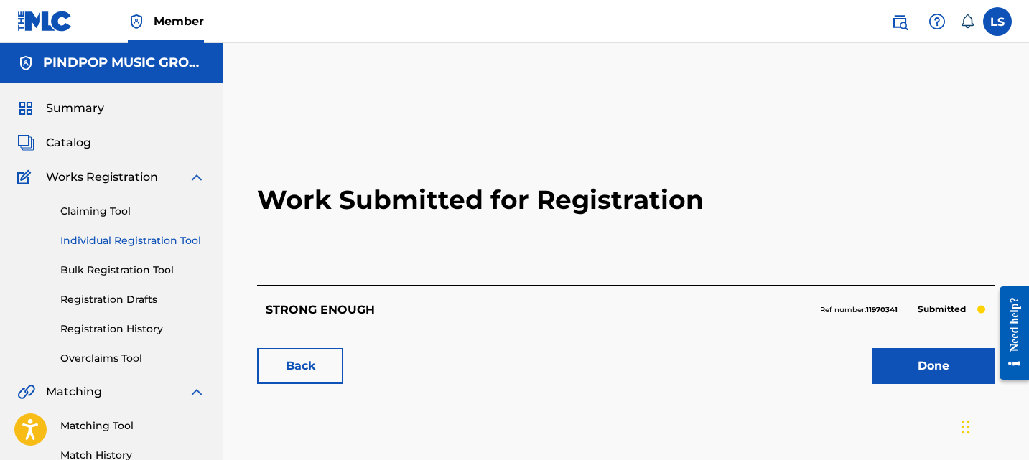
click at [347, 149] on h2 "Work Submitted for Registration" at bounding box center [625, 200] width 737 height 170
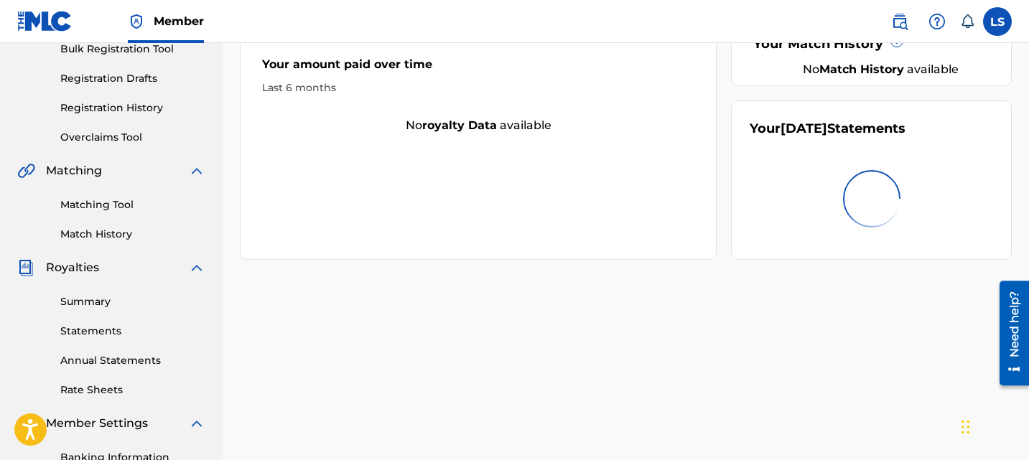
scroll to position [353, 0]
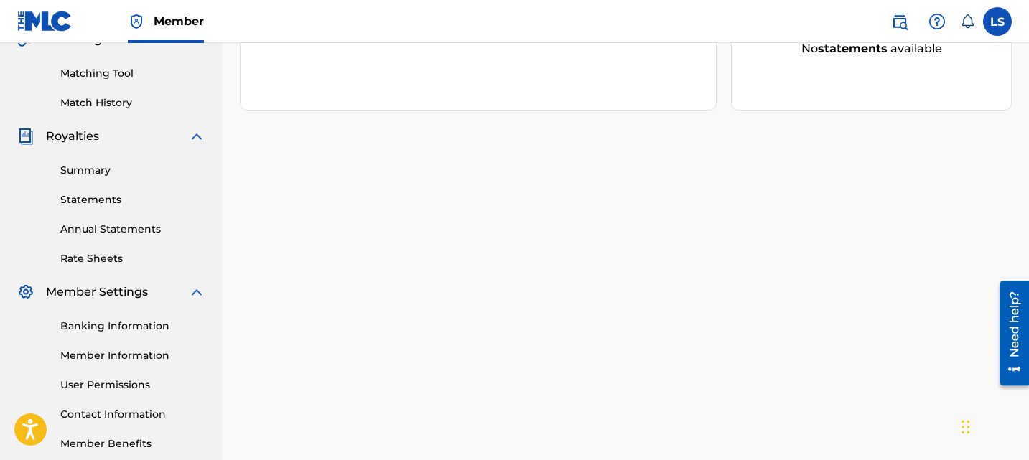
click at [94, 165] on link "Summary" at bounding box center [132, 170] width 145 height 15
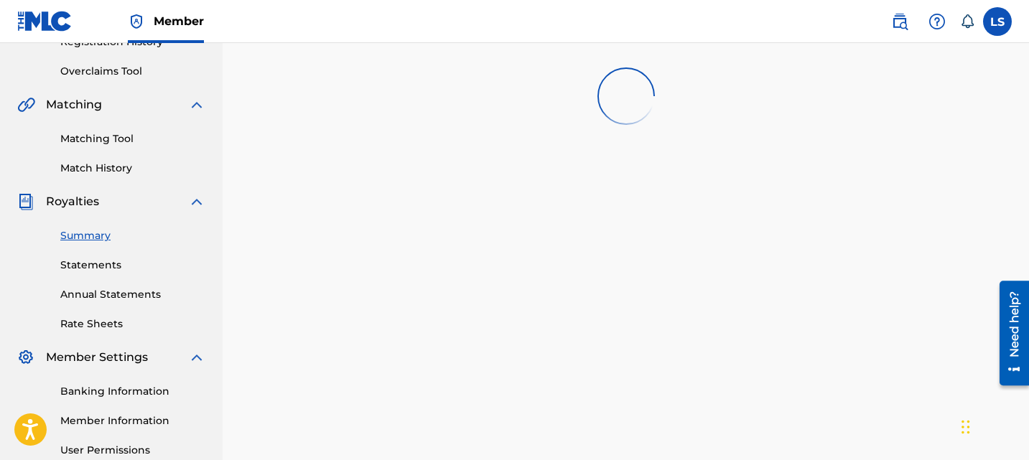
scroll to position [385, 0]
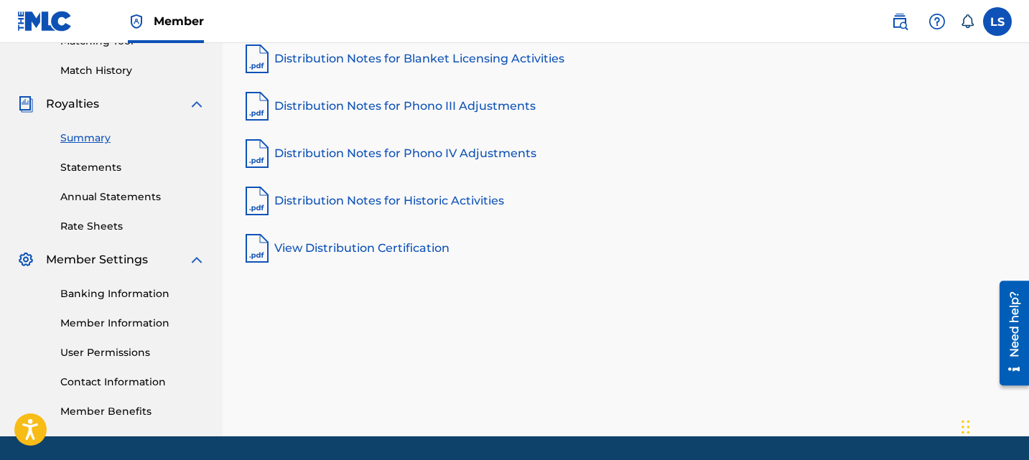
click at [87, 318] on link "Member Information" at bounding box center [132, 323] width 145 height 15
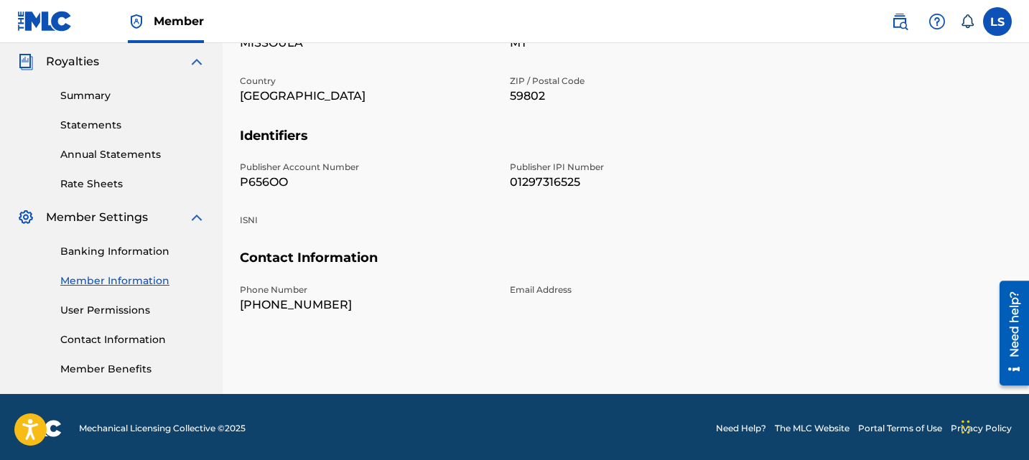
scroll to position [428, 0]
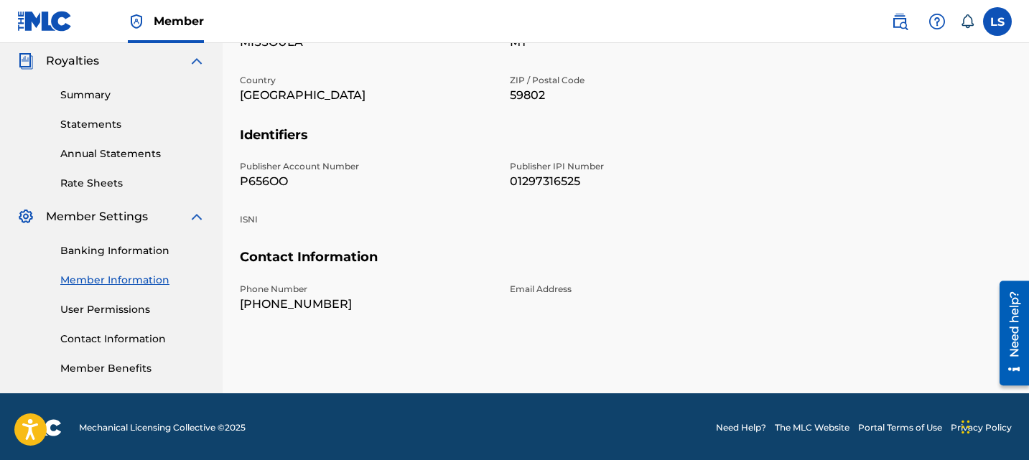
click at [276, 175] on p "P656OO" at bounding box center [366, 181] width 253 height 17
copy p "P656OO"
click at [565, 172] on p "Publisher IPI Number" at bounding box center [636, 166] width 253 height 13
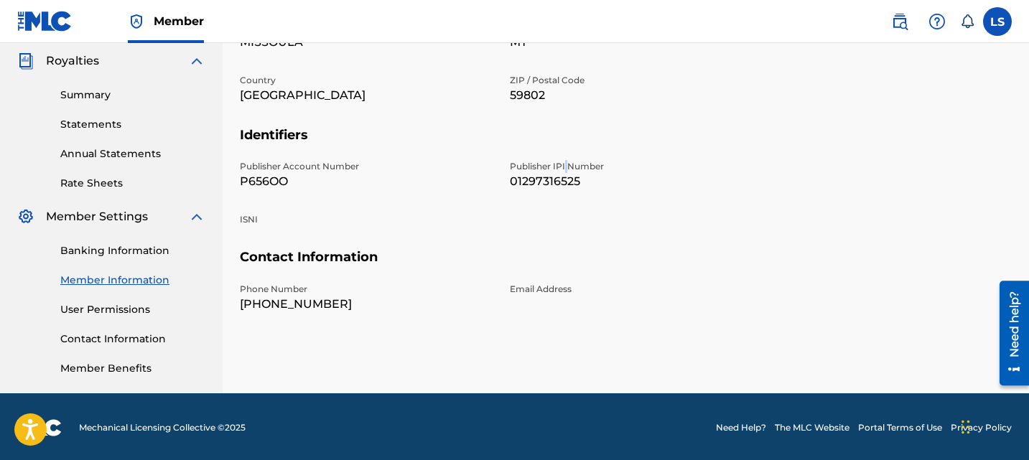
click at [561, 181] on p "01297316525" at bounding box center [636, 181] width 253 height 17
copy p "01297316525"
